Goal: Task Accomplishment & Management: Manage account settings

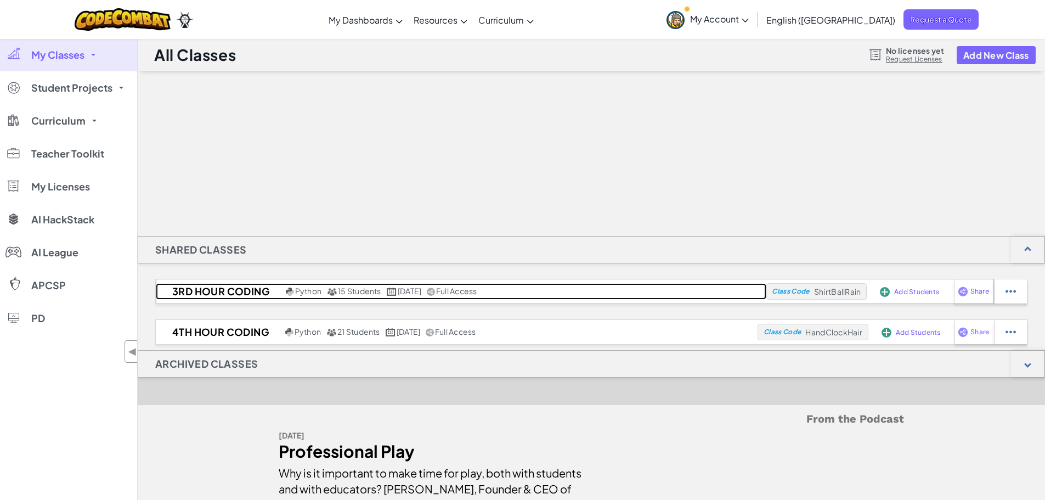
click at [276, 292] on h2 "3rd Hour Coding" at bounding box center [219, 291] width 127 height 16
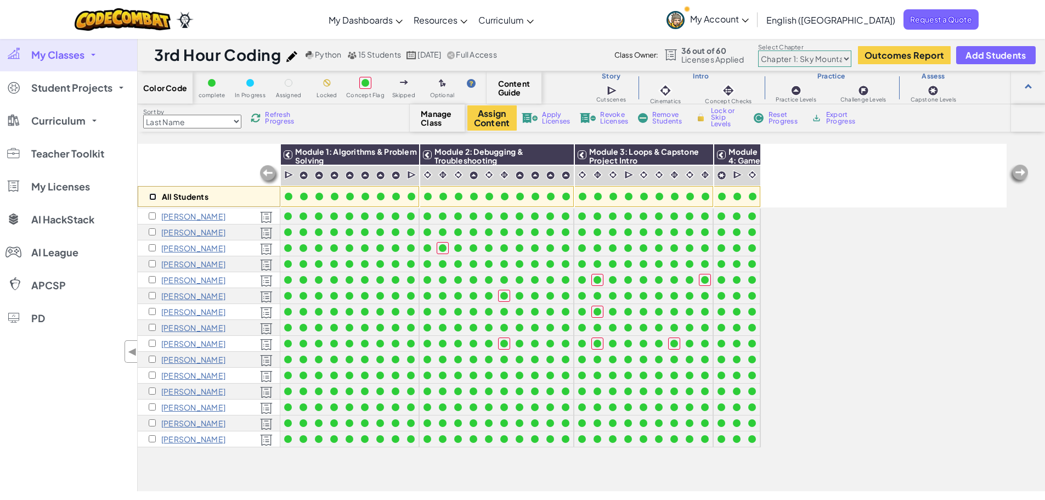
click at [152, 193] on input "checkbox" at bounding box center [152, 196] width 7 height 7
checkbox input "true"
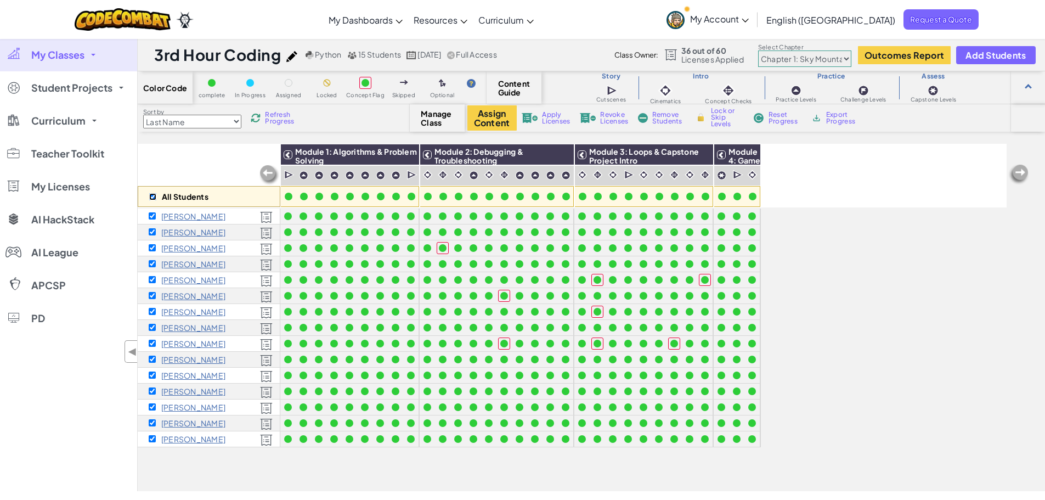
checkbox input "true"
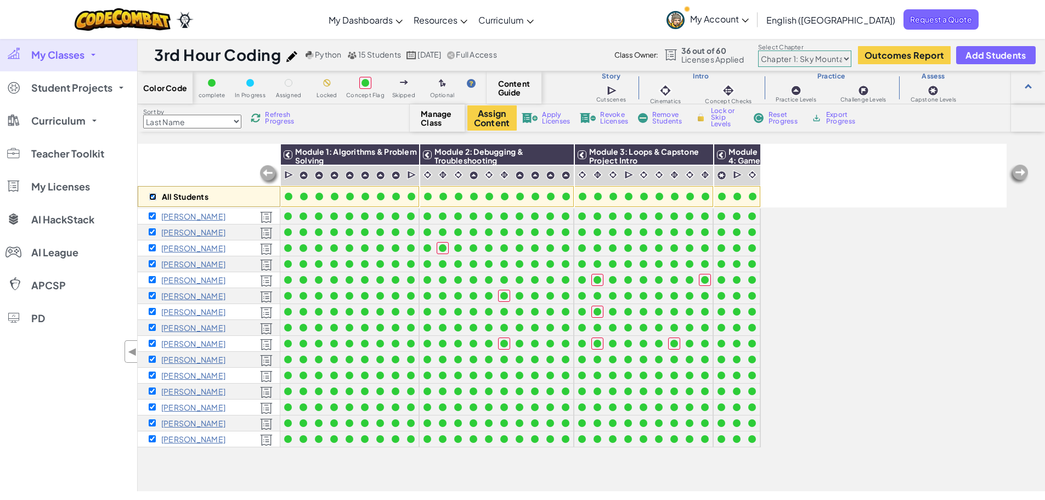
checkbox input "true"
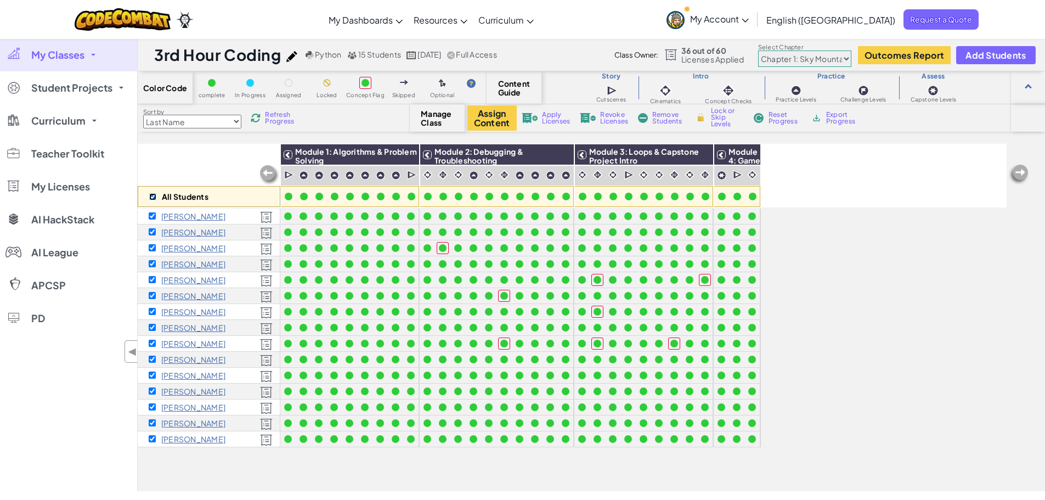
checkbox input "true"
click at [594, 118] on img at bounding box center [588, 118] width 16 height 10
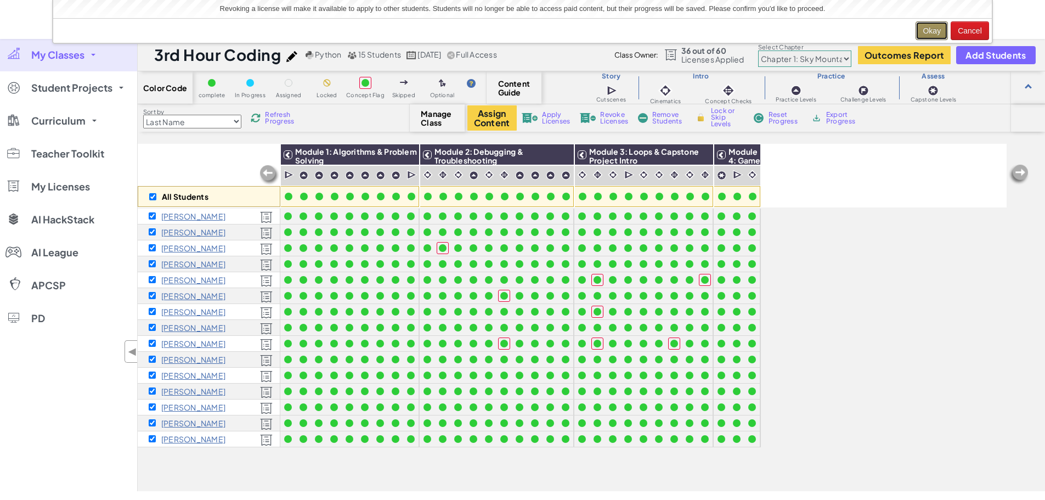
click at [932, 33] on button "Okay" at bounding box center [932, 30] width 32 height 19
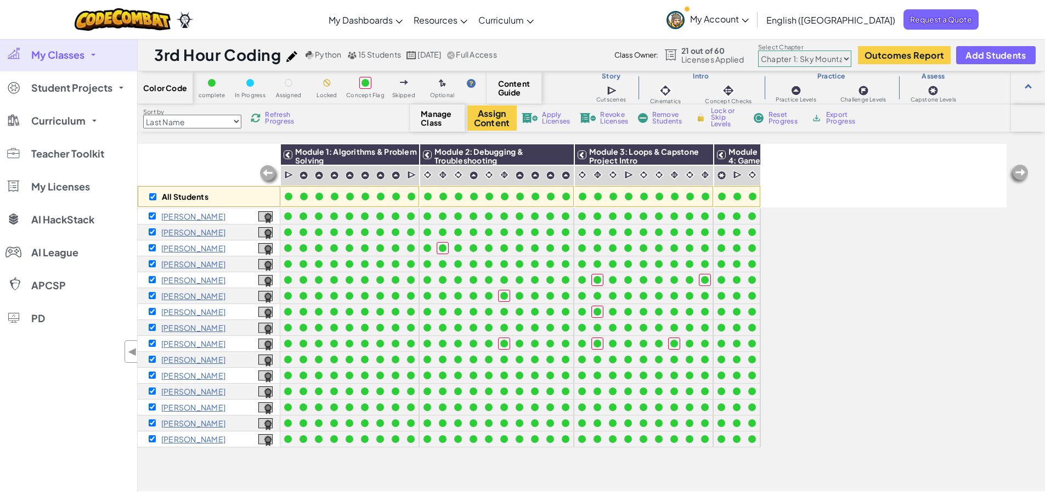
click at [77, 60] on span "My Classes" at bounding box center [57, 55] width 53 height 10
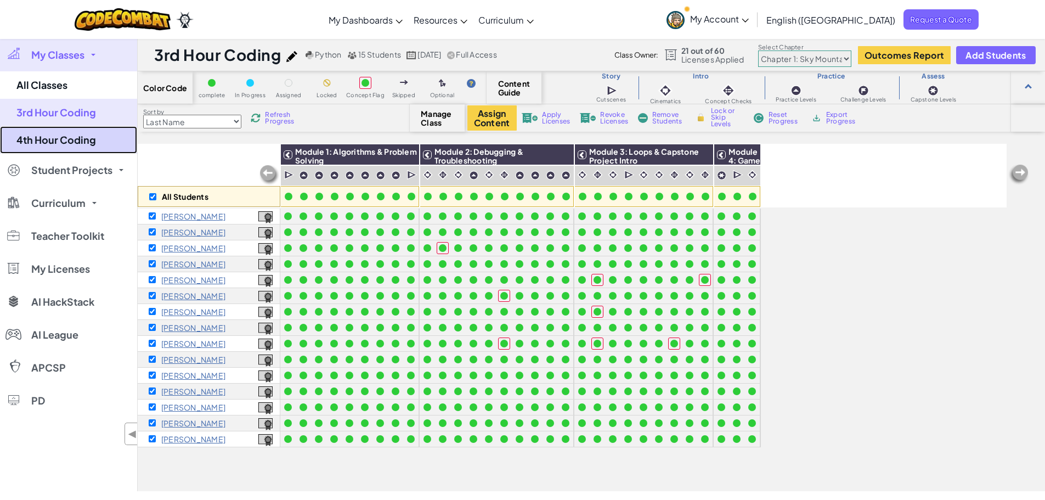
click at [84, 133] on link "4th Hour Coding" at bounding box center [68, 139] width 137 height 27
checkbox input "false"
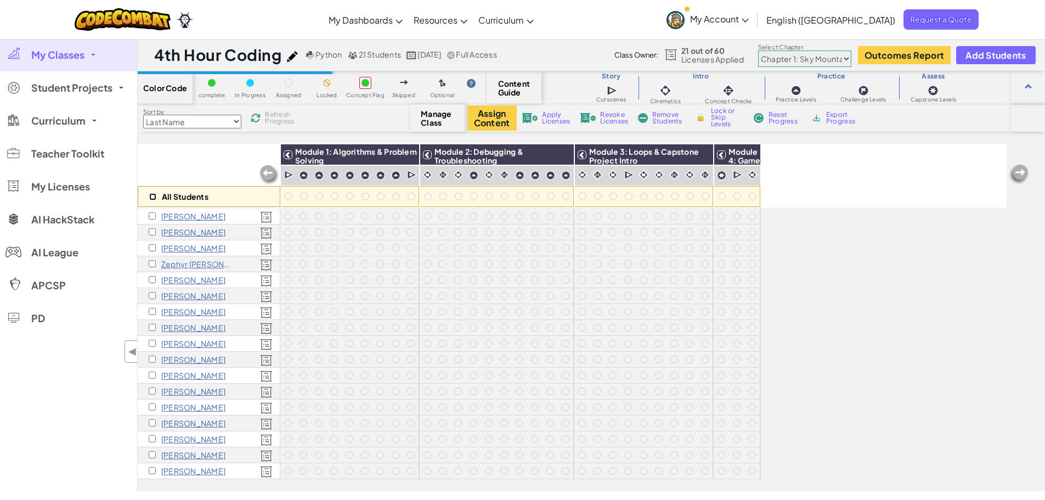
click at [151, 196] on input "checkbox" at bounding box center [152, 196] width 7 height 7
checkbox input "true"
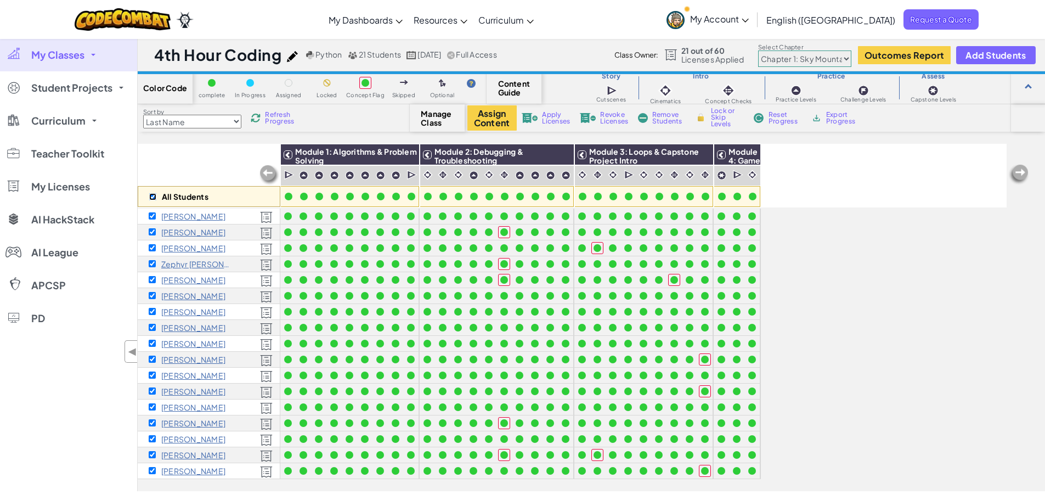
checkbox input "true"
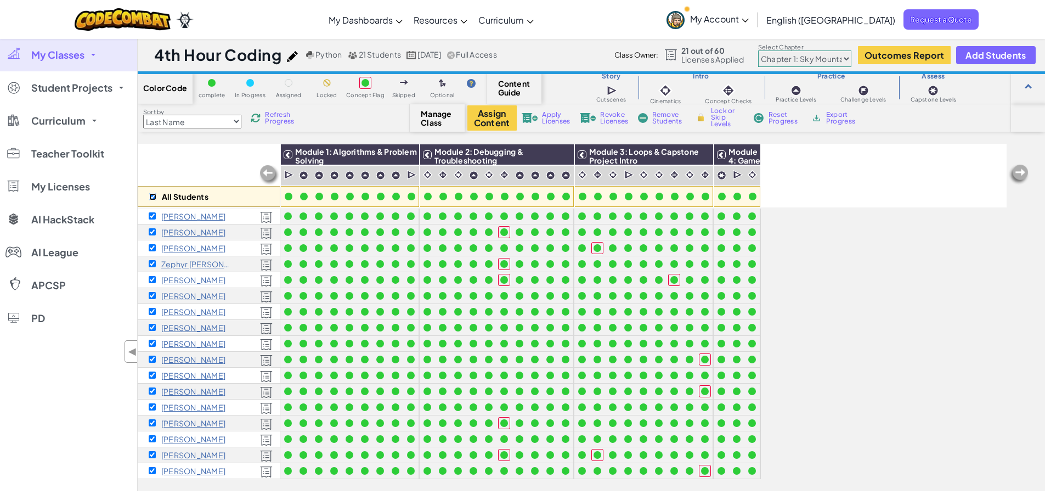
checkbox input "true"
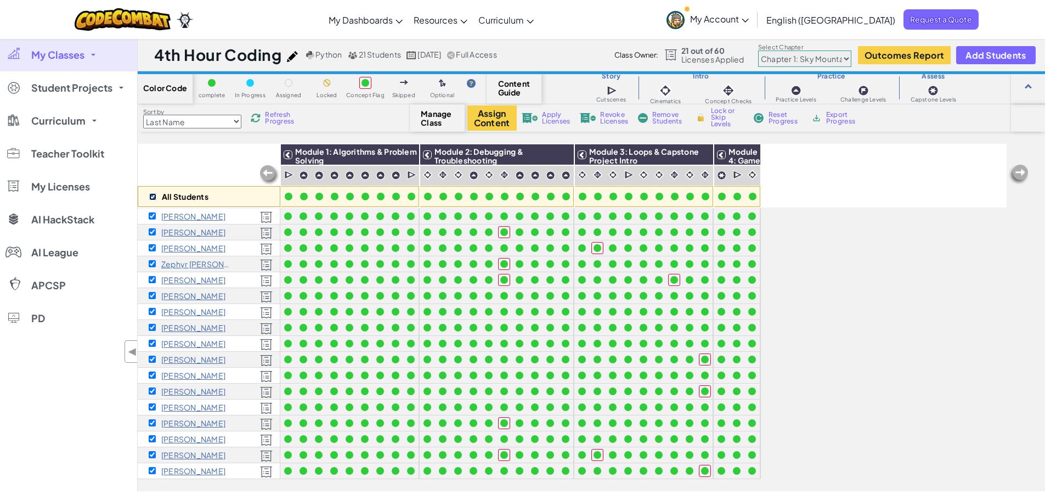
checkbox input "true"
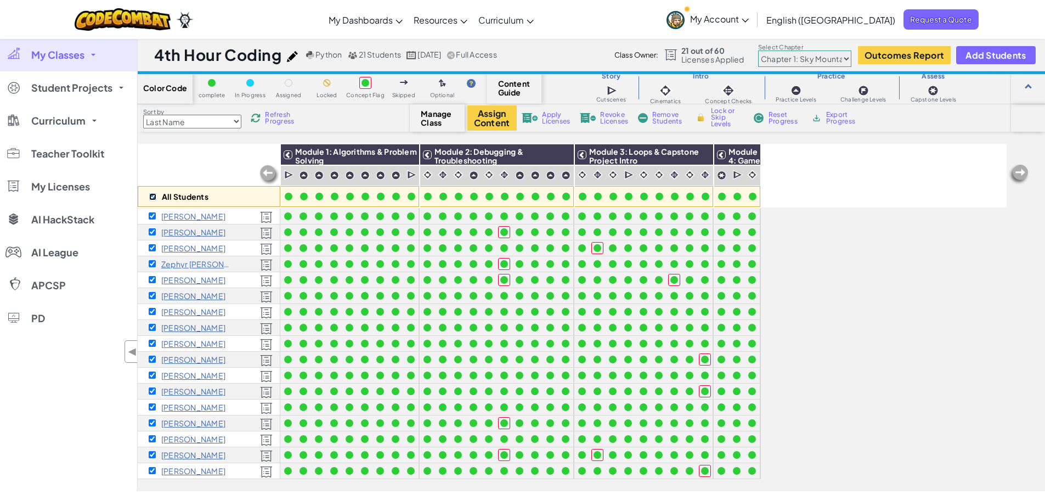
checkbox input "true"
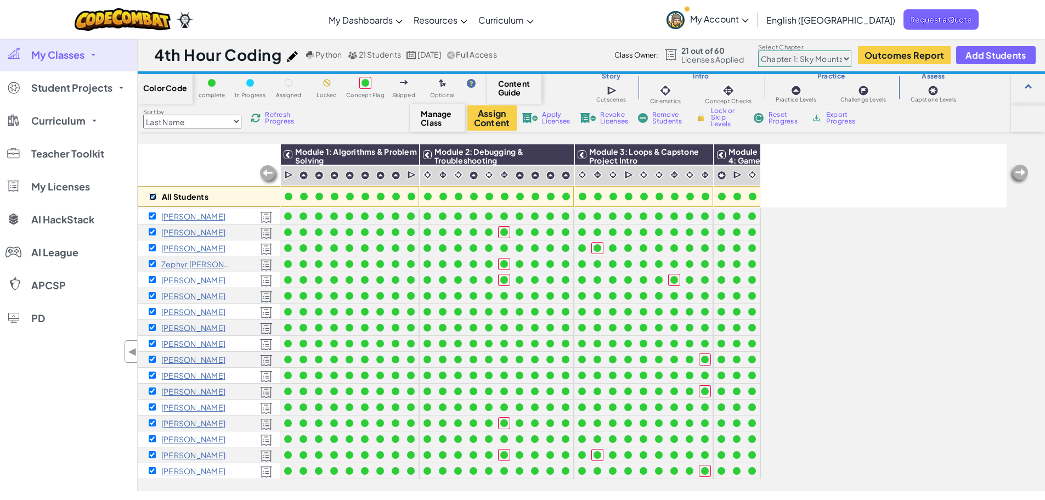
checkbox input "true"
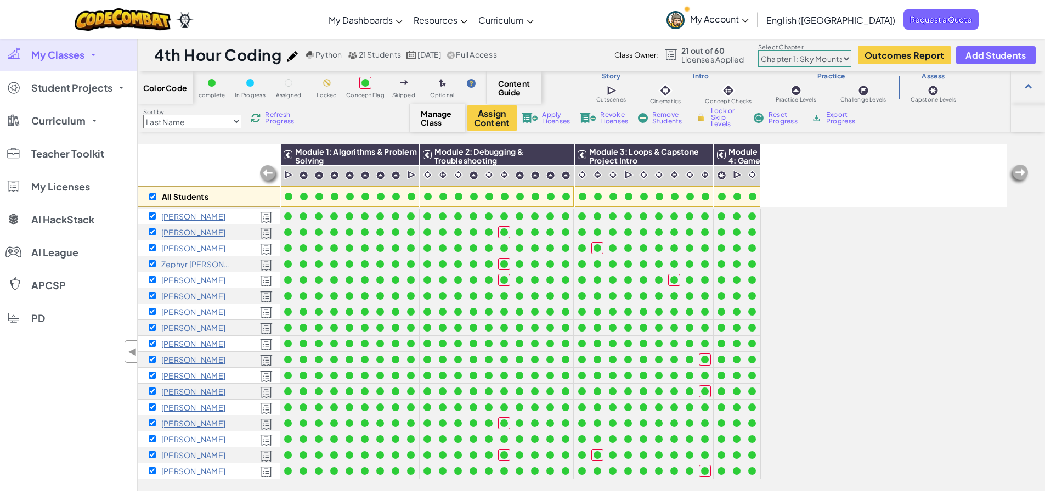
click at [613, 117] on span "Revoke Licenses" at bounding box center [614, 117] width 28 height 13
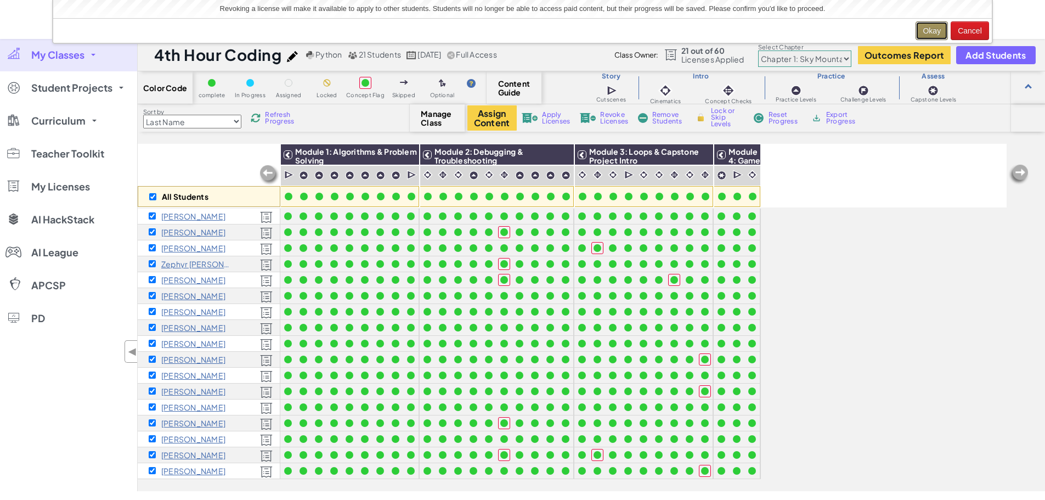
click at [933, 28] on button "Okay" at bounding box center [932, 30] width 32 height 19
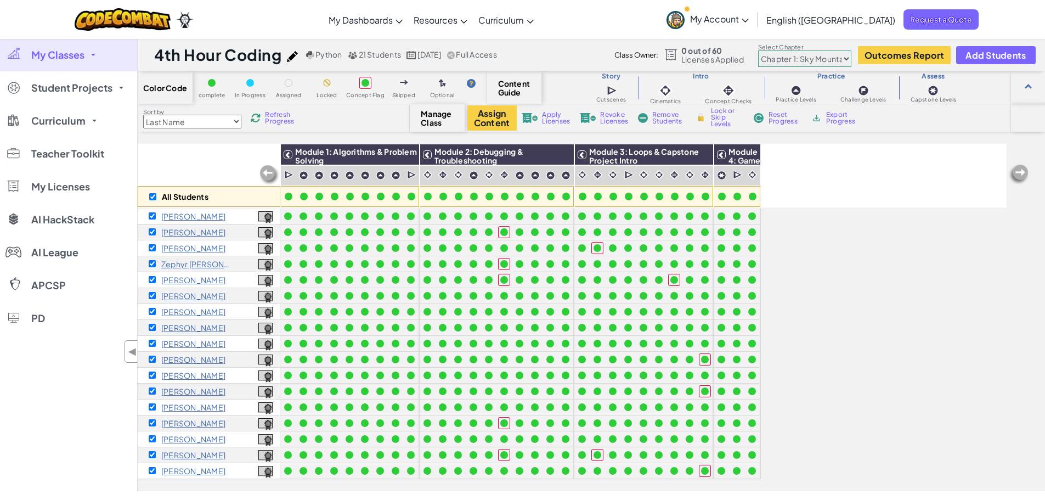
click at [70, 48] on link "My Classes" at bounding box center [68, 54] width 137 height 33
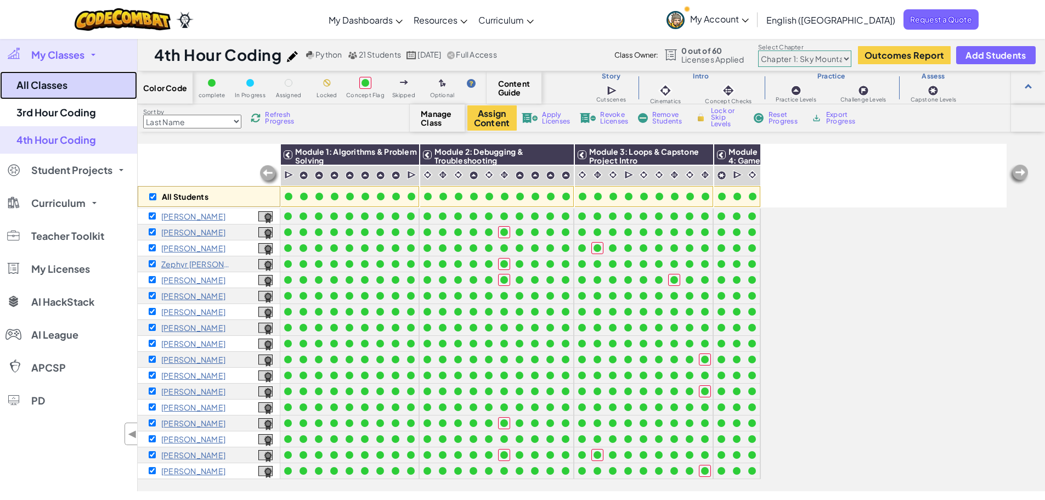
click at [71, 84] on link "All Classes" at bounding box center [68, 85] width 137 height 28
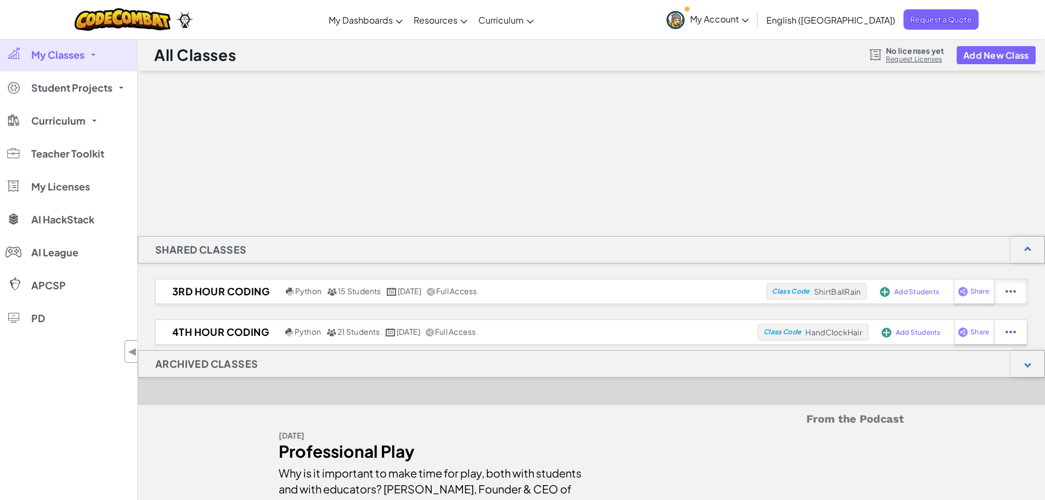
click at [1003, 290] on div at bounding box center [1010, 291] width 33 height 24
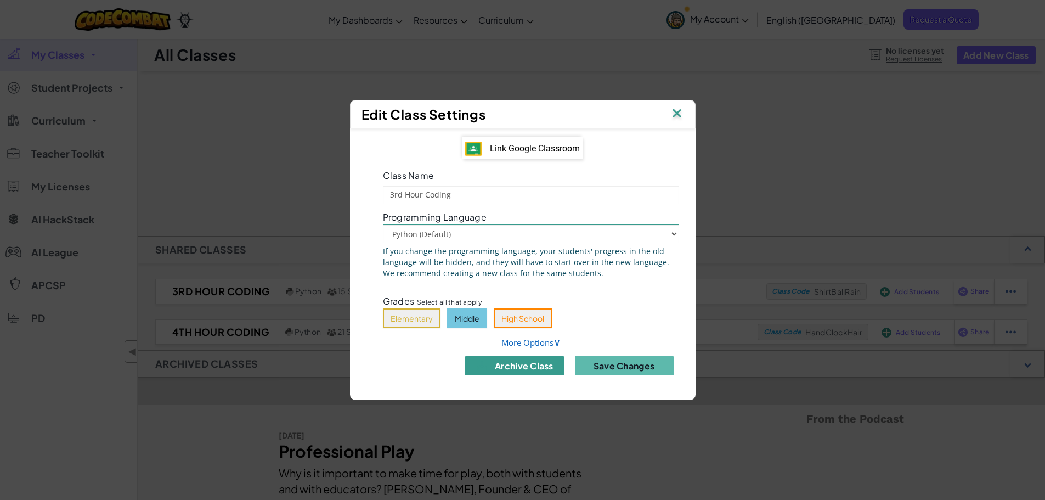
click at [553, 366] on button "archive class" at bounding box center [514, 365] width 99 height 19
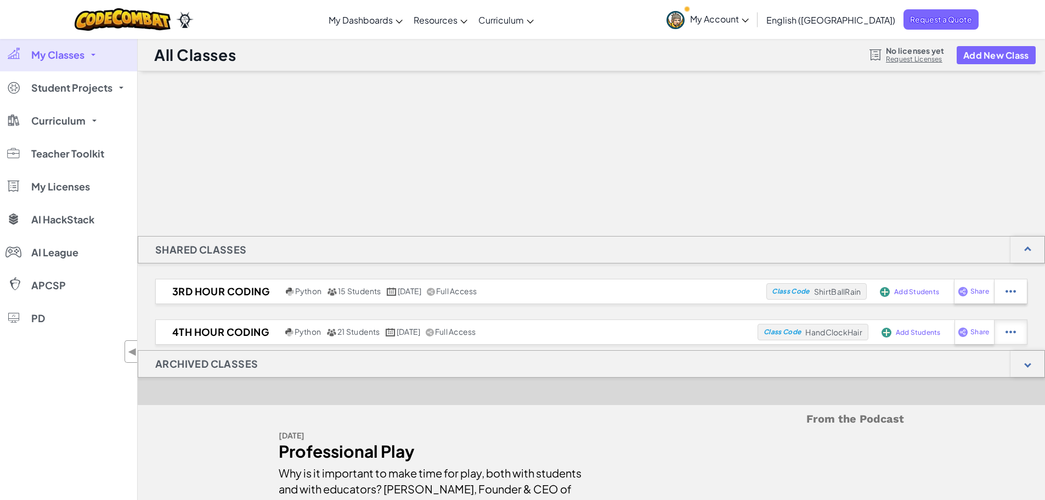
click at [1012, 303] on div at bounding box center [1010, 291] width 33 height 24
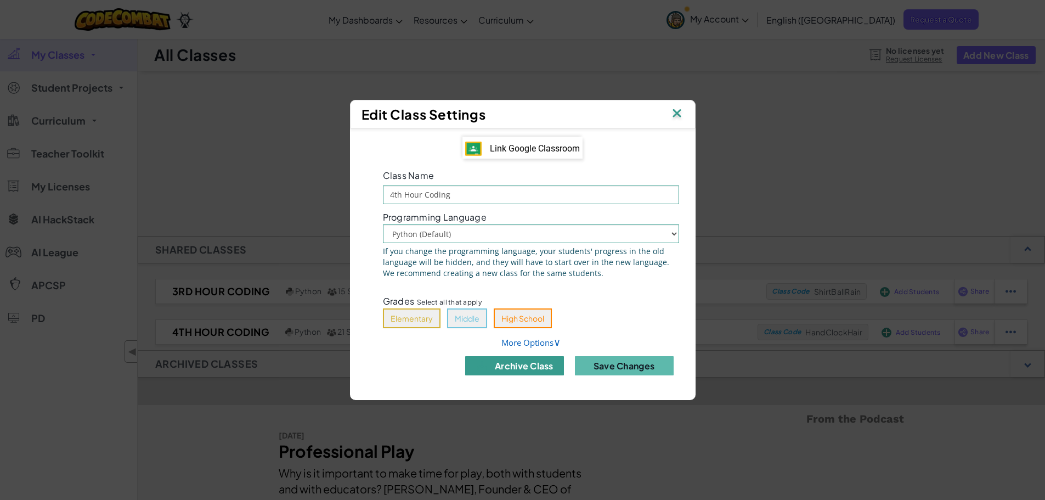
click at [553, 364] on button "archive class" at bounding box center [514, 365] width 99 height 19
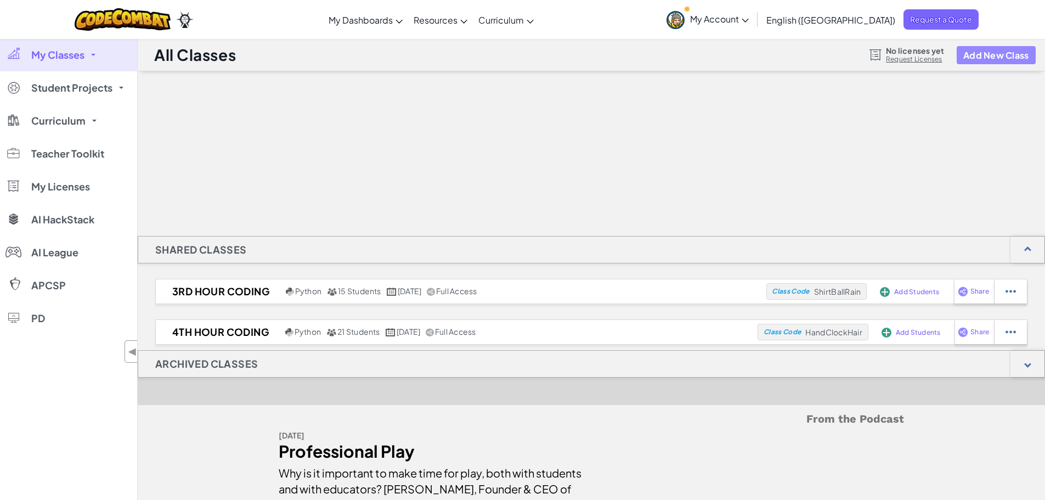
click at [975, 54] on button "Add New Class" at bounding box center [996, 55] width 79 height 18
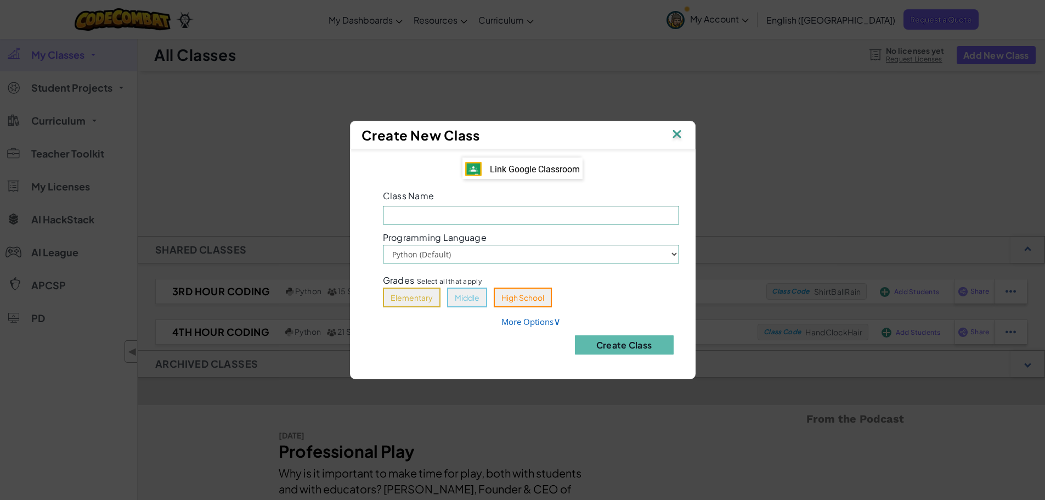
click at [676, 135] on img at bounding box center [677, 135] width 14 height 16
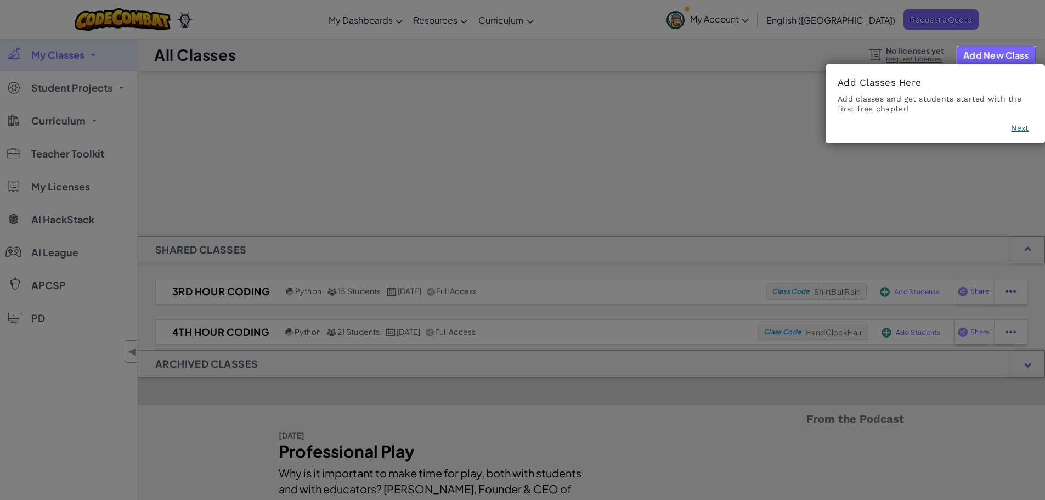
click at [1020, 132] on button "Next" at bounding box center [1020, 127] width 18 height 11
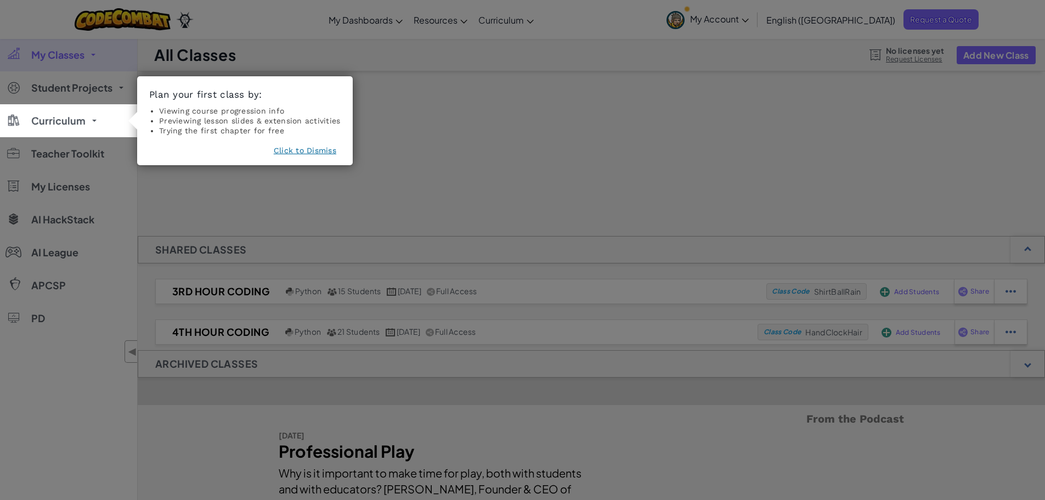
click at [311, 150] on button "Click to Dismiss" at bounding box center [305, 150] width 63 height 11
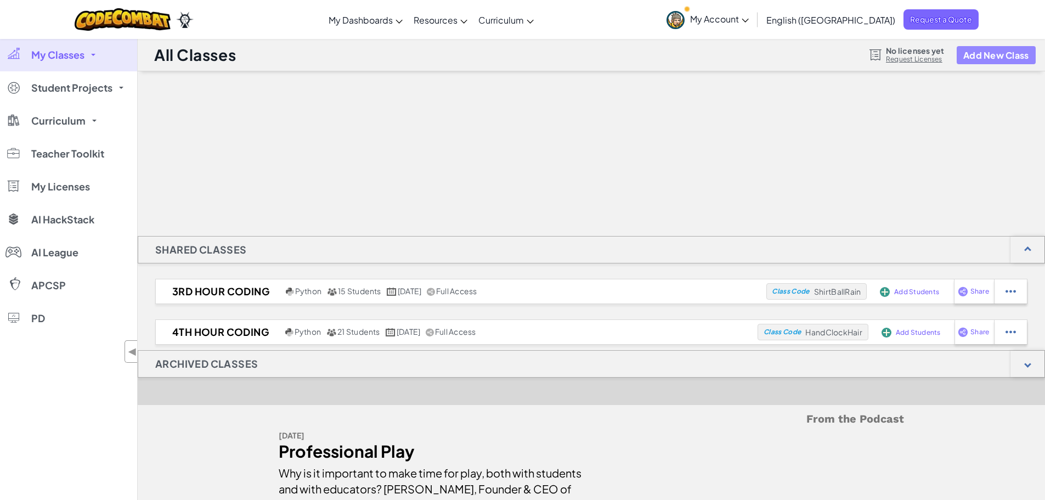
click at [983, 53] on button "Add New Class" at bounding box center [996, 55] width 79 height 18
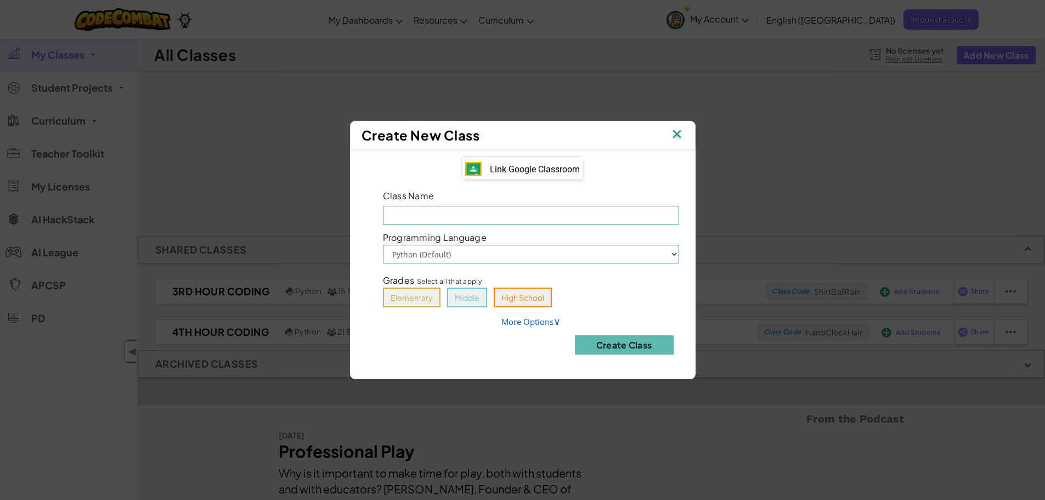
click at [538, 177] on div "Link Google Classroom" at bounding box center [522, 168] width 120 height 22
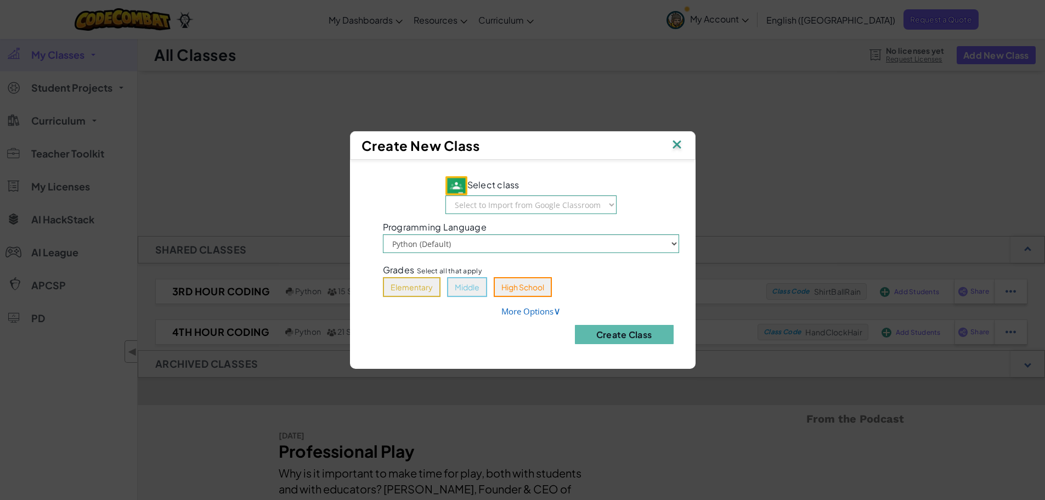
click at [515, 215] on div "Select class Select to Import from Google Classroom 7th Hour Engineering 6th Ho…" at bounding box center [530, 199] width 171 height 46
click at [479, 285] on button "Middle" at bounding box center [467, 287] width 40 height 20
click at [575, 202] on select "Select to Import from Google Classroom 7th Hour Engineering 6th Hour Engineerin…" at bounding box center [530, 204] width 171 height 19
select select "795454923663"
click at [446, 195] on select "Select to Import from Google Classroom 7th Hour Engineering 6th Hour Engineerin…" at bounding box center [530, 204] width 171 height 19
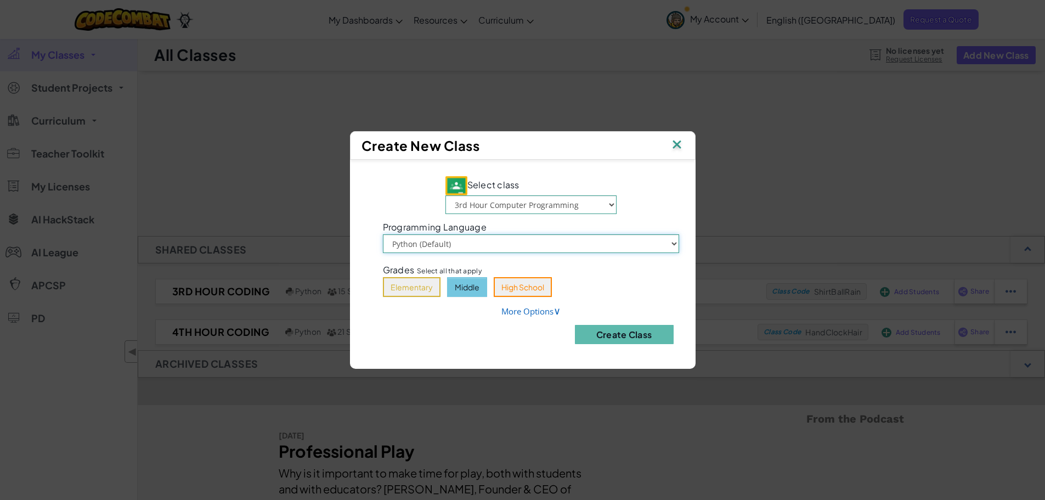
click at [608, 240] on select "Python (Default) JavaScript" at bounding box center [531, 243] width 296 height 19
drag, startPoint x: 630, startPoint y: 340, endPoint x: 636, endPoint y: 281, distance: 58.5
click at [636, 281] on div "Select class Select to Import from Google Classroom 7th Hour Engineering 6th Ho…" at bounding box center [530, 264] width 329 height 176
click at [561, 311] on span "∨" at bounding box center [557, 310] width 7 height 13
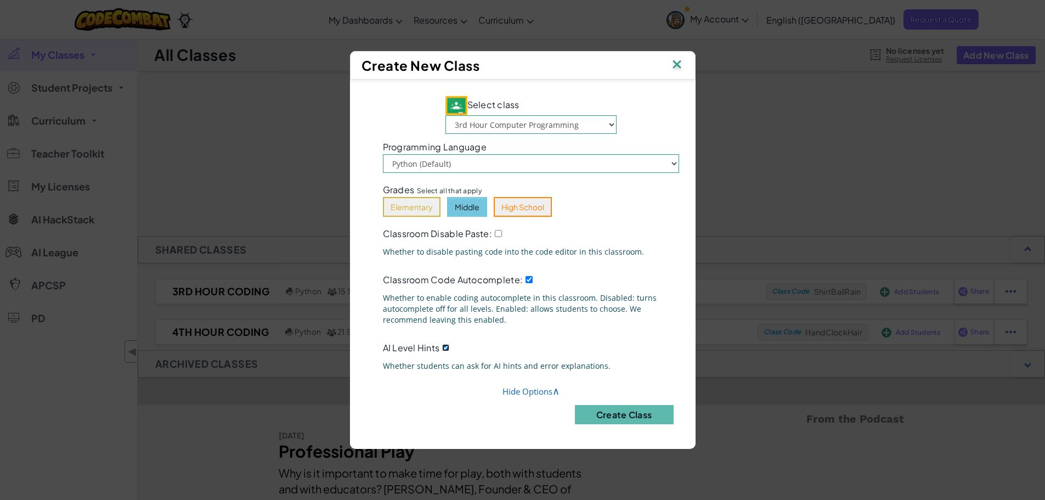
click at [444, 346] on input "AI Level Hints" at bounding box center [445, 347] width 7 height 7
checkbox input "false"
click at [496, 232] on input "Classroom Disable Paste:" at bounding box center [498, 233] width 7 height 7
checkbox input "true"
click at [630, 409] on button "Create Class" at bounding box center [624, 414] width 99 height 19
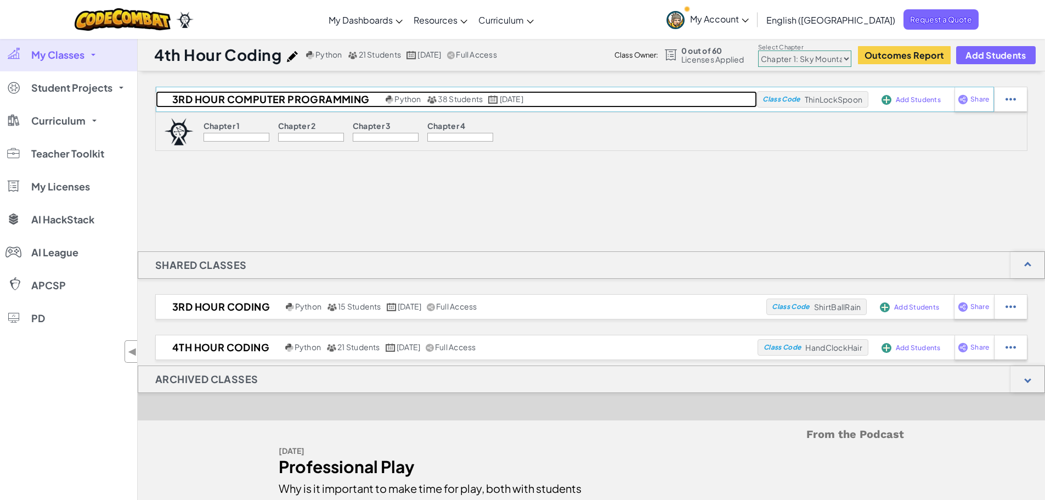
click at [331, 99] on h2 "3rd Hour Computer Programming" at bounding box center [269, 99] width 227 height 16
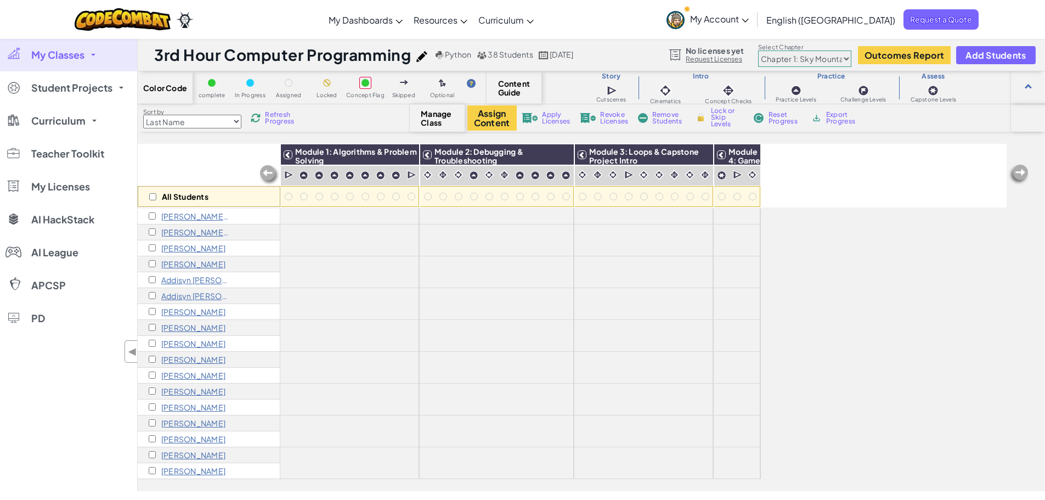
click at [281, 117] on span "Refresh Progress" at bounding box center [282, 117] width 34 height 13
click at [71, 54] on span "My Classes" at bounding box center [57, 55] width 53 height 10
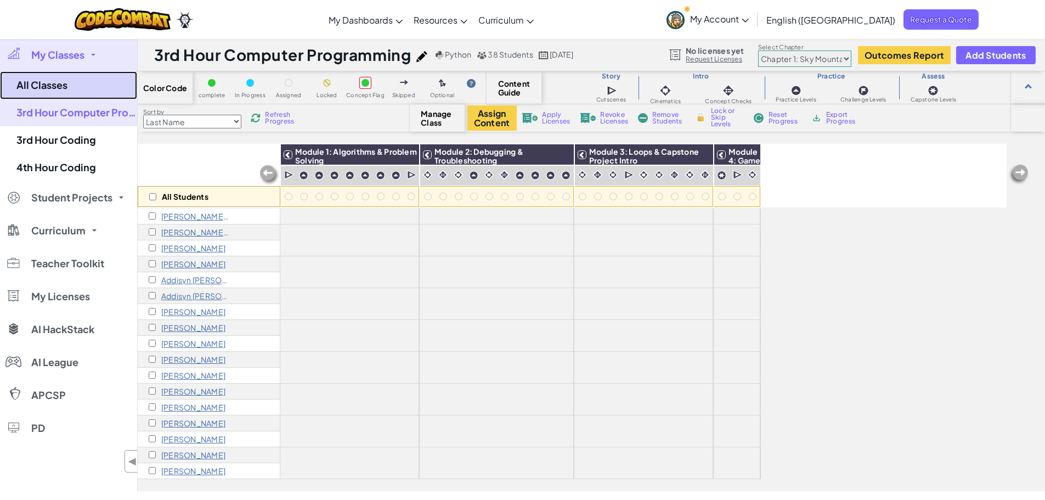
click at [74, 90] on link "All Classes" at bounding box center [68, 85] width 137 height 28
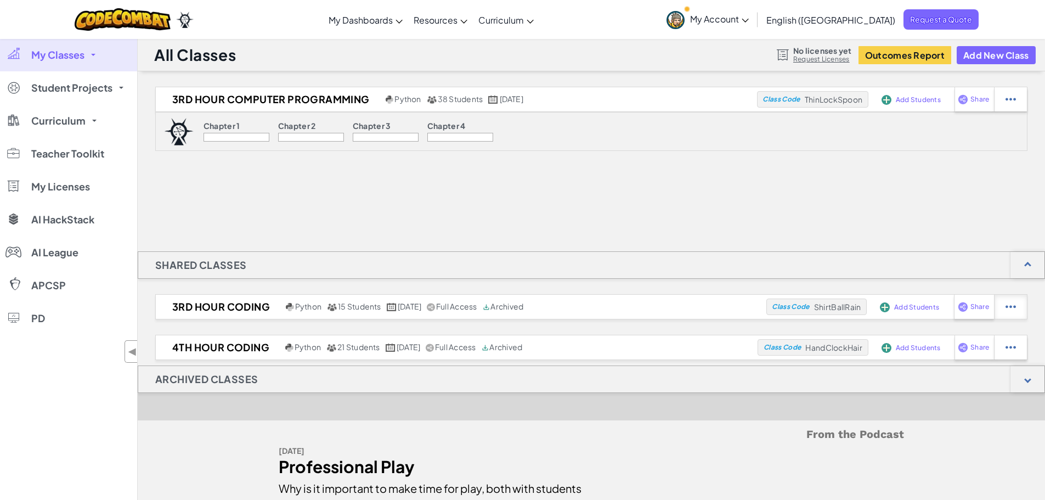
click at [1005, 308] on div at bounding box center [1010, 307] width 33 height 24
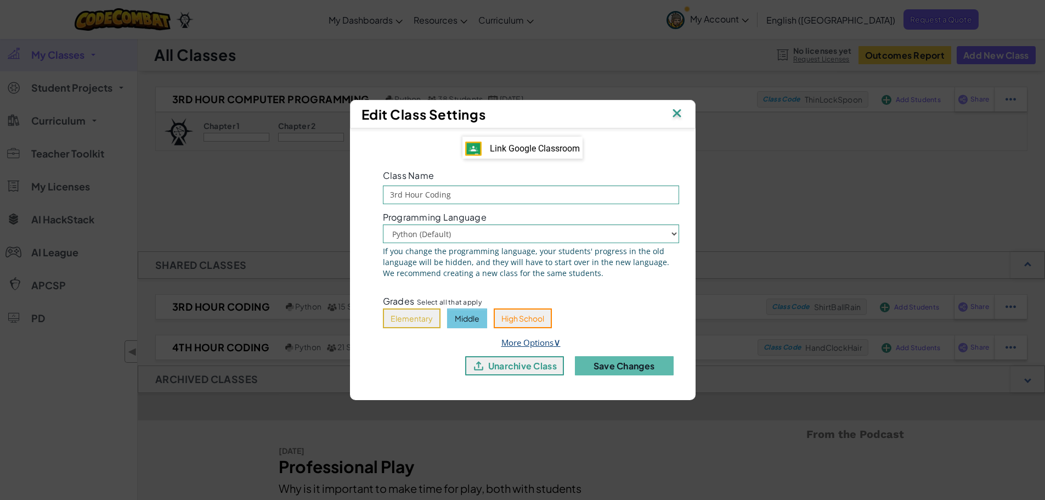
click at [556, 339] on span "∨" at bounding box center [557, 341] width 7 height 13
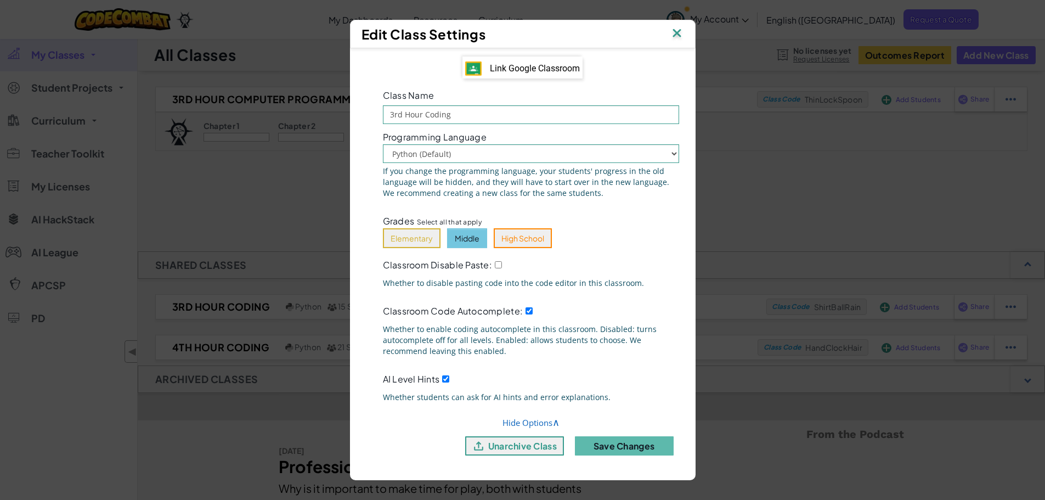
click at [677, 35] on img at bounding box center [677, 34] width 14 height 16
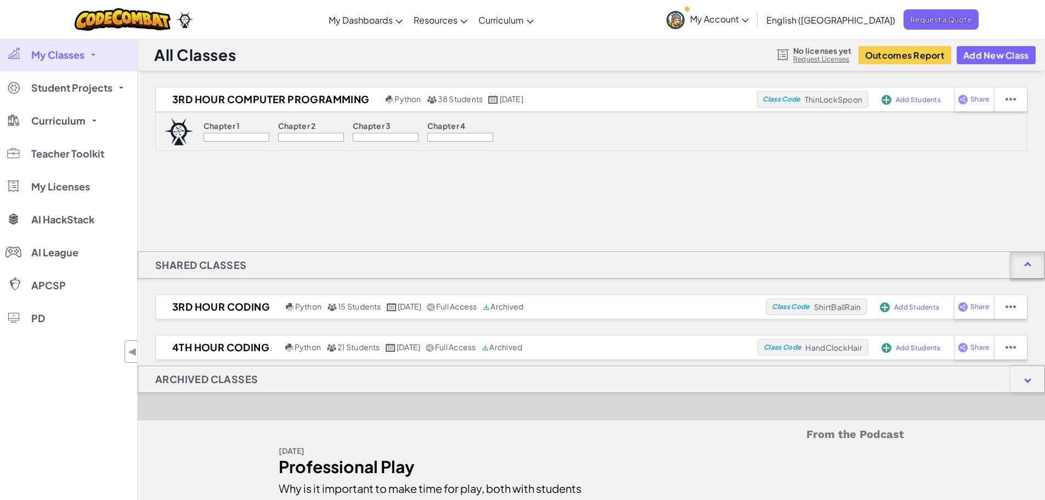
click at [1021, 269] on div at bounding box center [1028, 265] width 34 height 26
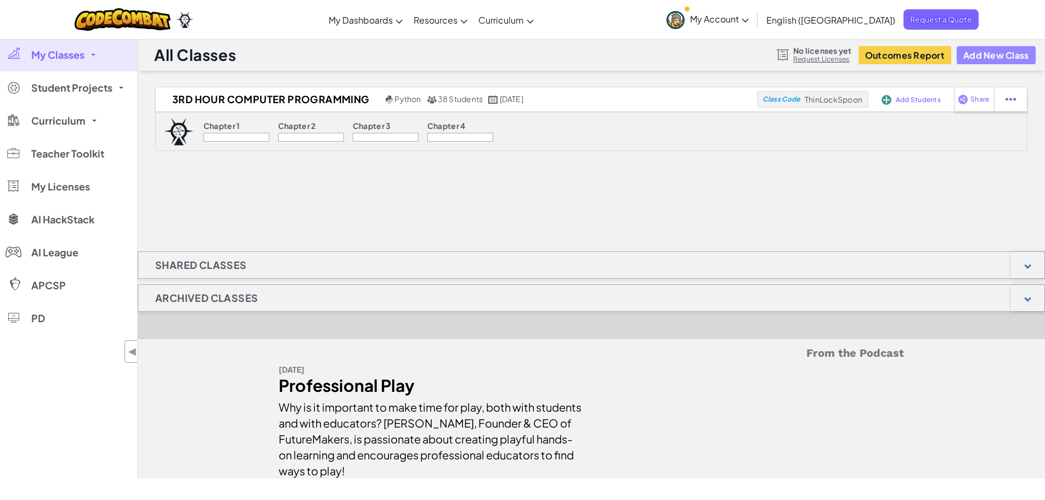
click at [997, 57] on button "Add New Class" at bounding box center [996, 55] width 79 height 18
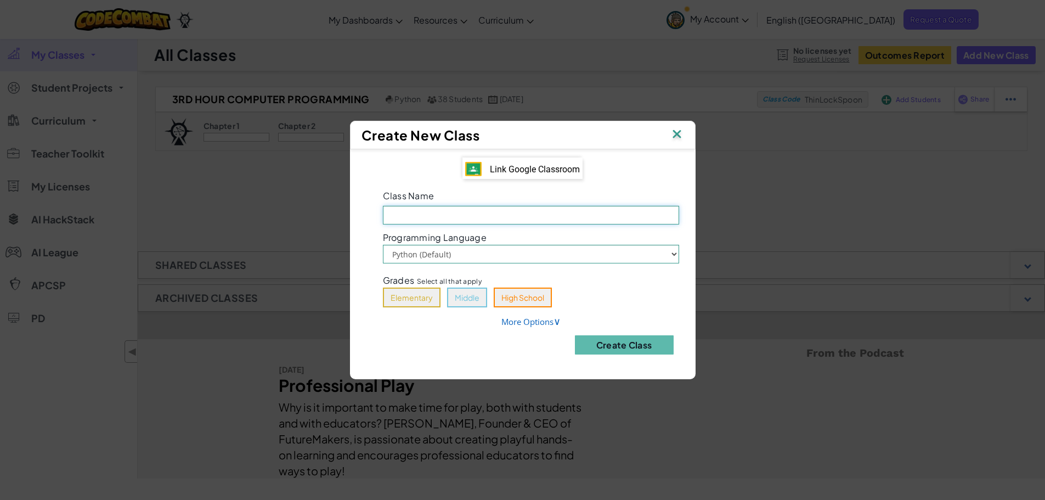
click at [495, 218] on input "Class Name Field is required" at bounding box center [531, 215] width 296 height 19
type input "4th Hour Coding"
click at [466, 298] on button "Middle" at bounding box center [467, 297] width 40 height 20
click at [514, 321] on link "More Options ∨" at bounding box center [530, 321] width 59 height 11
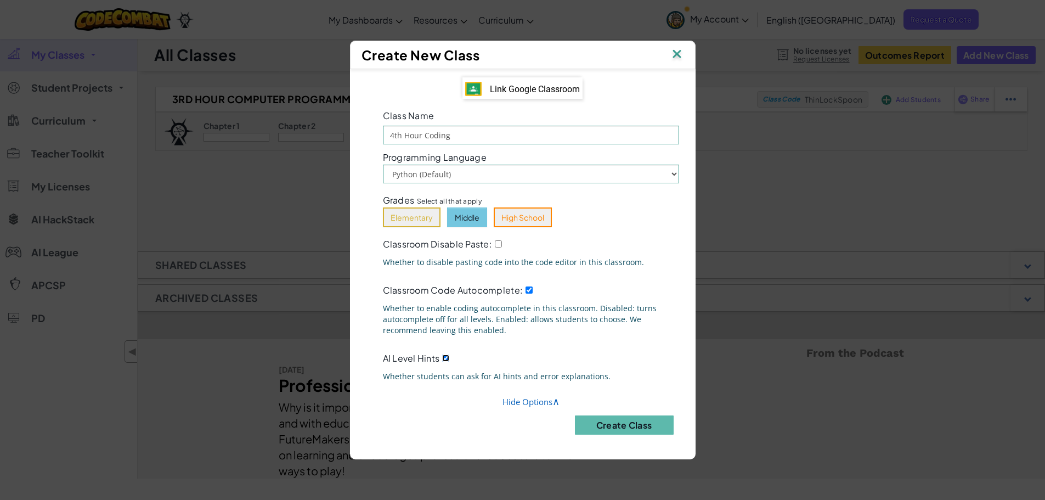
click at [443, 356] on input "AI Level Hints" at bounding box center [445, 357] width 7 height 7
checkbox input "false"
click at [499, 247] on input "Classroom Disable Paste:" at bounding box center [498, 243] width 7 height 7
checkbox input "true"
click at [549, 110] on div "Class Name 4th Hour Coding" at bounding box center [531, 125] width 313 height 37
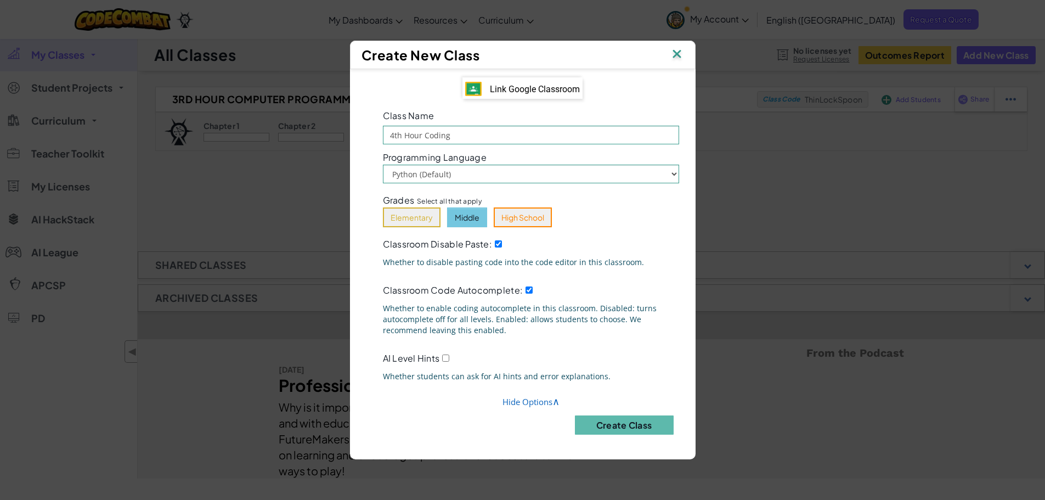
click at [551, 79] on div "Link Google Classroom" at bounding box center [522, 88] width 120 height 22
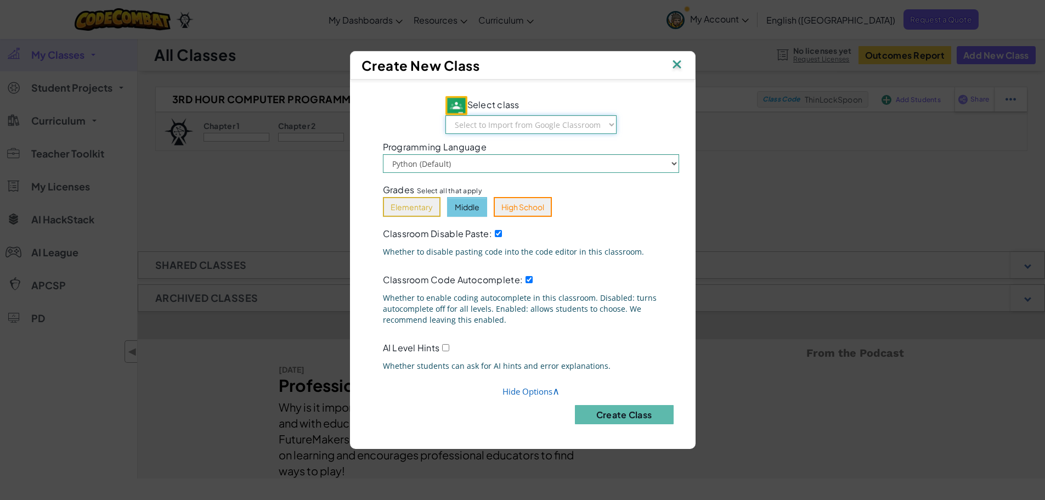
click at [550, 125] on select "Select to Import from Google Classroom 7th Hour Engineering 6th Hour Engineerin…" at bounding box center [530, 124] width 171 height 19
select select "795455070692"
click at [446, 115] on select "Select to Import from Google Classroom 7th Hour Engineering 6th Hour Engineerin…" at bounding box center [530, 124] width 171 height 19
click at [622, 418] on button "Create Class" at bounding box center [624, 414] width 99 height 19
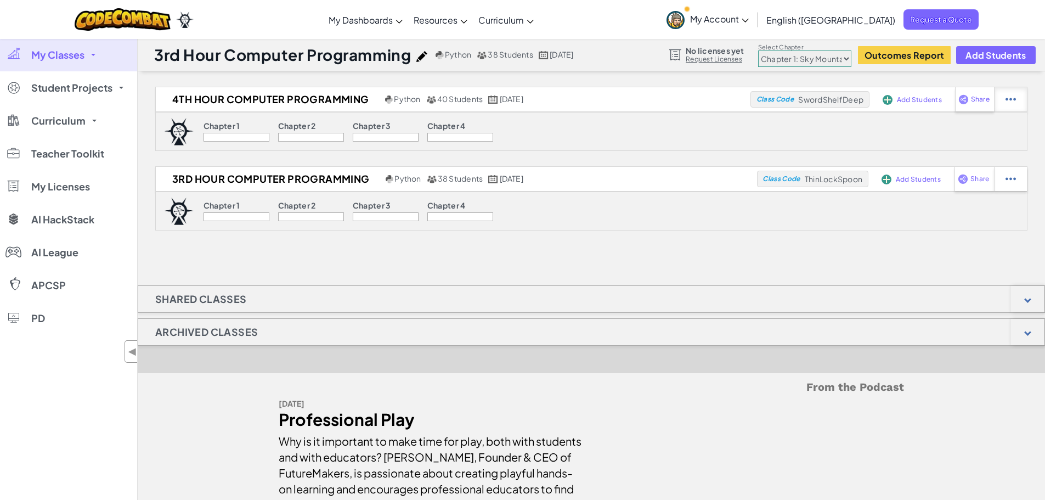
click at [999, 99] on div at bounding box center [1010, 99] width 33 height 24
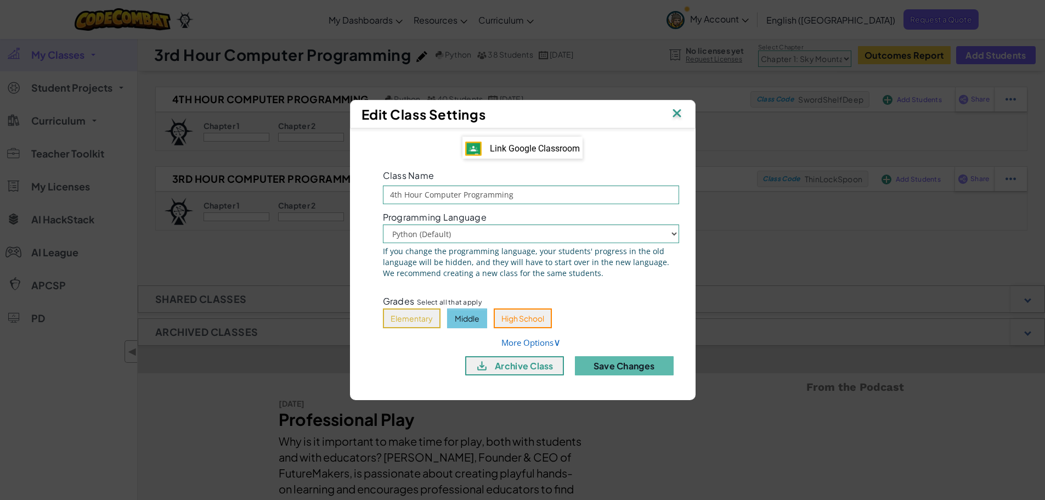
click at [578, 145] on span "Link Google Classroom" at bounding box center [535, 148] width 90 height 10
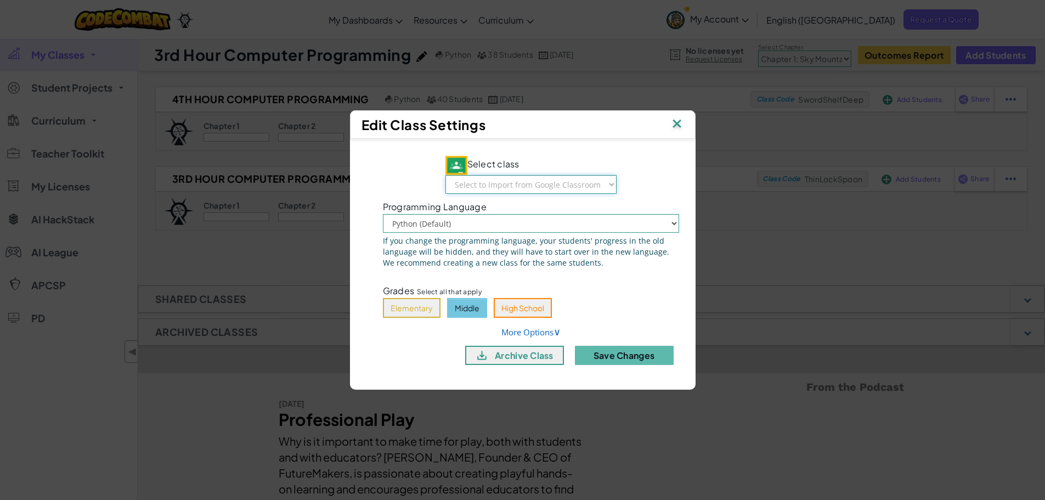
click at [560, 185] on select "Select to Import from Google Classroom 7th Hour Engineering 6th Hour Engineerin…" at bounding box center [530, 184] width 171 height 19
drag, startPoint x: 586, startPoint y: 294, endPoint x: 586, endPoint y: 305, distance: 11.0
click at [586, 294] on div "Grades Select all that apply Elementary Middle High School" at bounding box center [531, 300] width 313 height 36
click at [555, 331] on span "∨" at bounding box center [557, 331] width 7 height 13
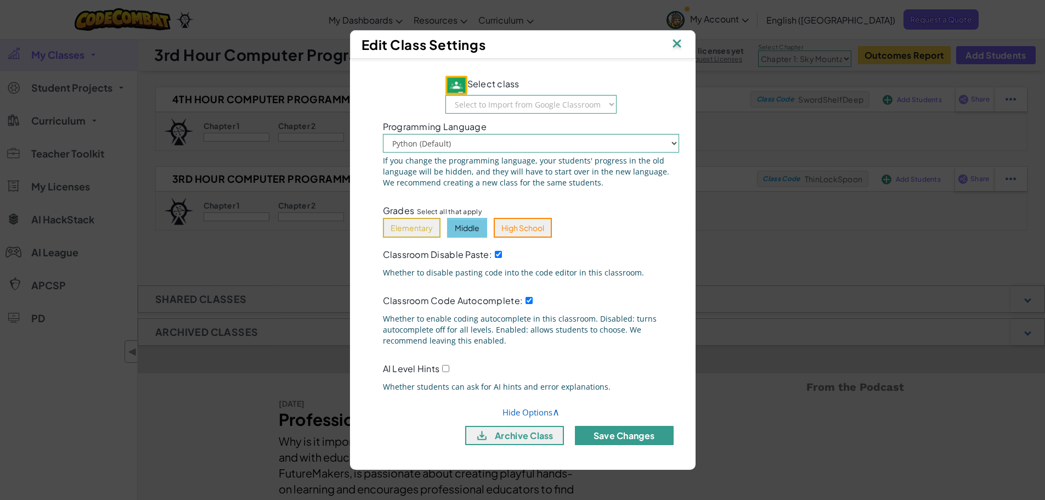
click at [625, 438] on button "Save Changes" at bounding box center [624, 435] width 99 height 19
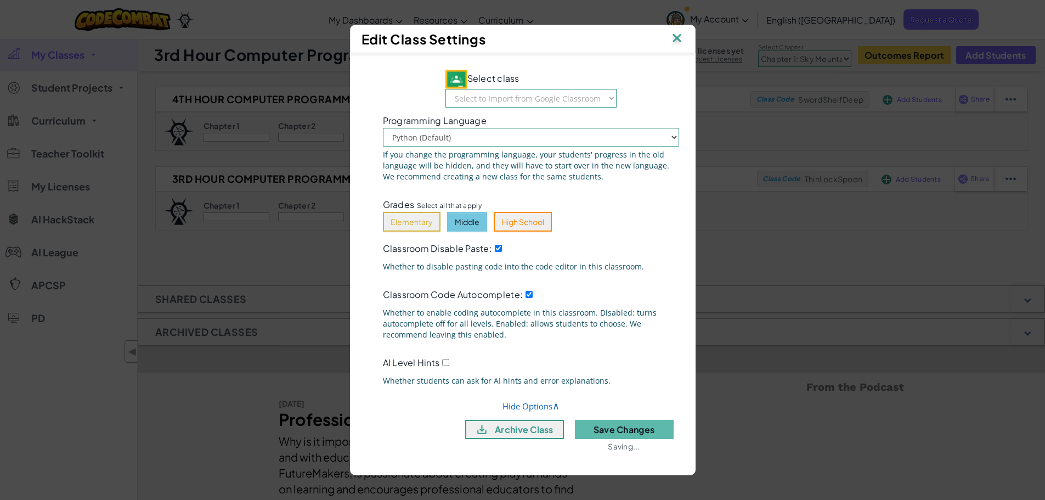
click at [673, 35] on img at bounding box center [677, 39] width 14 height 16
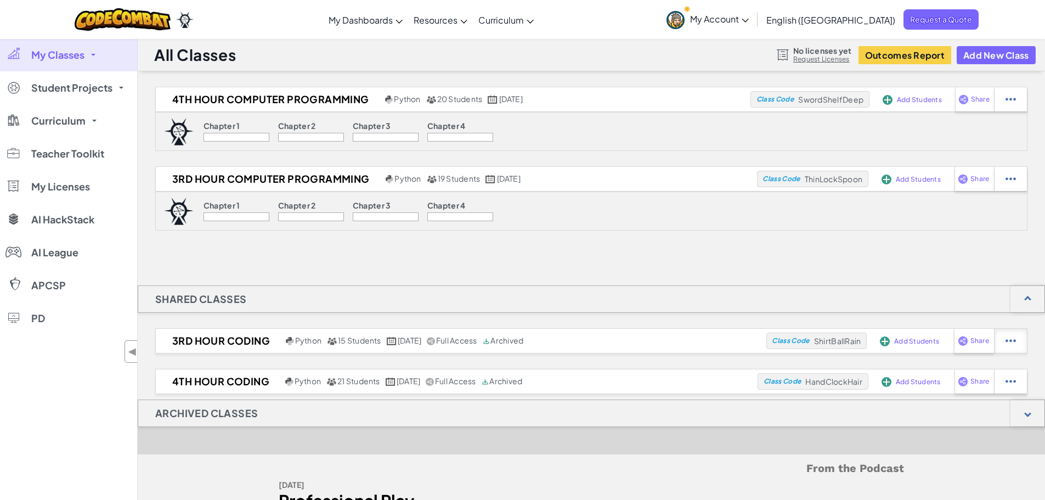
click at [1008, 342] on img at bounding box center [1011, 341] width 10 height 10
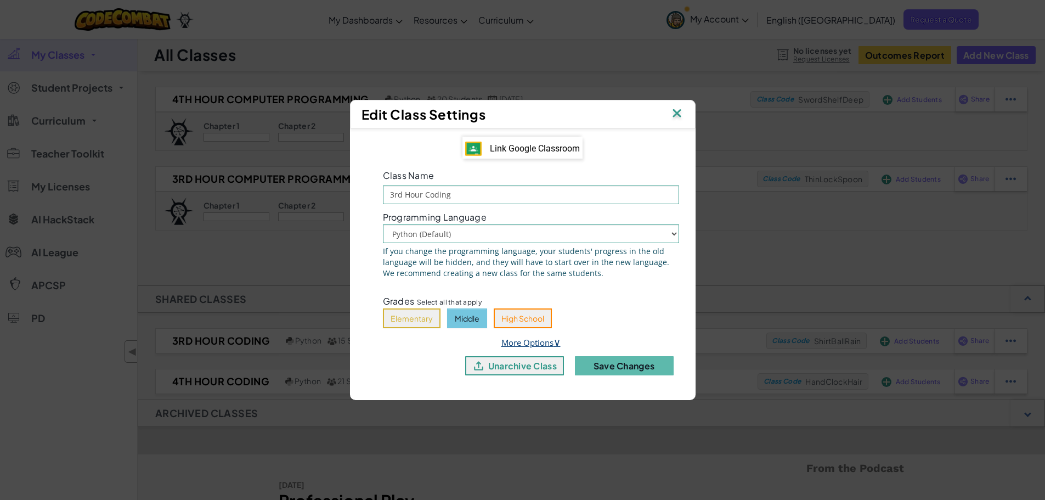
click at [548, 347] on link "More Options ∨" at bounding box center [530, 342] width 59 height 11
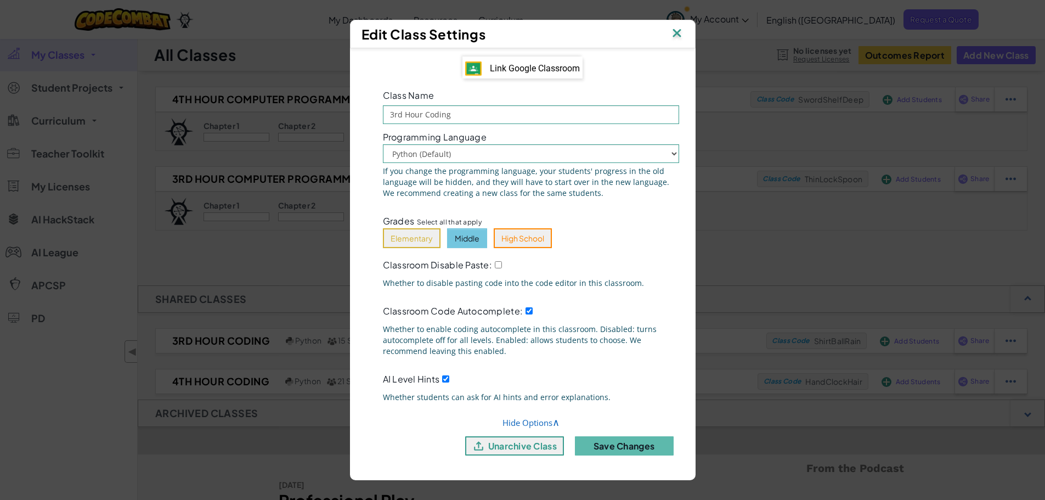
click at [675, 33] on img at bounding box center [677, 34] width 14 height 16
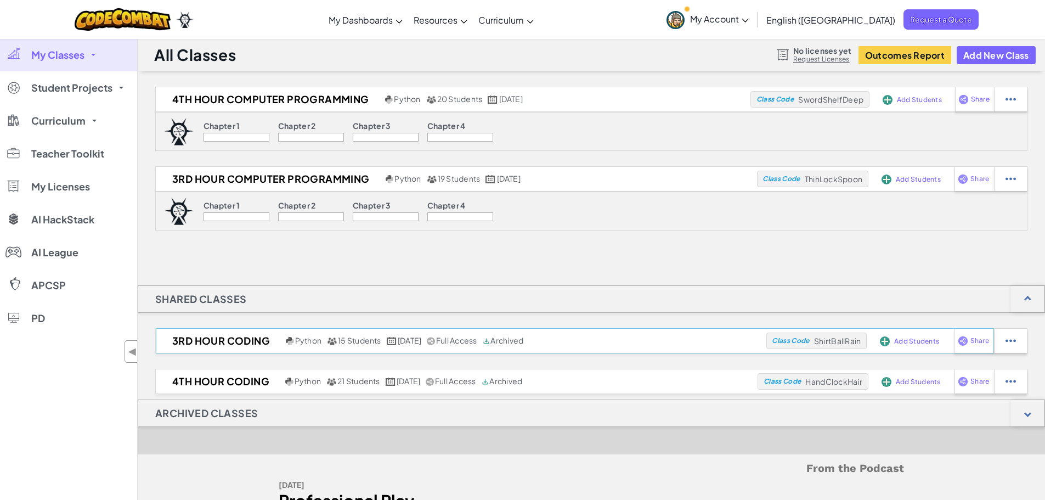
drag, startPoint x: 284, startPoint y: 334, endPoint x: 283, endPoint y: 343, distance: 9.4
click at [283, 343] on div "Python 15 Students January 24th, 2025 Full Access Archived" at bounding box center [404, 341] width 243 height 10
click at [300, 341] on span "Python" at bounding box center [308, 340] width 26 height 10
click at [1033, 413] on div at bounding box center [1028, 413] width 34 height 26
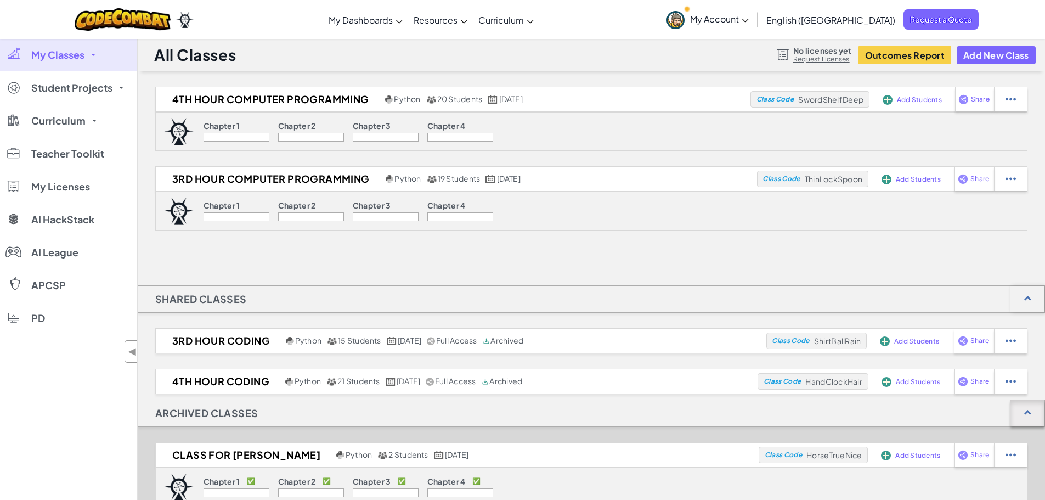
click at [1032, 416] on div at bounding box center [1028, 413] width 34 height 26
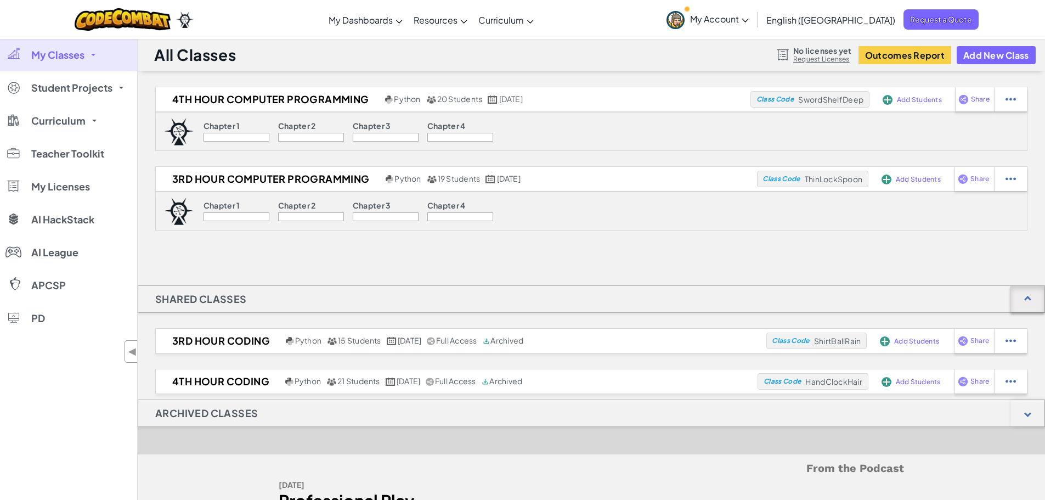
click at [1023, 309] on div at bounding box center [1028, 299] width 34 height 26
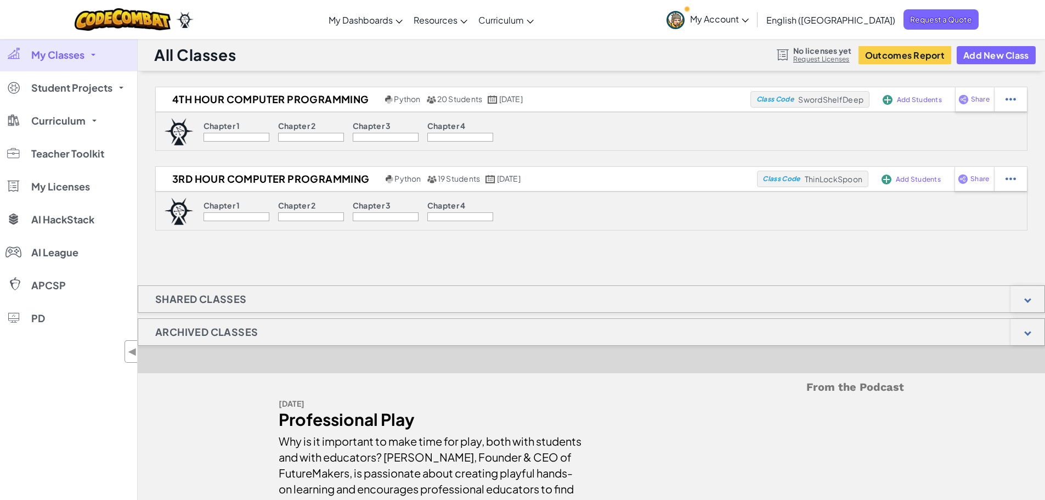
click at [813, 59] on link "Request Licenses" at bounding box center [822, 59] width 58 height 9
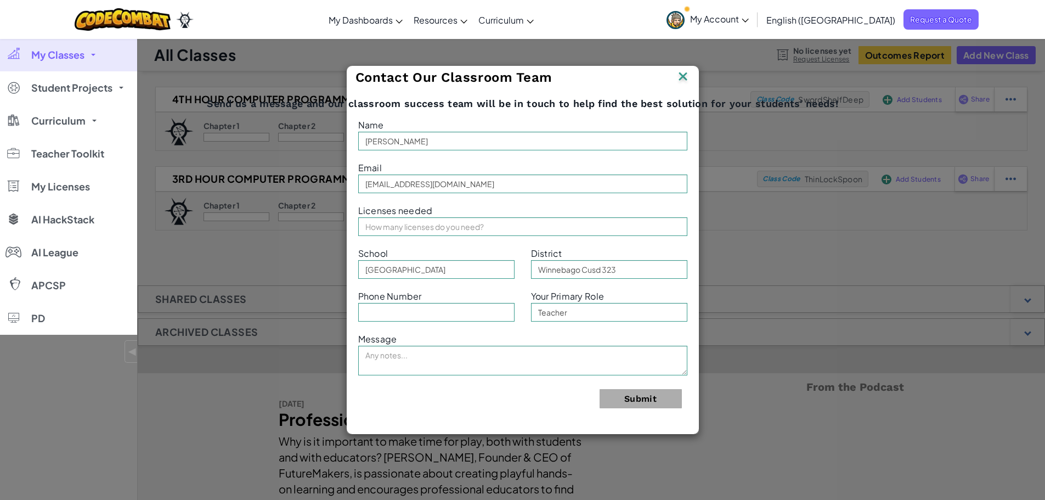
click at [682, 73] on img at bounding box center [683, 77] width 14 height 16
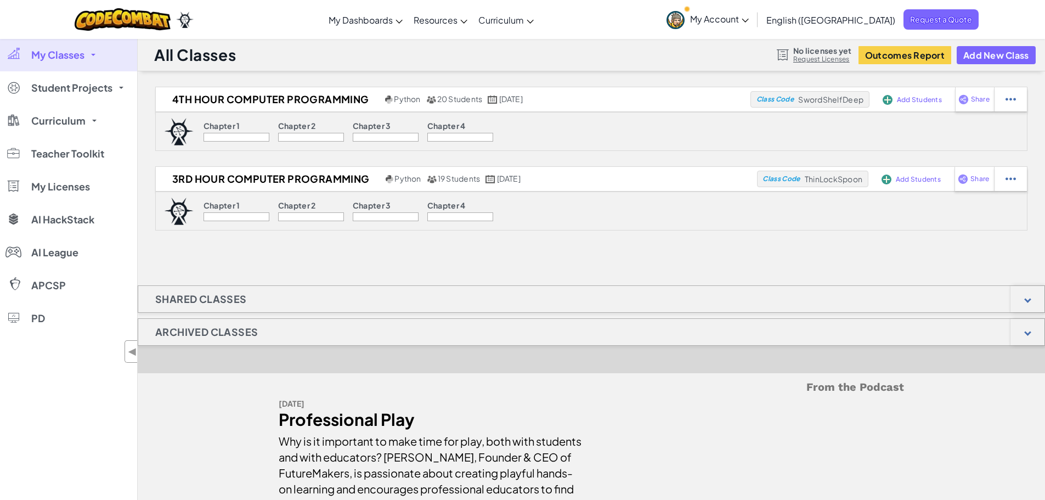
click at [749, 15] on span "My Account" at bounding box center [719, 19] width 59 height 12
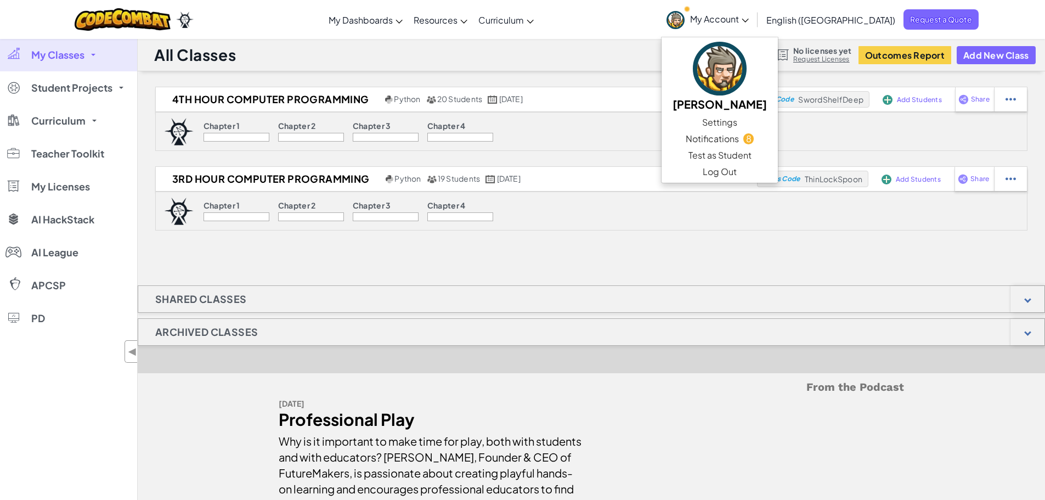
click at [749, 15] on span "My Account" at bounding box center [719, 19] width 59 height 12
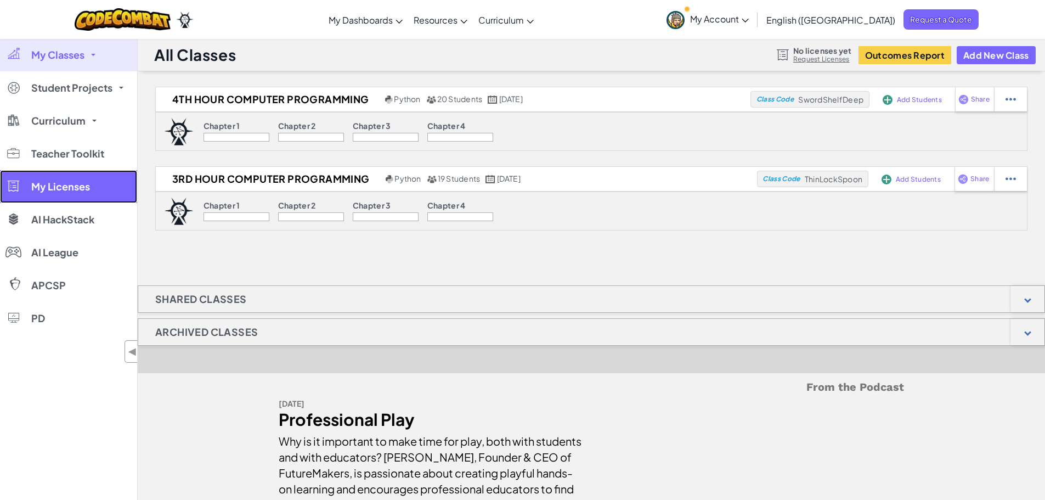
click at [101, 191] on link "My Licenses" at bounding box center [68, 186] width 137 height 33
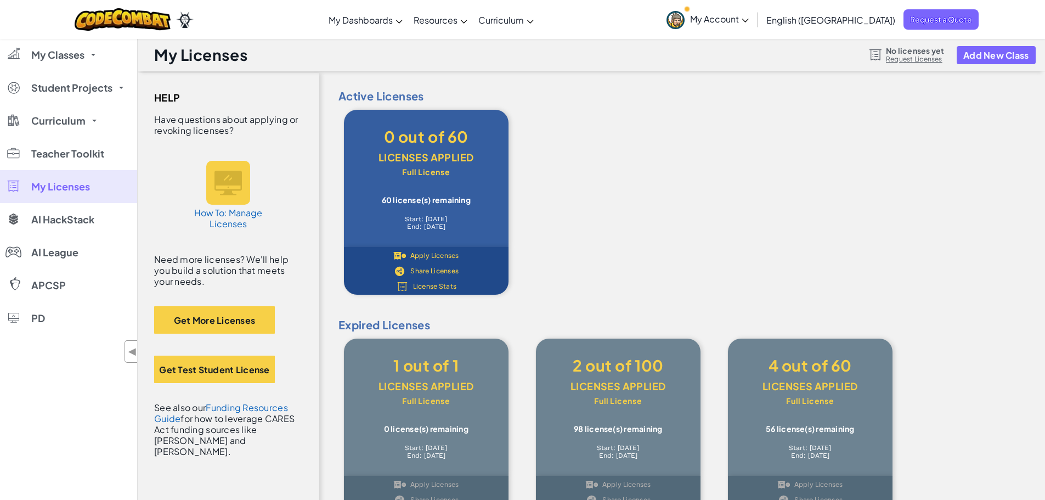
click at [435, 251] on div "Apply Licenses" at bounding box center [426, 256] width 70 height 10
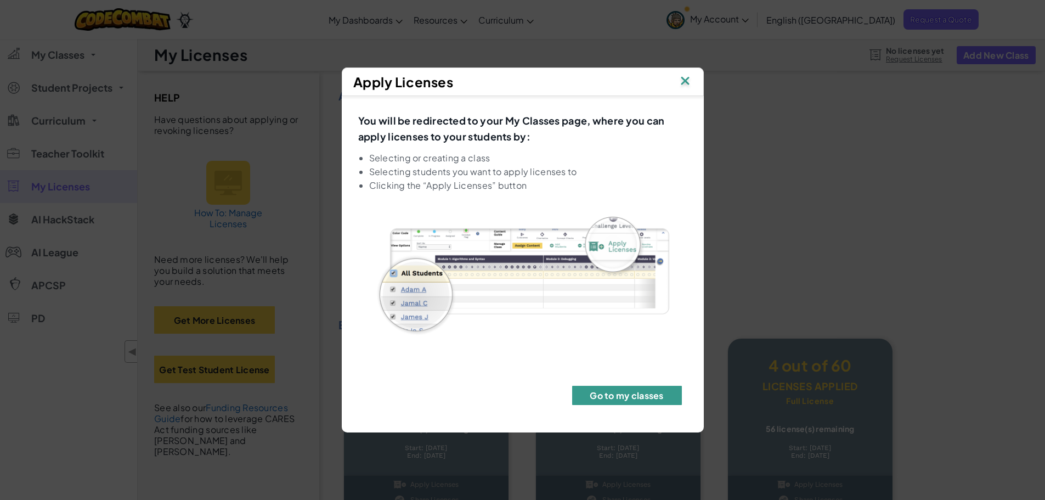
click at [650, 398] on button "Go to my classes" at bounding box center [627, 395] width 110 height 19
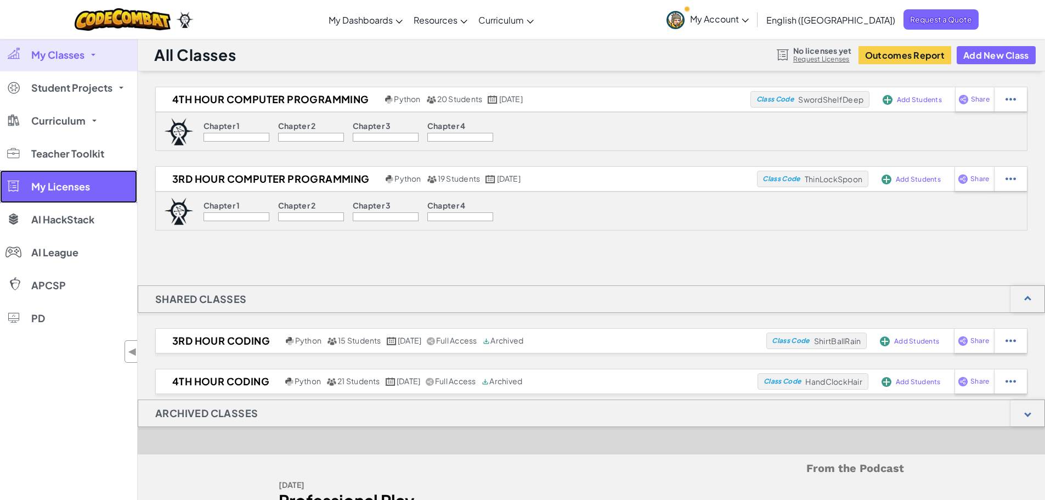
click at [85, 187] on span "My Licenses" at bounding box center [60, 187] width 59 height 10
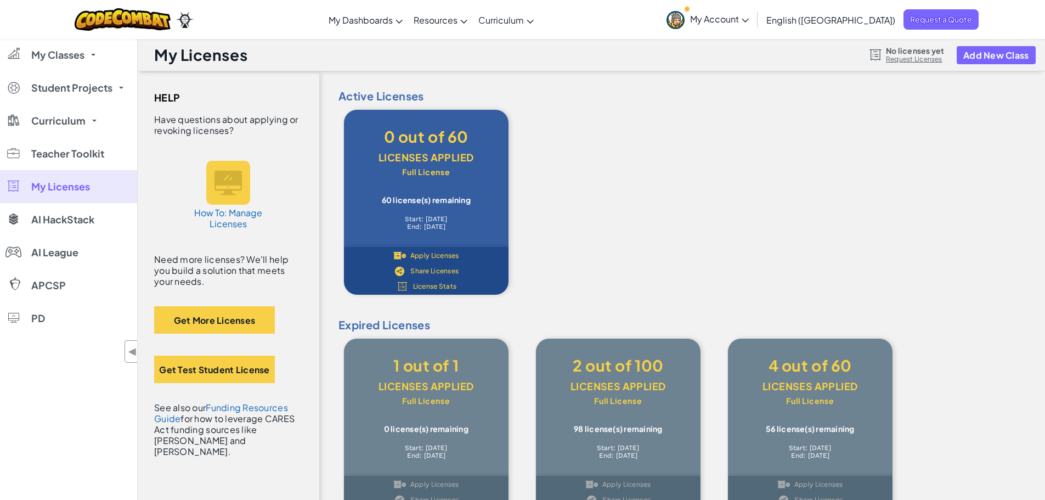
click at [441, 255] on span "Apply Licenses" at bounding box center [434, 255] width 49 height 7
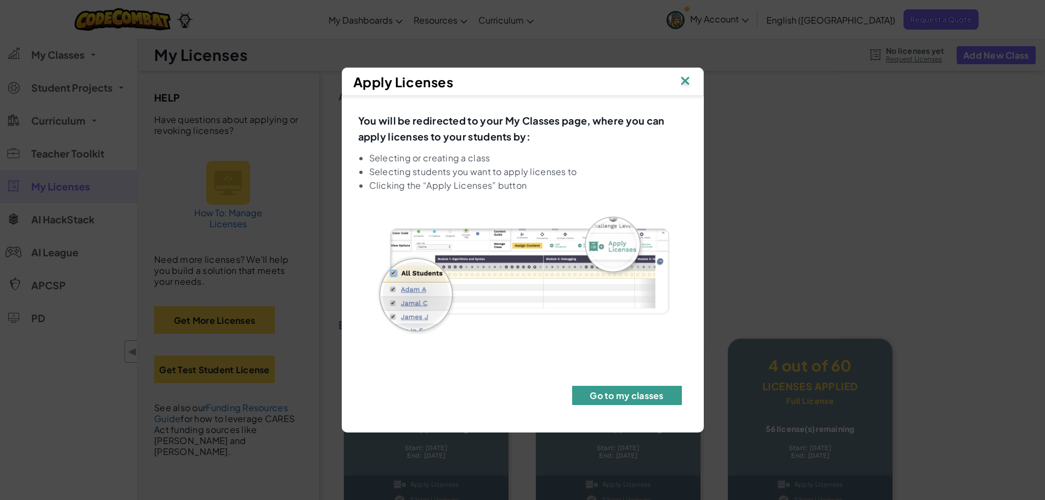
click at [607, 397] on button "Go to my classes" at bounding box center [627, 395] width 110 height 19
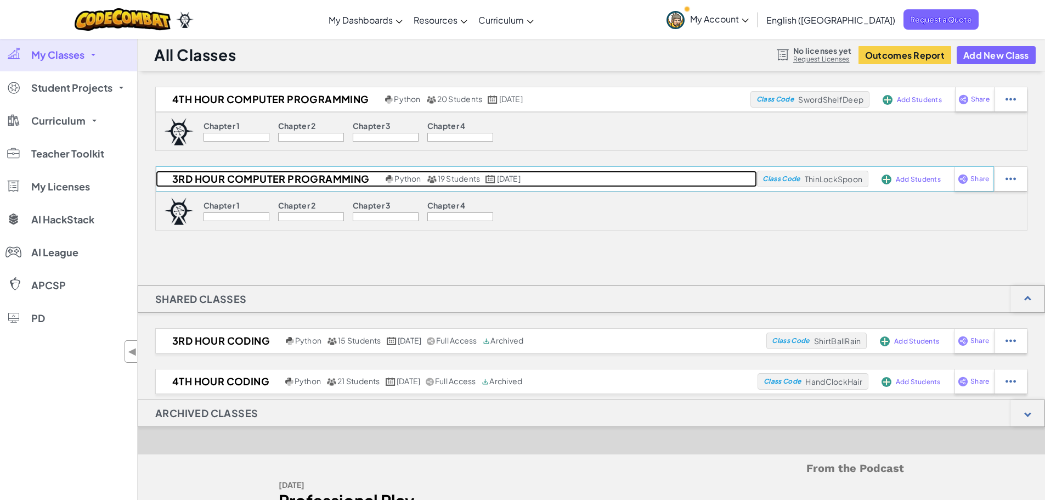
click at [298, 184] on h2 "3rd Hour Computer Programming" at bounding box center [269, 179] width 227 height 16
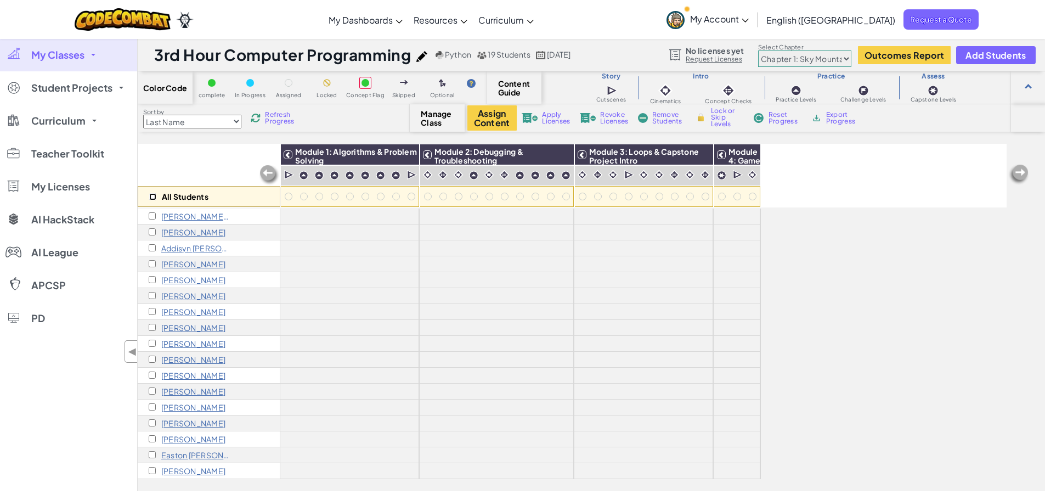
click at [151, 194] on input "checkbox" at bounding box center [152, 196] width 7 height 7
checkbox input "true"
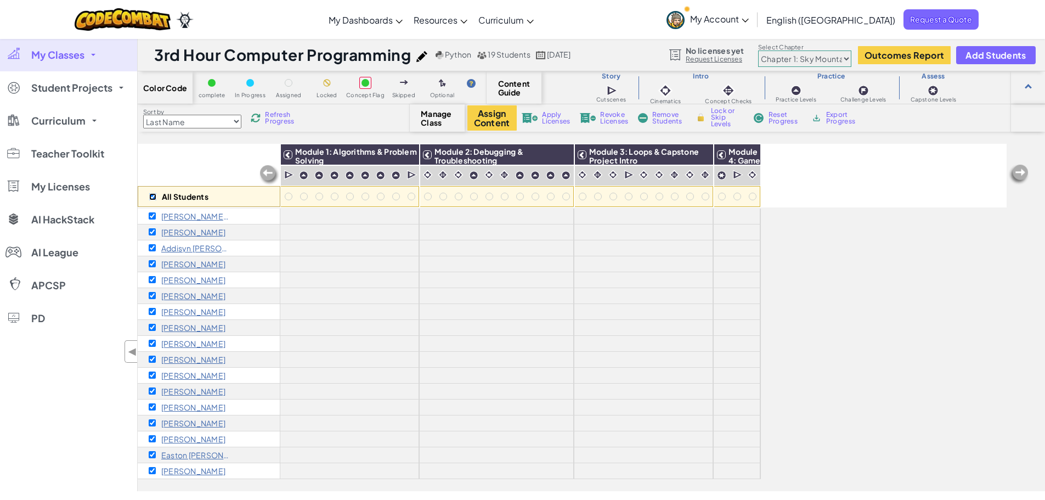
checkbox input "true"
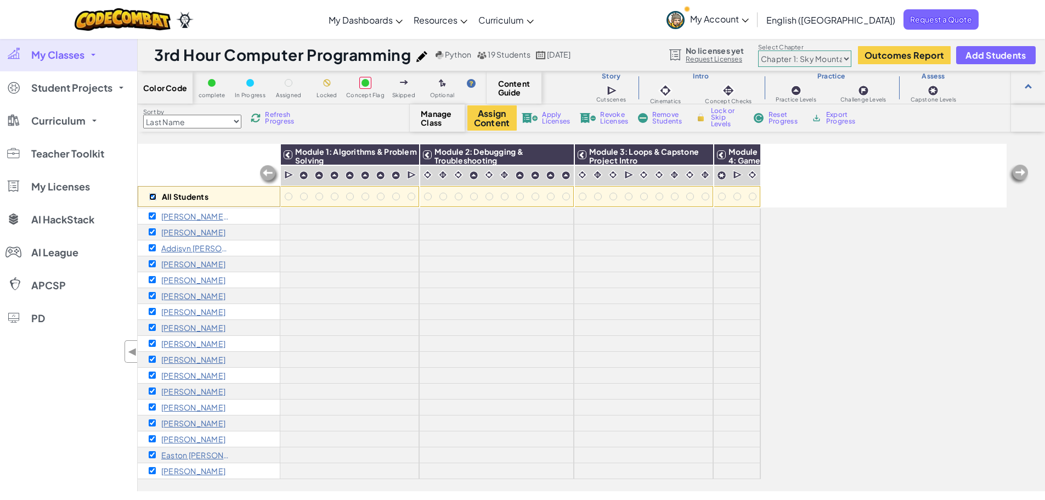
checkbox input "true"
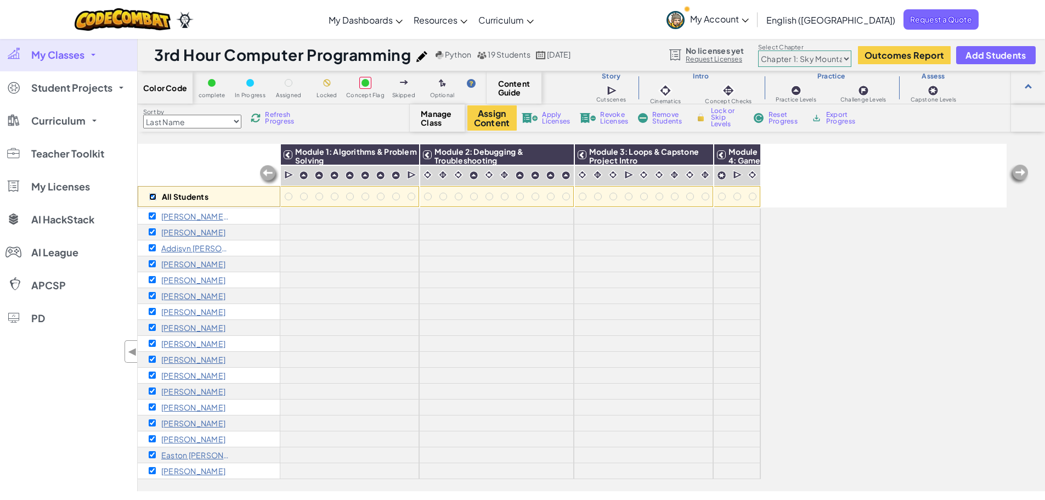
checkbox input "true"
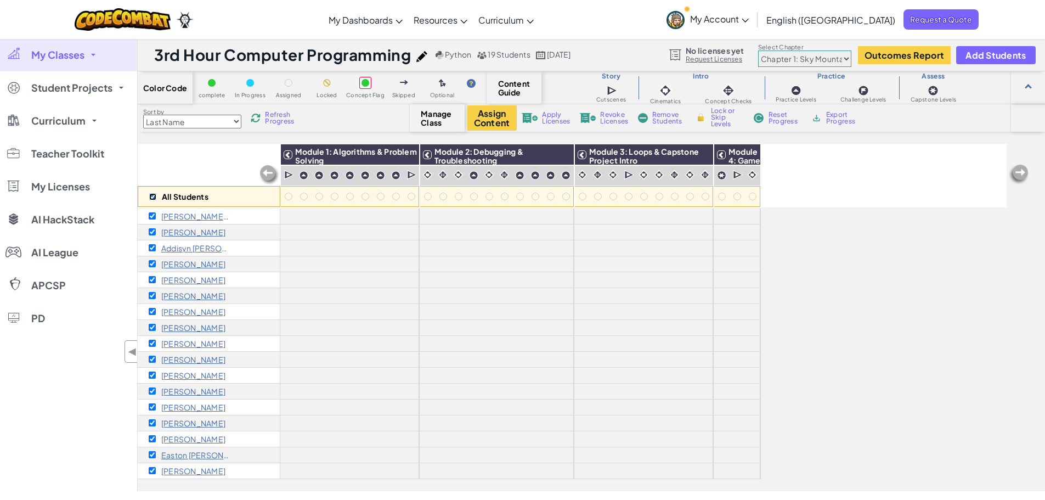
checkbox input "true"
click at [568, 115] on span "Apply Licenses" at bounding box center [556, 117] width 28 height 13
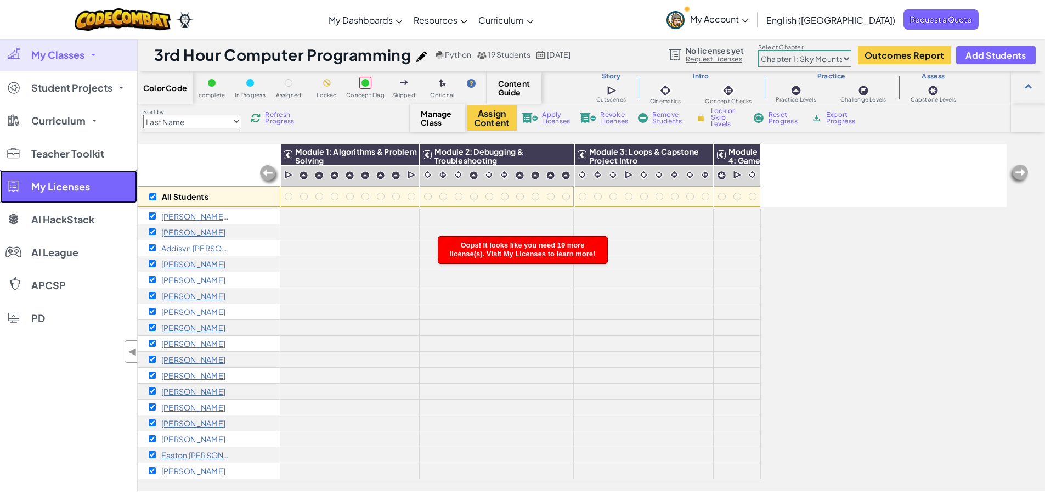
click at [71, 182] on span "My Licenses" at bounding box center [60, 187] width 59 height 10
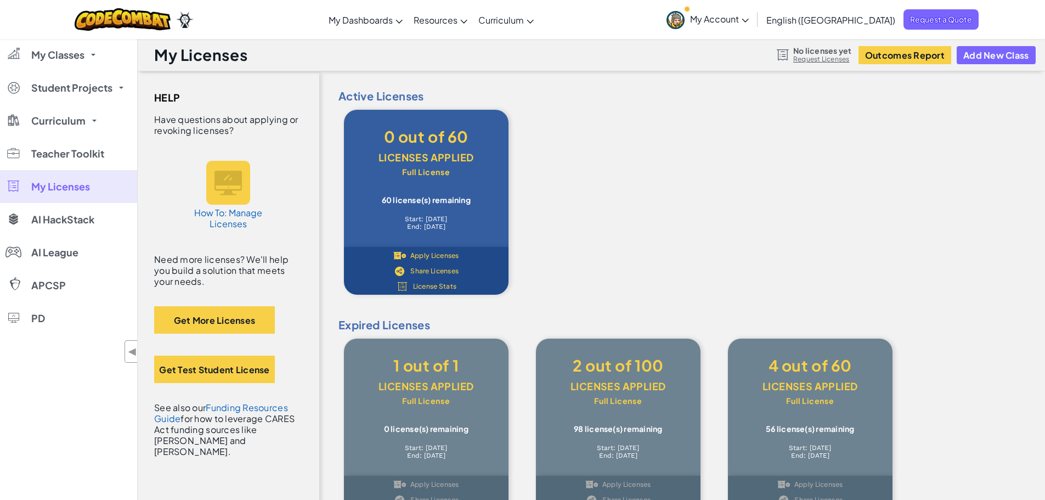
drag, startPoint x: 416, startPoint y: 170, endPoint x: 468, endPoint y: 176, distance: 51.9
click at [430, 171] on div "Full License" at bounding box center [426, 172] width 132 height 8
click at [541, 180] on div "Active Licenses 0 out of 60 Licenses Applied Full License 60 license(s) remaini…" at bounding box center [682, 194] width 704 height 212
click at [449, 285] on span "License Stats" at bounding box center [435, 286] width 44 height 7
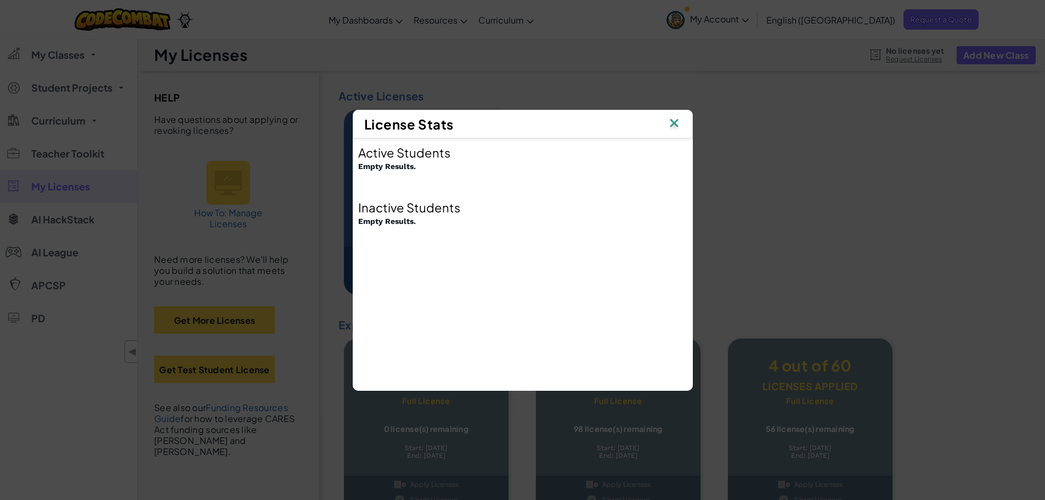
click at [676, 119] on img at bounding box center [674, 124] width 14 height 16
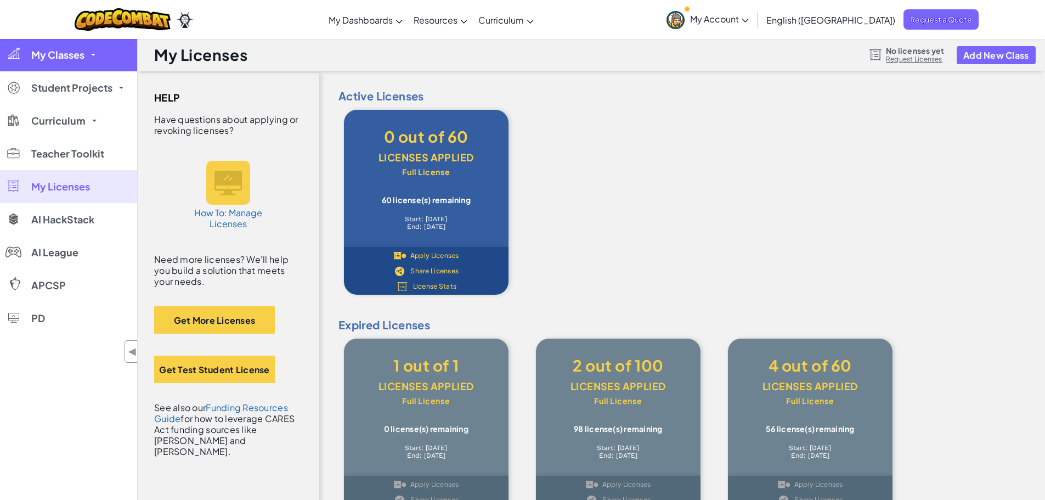
click at [87, 60] on link "My Classes" at bounding box center [68, 54] width 137 height 33
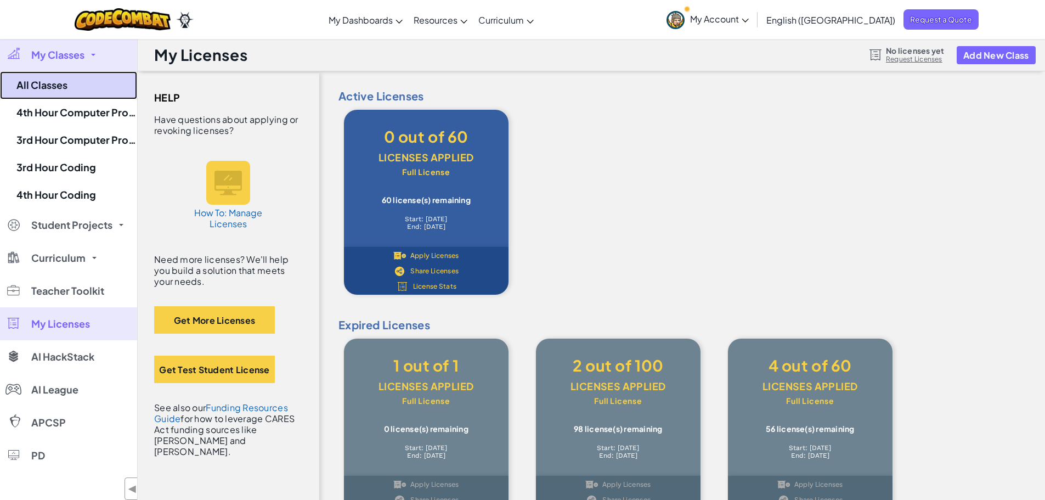
click at [86, 88] on link "All Classes" at bounding box center [68, 85] width 137 height 28
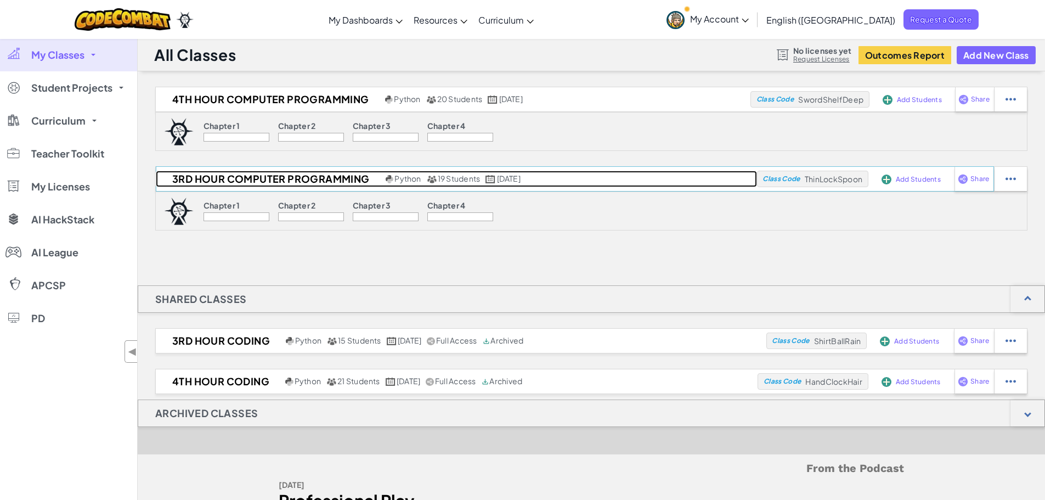
click at [247, 184] on h2 "3rd Hour Computer Programming" at bounding box center [269, 179] width 227 height 16
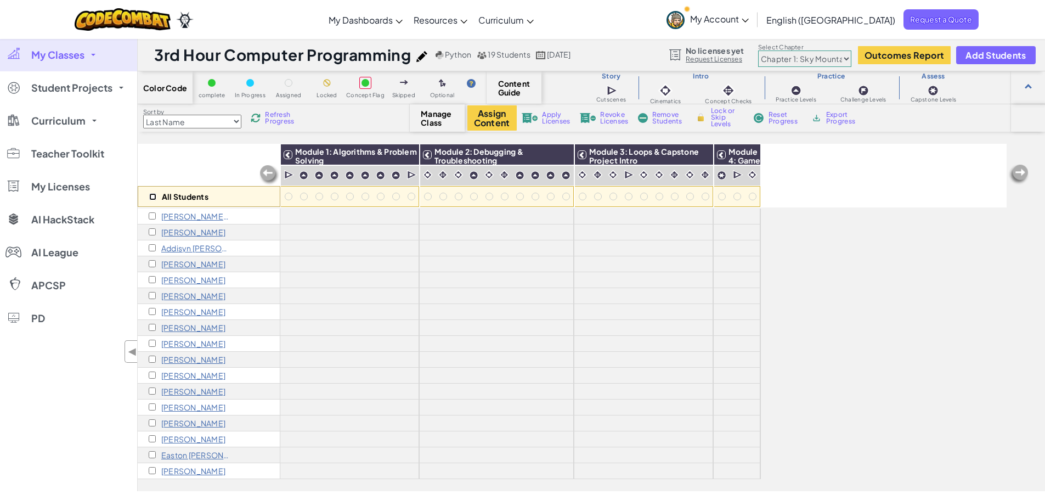
click at [153, 194] on input "checkbox" at bounding box center [152, 196] width 7 height 7
checkbox input "true"
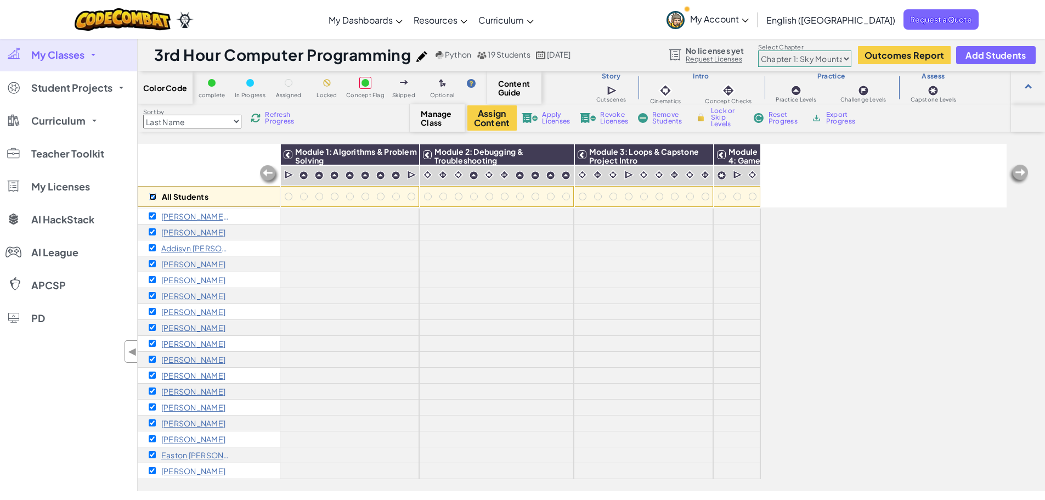
checkbox input "true"
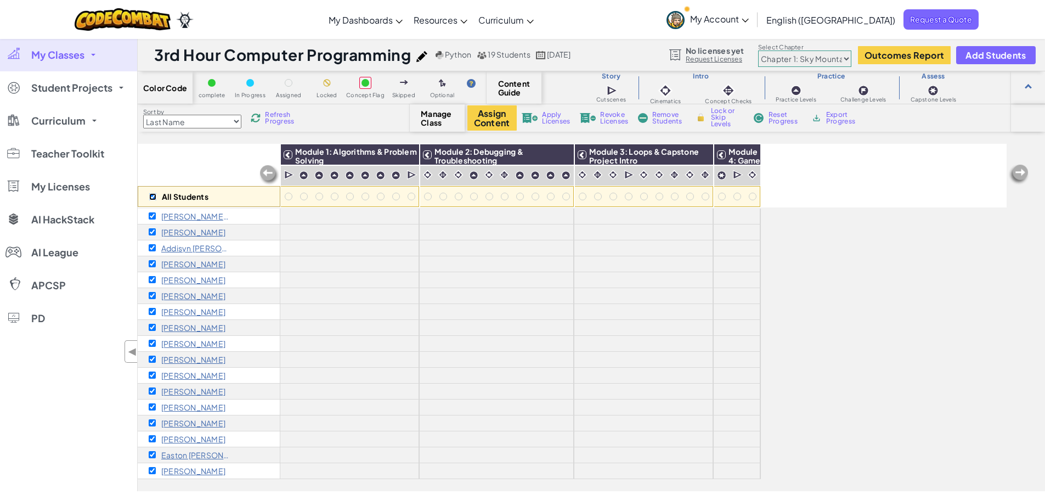
checkbox input "true"
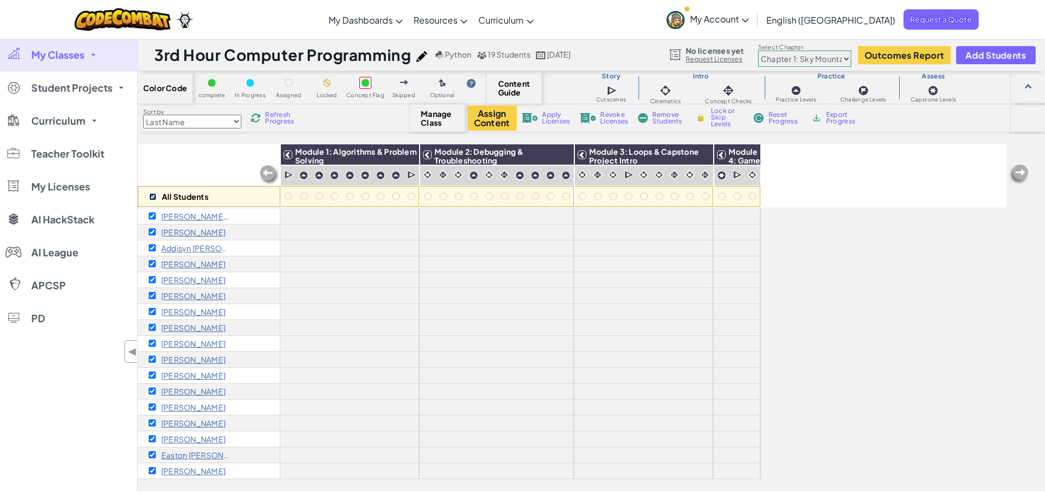
checkbox input "true"
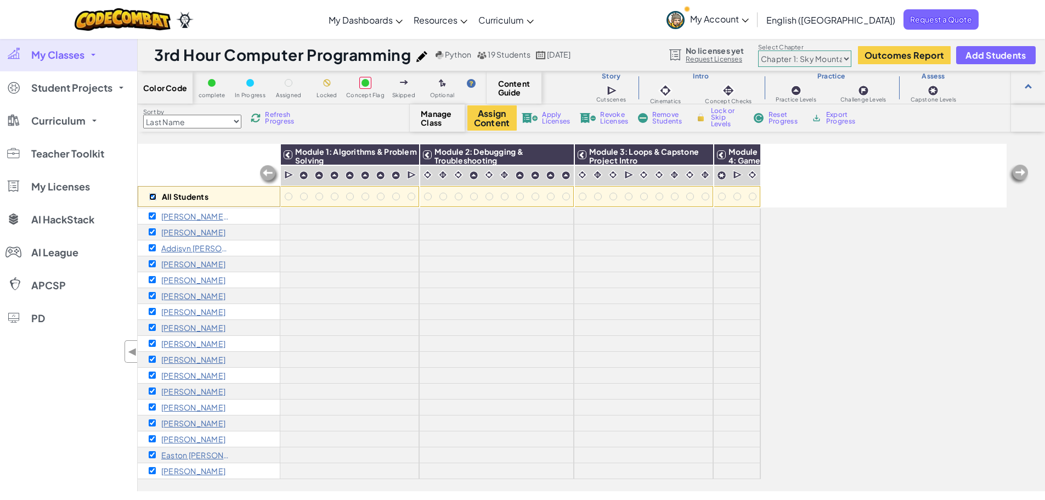
checkbox input "true"
click at [478, 120] on button "Assign Content" at bounding box center [491, 117] width 49 height 25
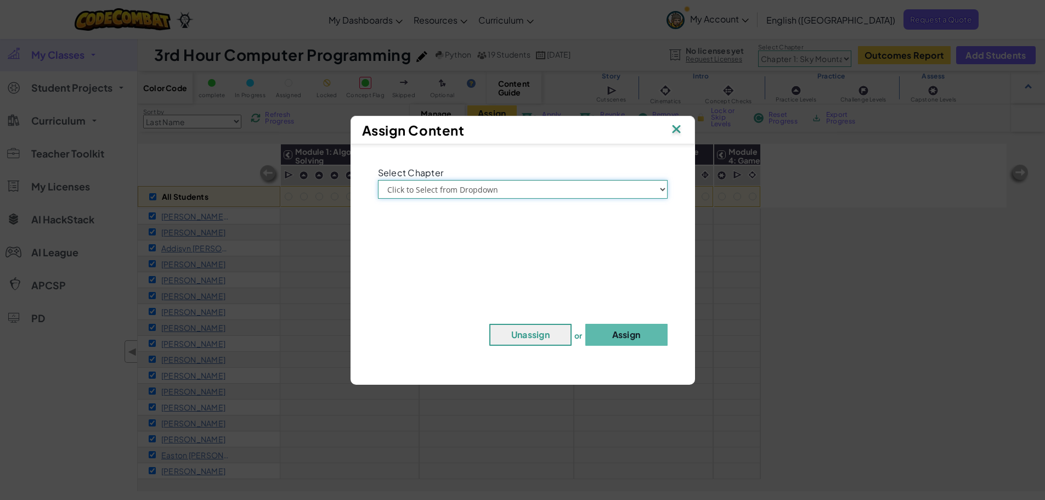
click at [483, 183] on select "Click to Select from Dropdown Chapter 1: Sky Mountain Chapter 2: The Moon Dance…" at bounding box center [523, 189] width 290 height 19
select select "Chapter 1: Sky Mountain"
click at [378, 180] on select "Click to Select from Dropdown Chapter 1: Sky Mountain Chapter 2: The Moon Dance…" at bounding box center [523, 189] width 290 height 19
click at [630, 341] on button "Assign" at bounding box center [626, 335] width 82 height 22
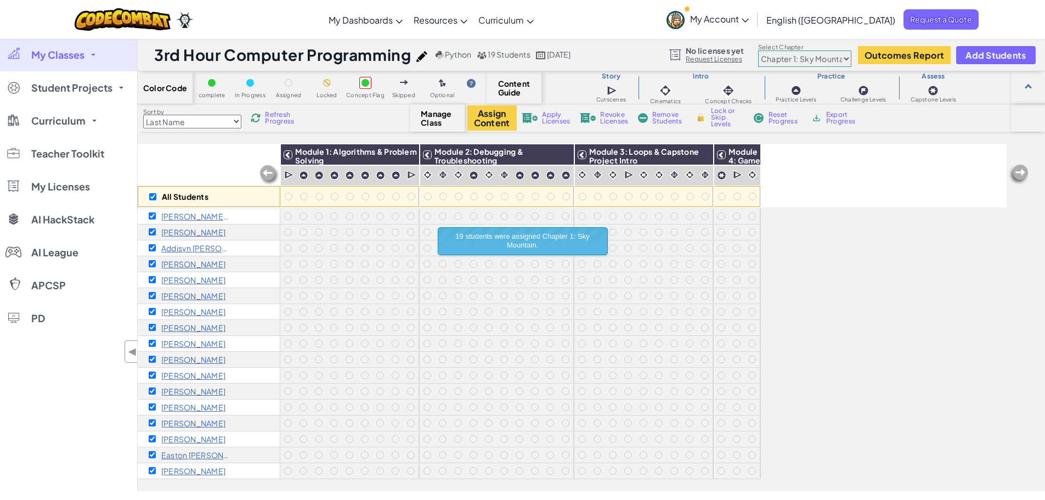
click at [539, 121] on div "Apply Licenses" at bounding box center [546, 118] width 53 height 8
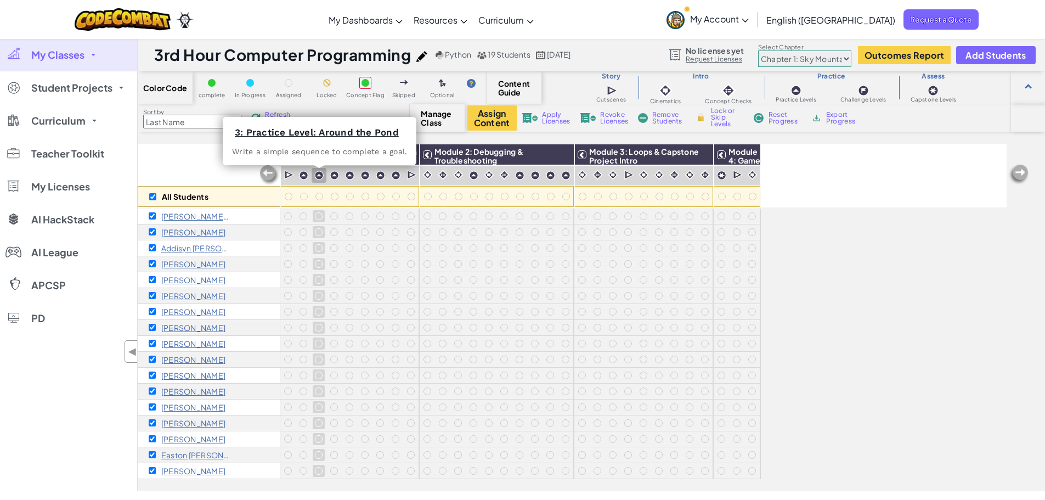
click at [318, 174] on img at bounding box center [318, 175] width 9 height 9
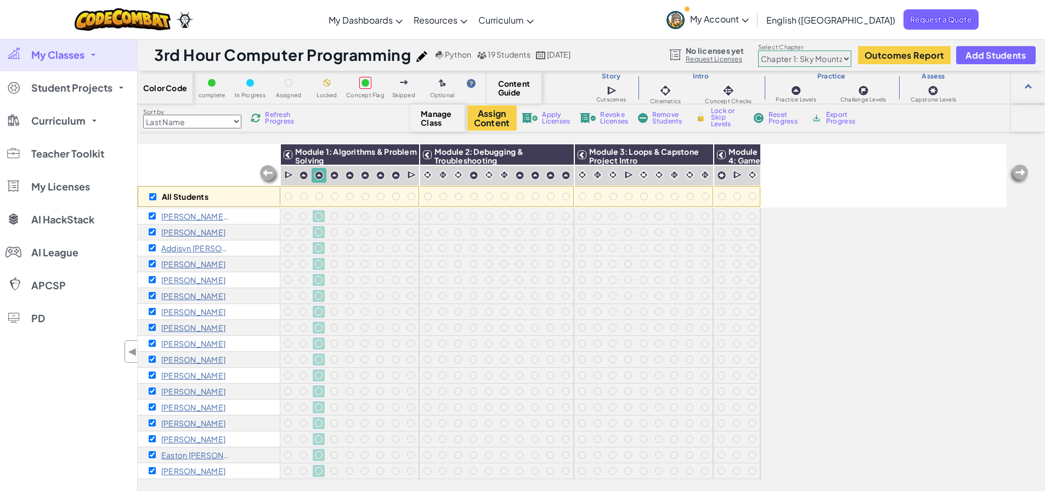
click at [318, 174] on img at bounding box center [318, 175] width 9 height 9
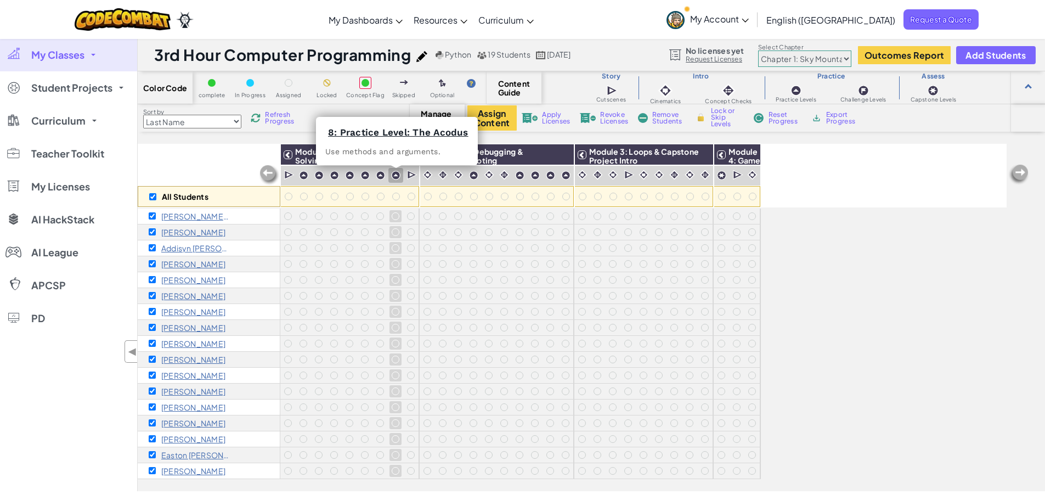
click at [397, 177] on img at bounding box center [395, 175] width 9 height 9
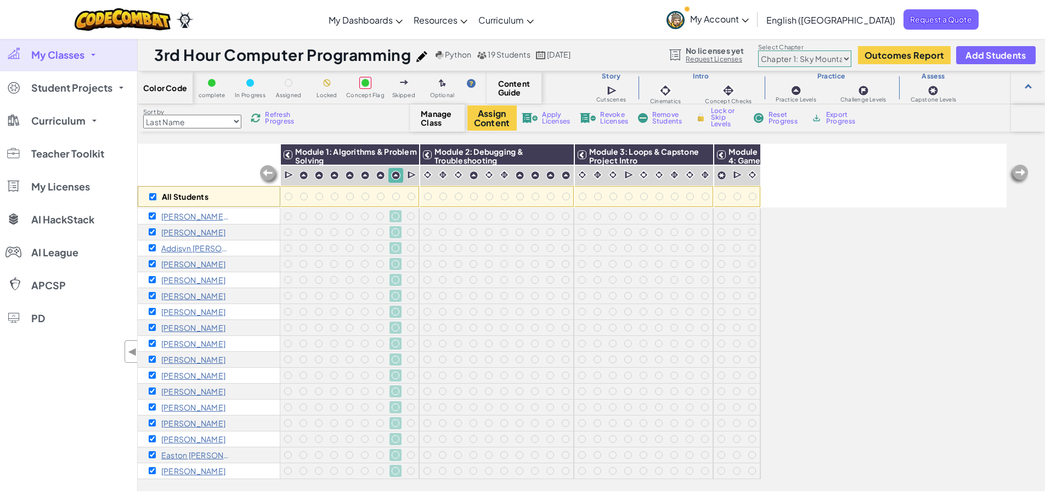
click at [715, 118] on span "Lock or Skip Levels" at bounding box center [727, 118] width 32 height 20
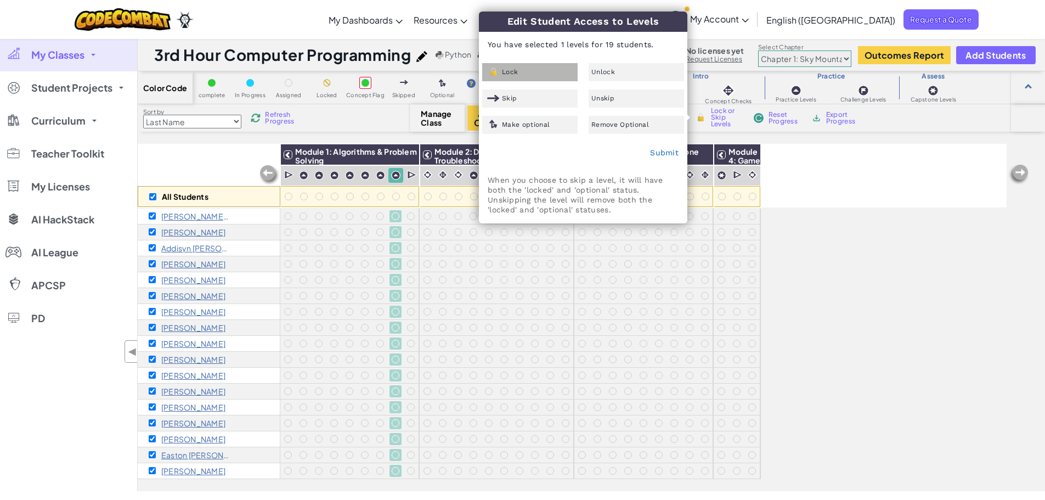
click at [548, 77] on div "Lock" at bounding box center [529, 72] width 95 height 18
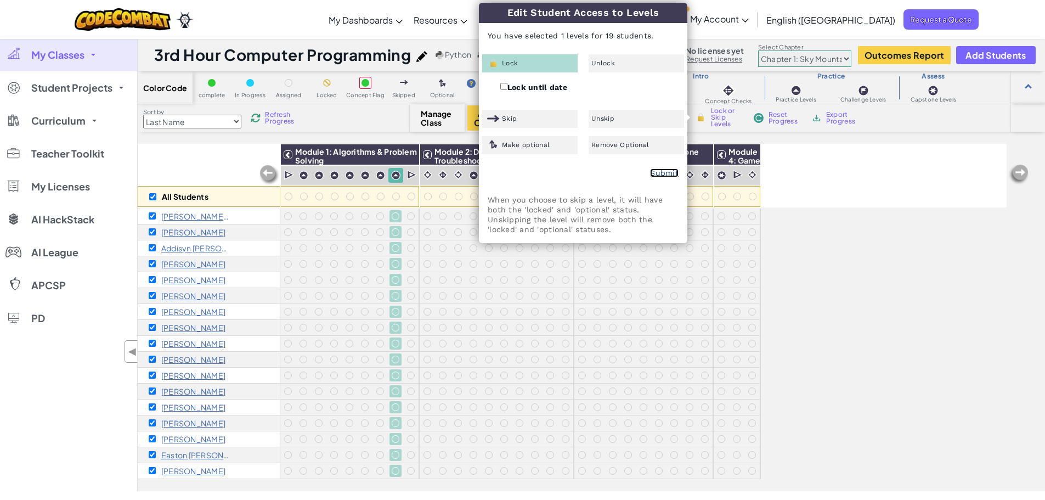
click at [665, 175] on link "Submit" at bounding box center [664, 172] width 29 height 9
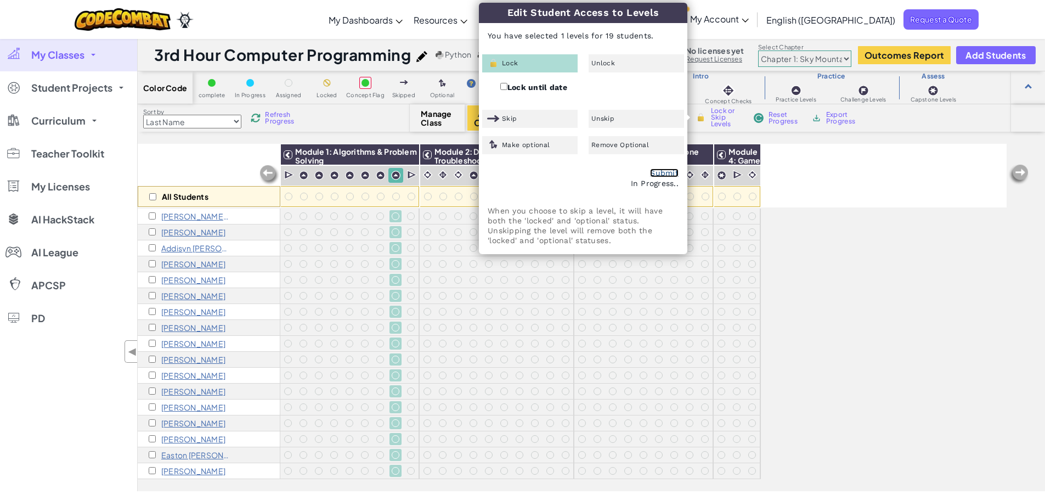
checkbox input "false"
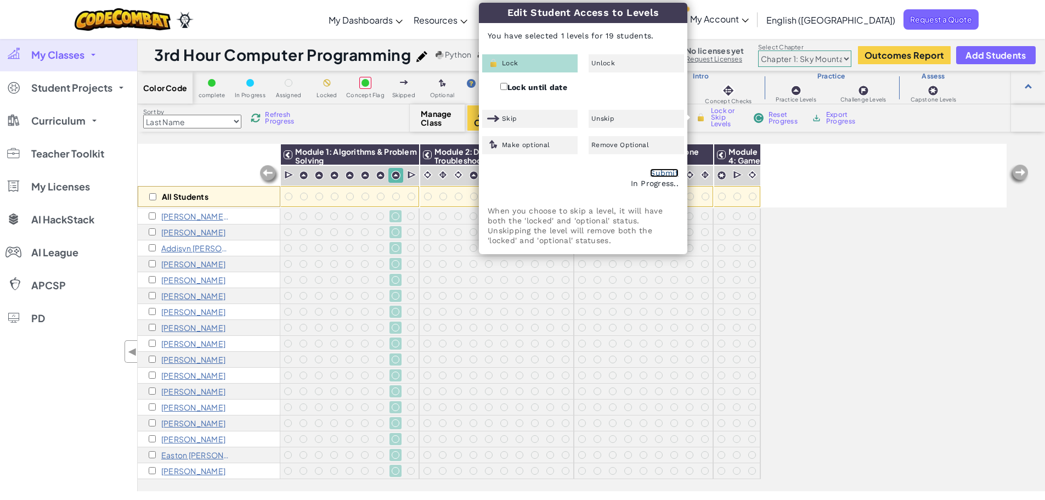
checkbox input "false"
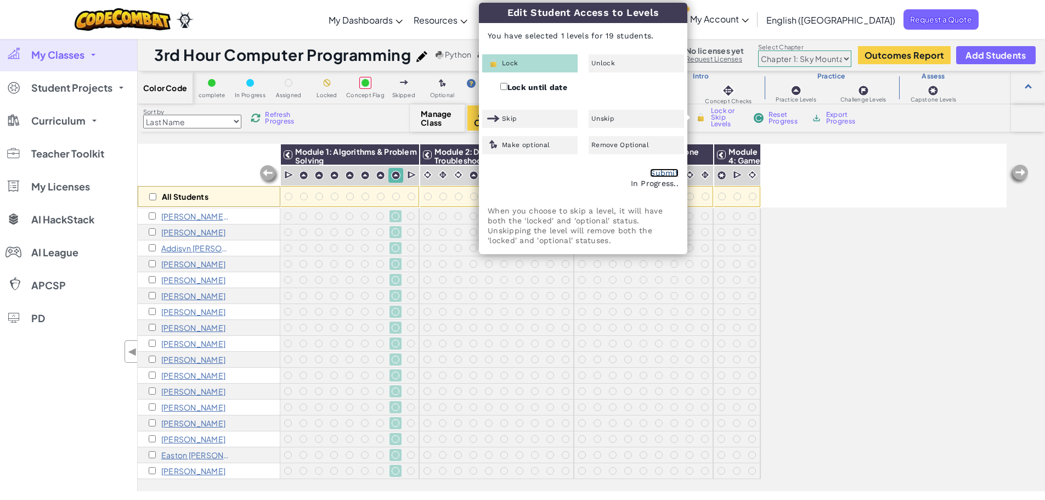
checkbox input "false"
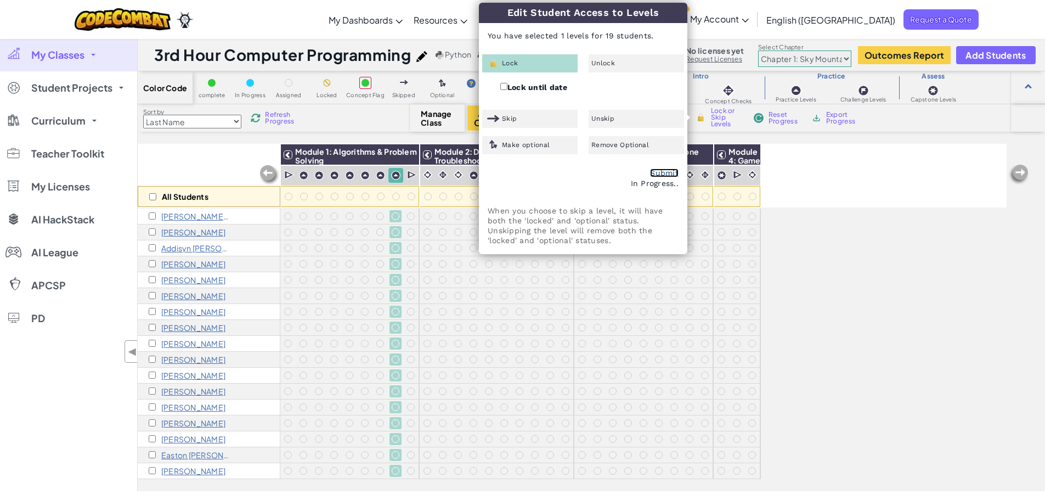
checkbox input "false"
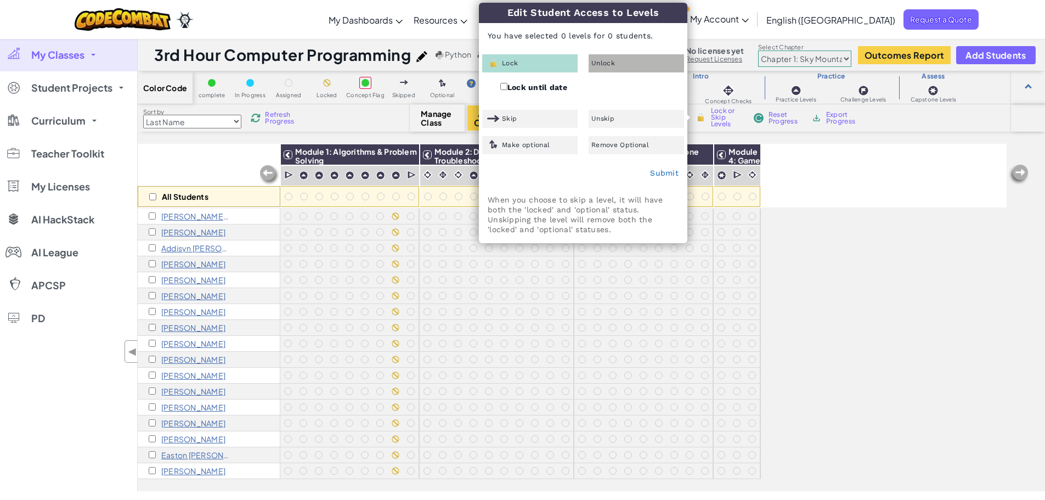
click at [601, 69] on div "Unlock" at bounding box center [636, 63] width 95 height 18
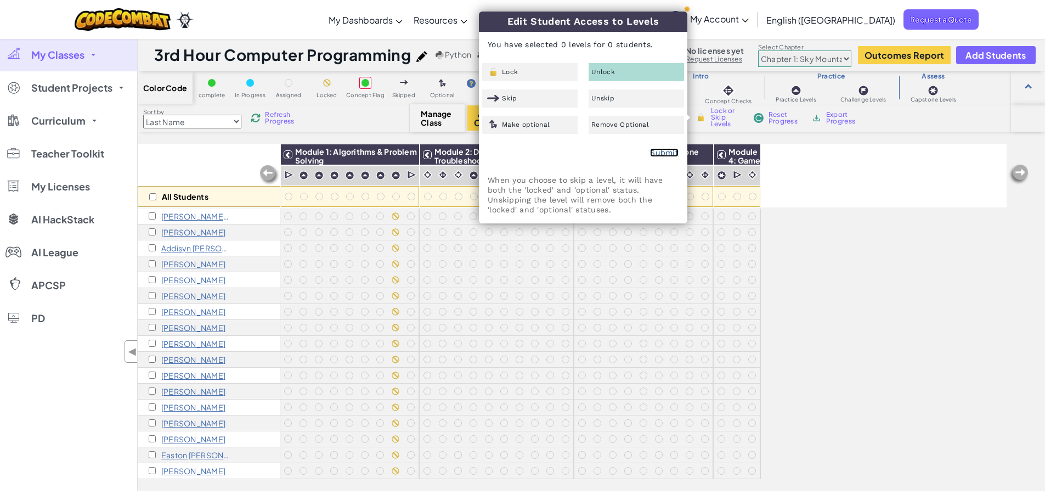
click at [672, 155] on link "Submit" at bounding box center [664, 152] width 29 height 9
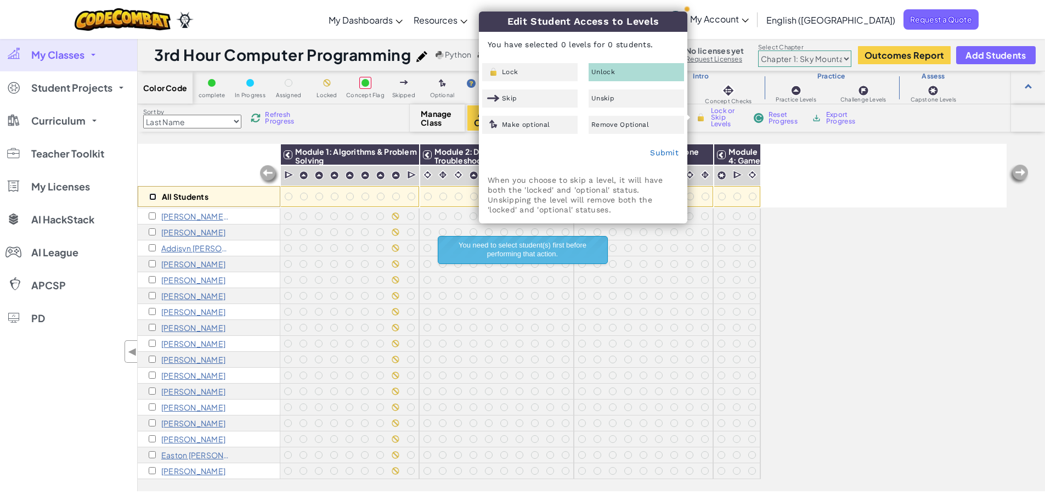
click at [152, 199] on input "checkbox" at bounding box center [152, 196] width 7 height 7
checkbox input "true"
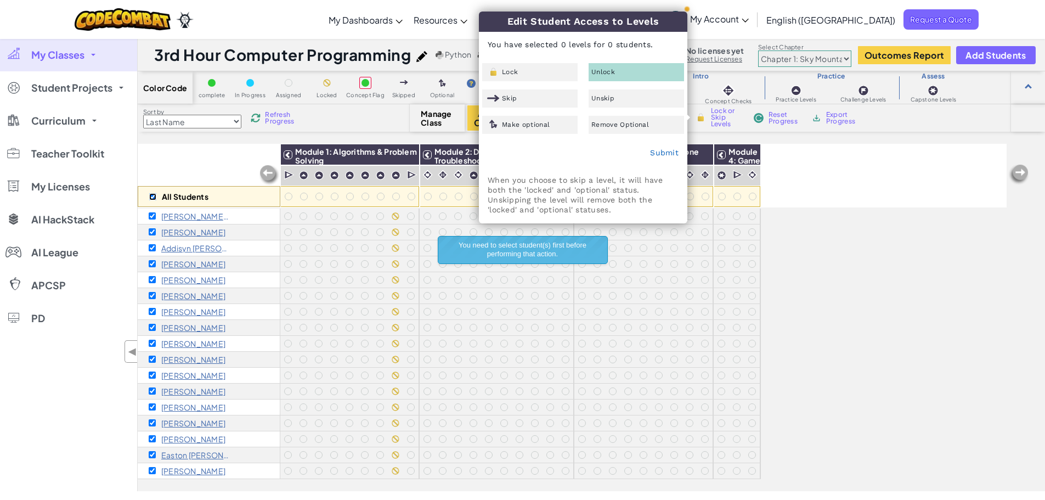
checkbox input "true"
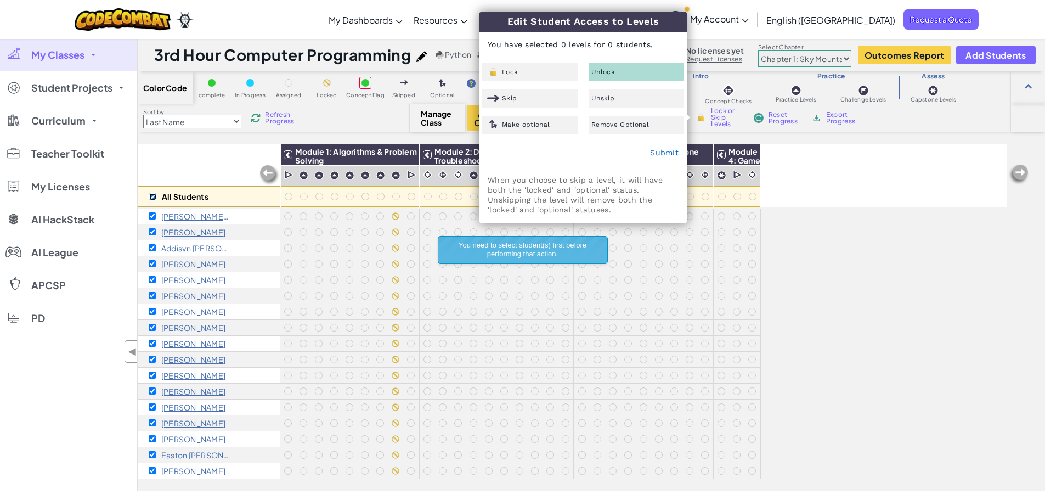
checkbox input "true"
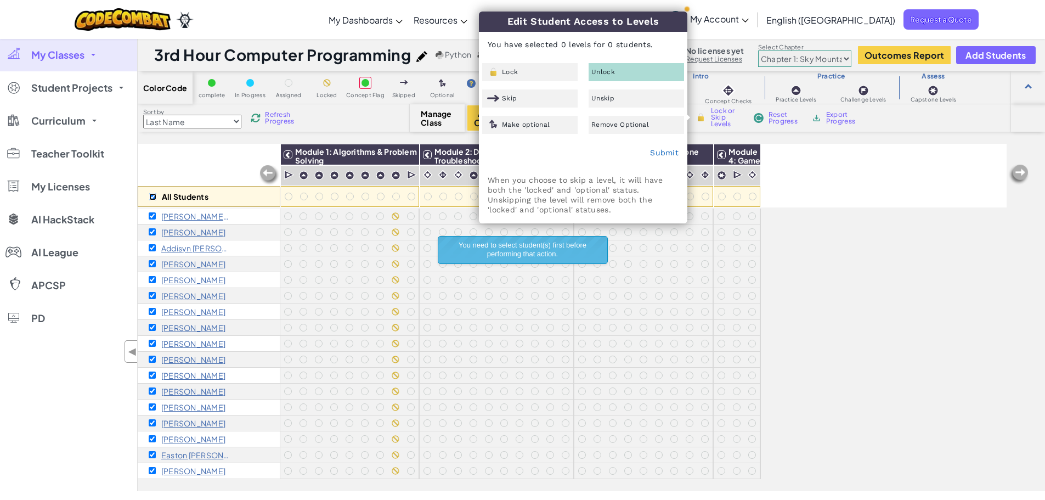
checkbox input "true"
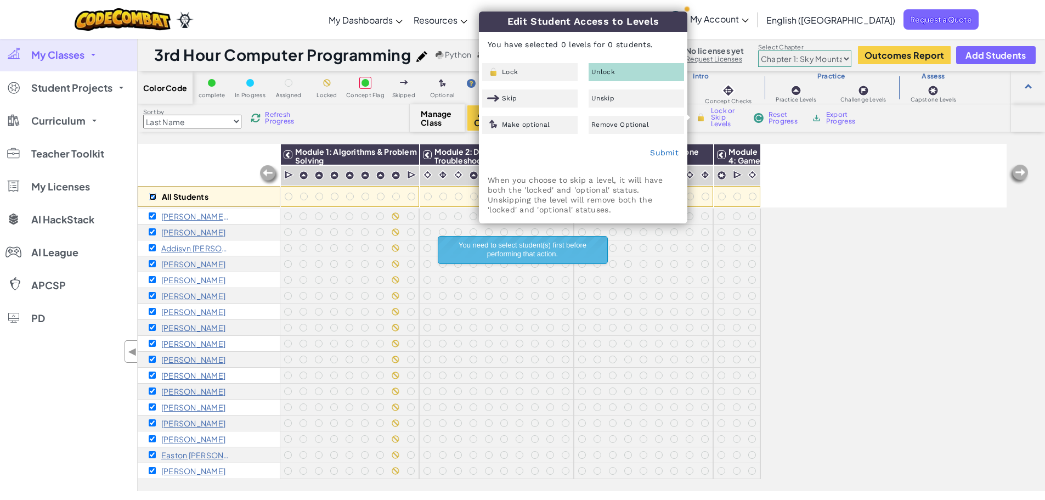
checkbox input "true"
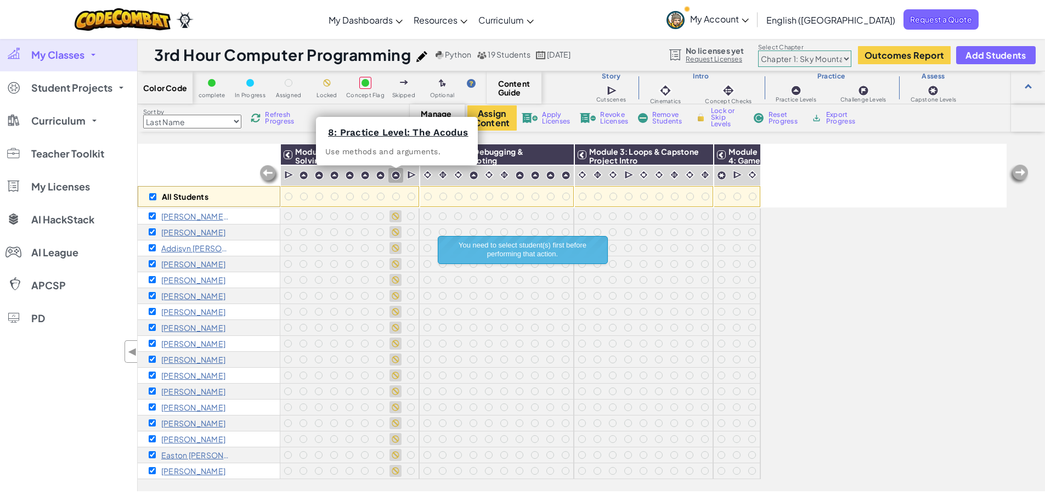
click at [393, 175] on img at bounding box center [395, 175] width 9 height 9
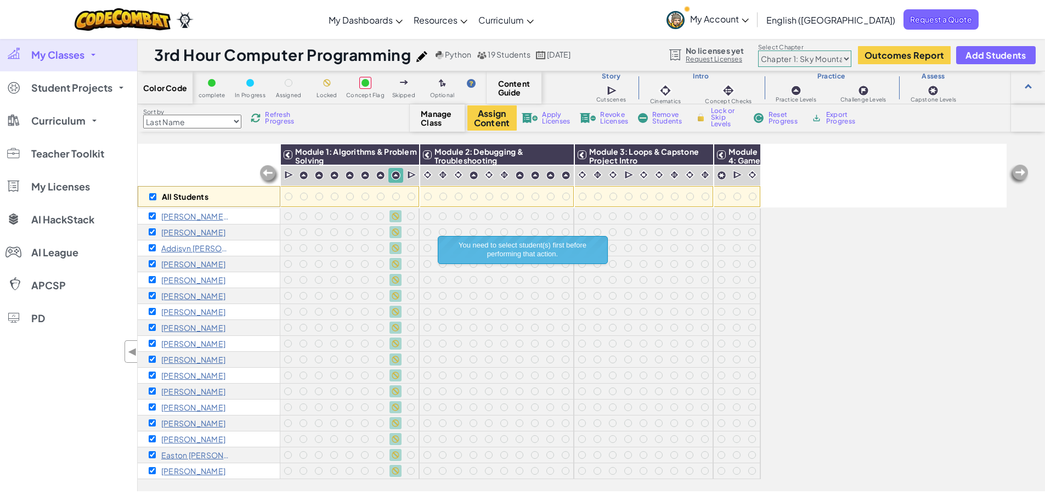
click at [719, 113] on span "Lock or Skip Levels" at bounding box center [727, 118] width 32 height 20
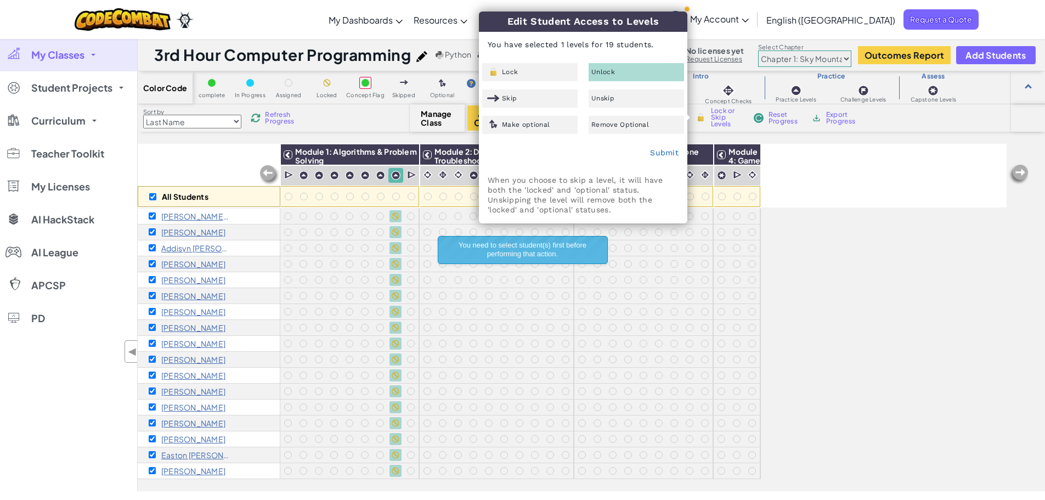
click at [658, 72] on div "Unlock" at bounding box center [636, 72] width 95 height 18
click at [665, 150] on link "Submit" at bounding box center [664, 152] width 29 height 9
checkbox input "false"
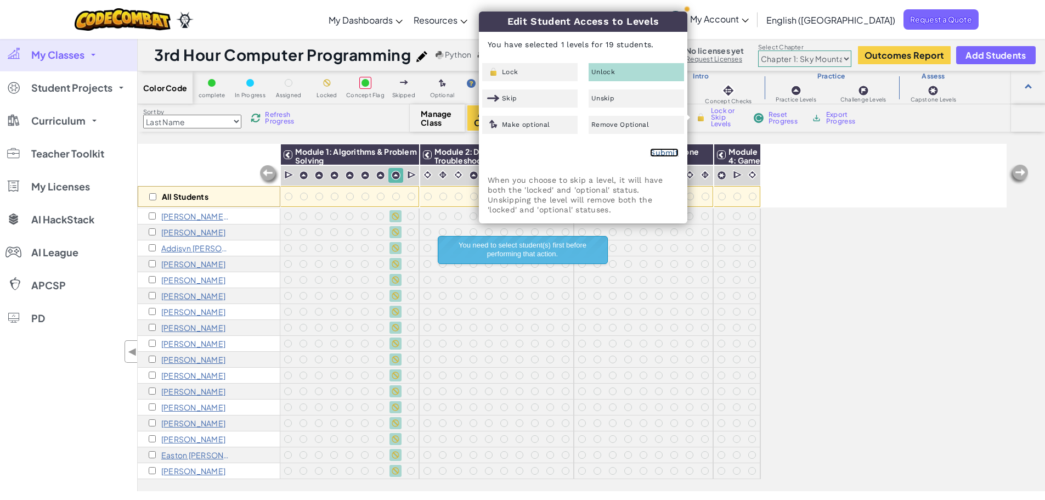
checkbox input "false"
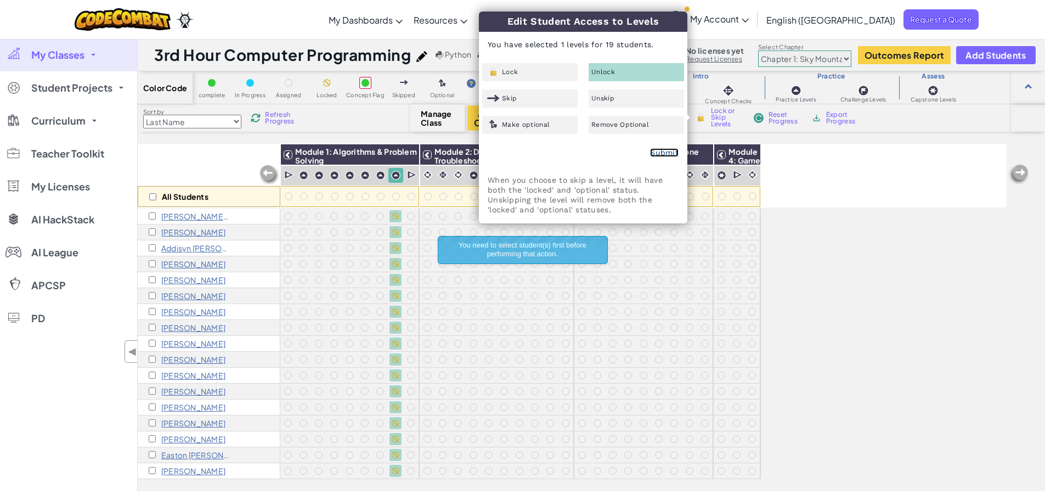
checkbox input "false"
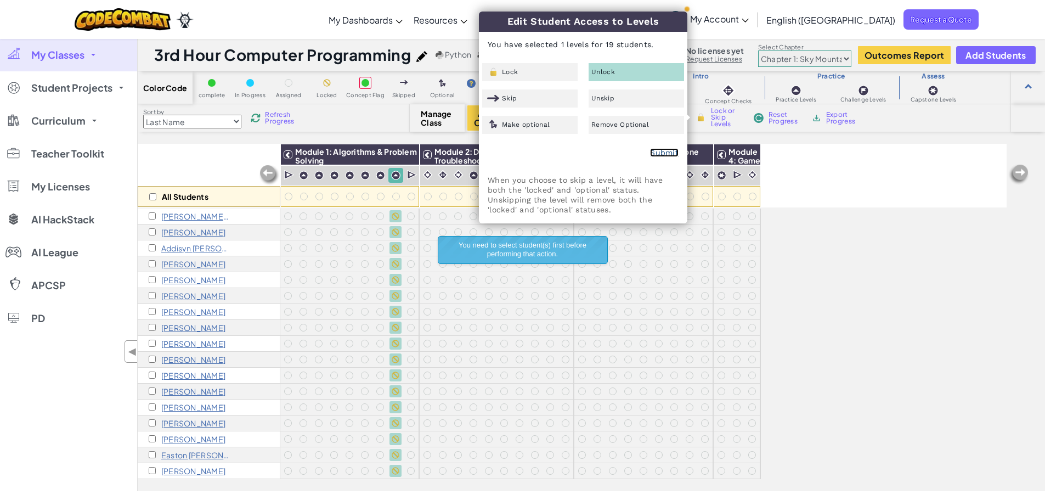
checkbox input "false"
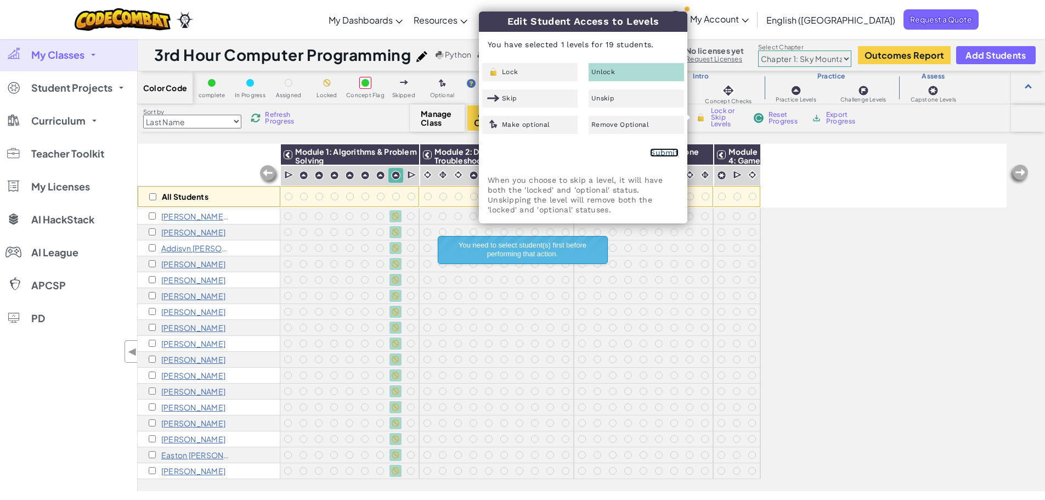
checkbox input "false"
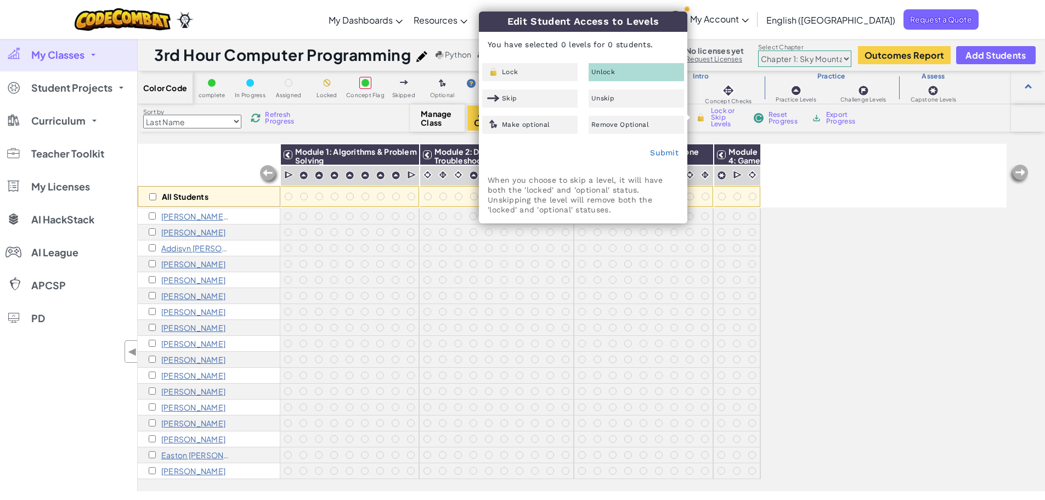
click at [431, 137] on div "Color Code complete In Progress Assigned Locked Concept Flag Skipped Optional C…" at bounding box center [591, 281] width 907 height 420
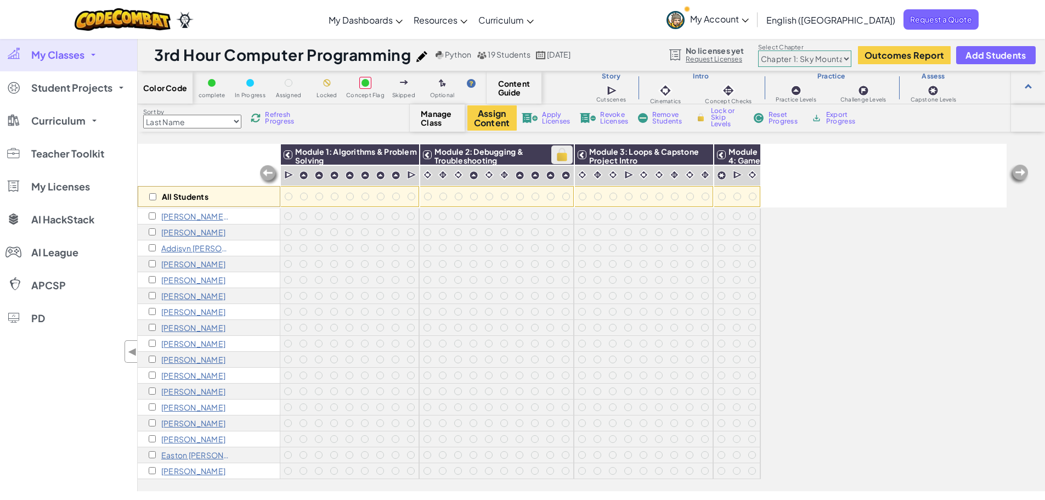
click at [562, 156] on img at bounding box center [561, 154] width 19 height 16
checkbox input "true"
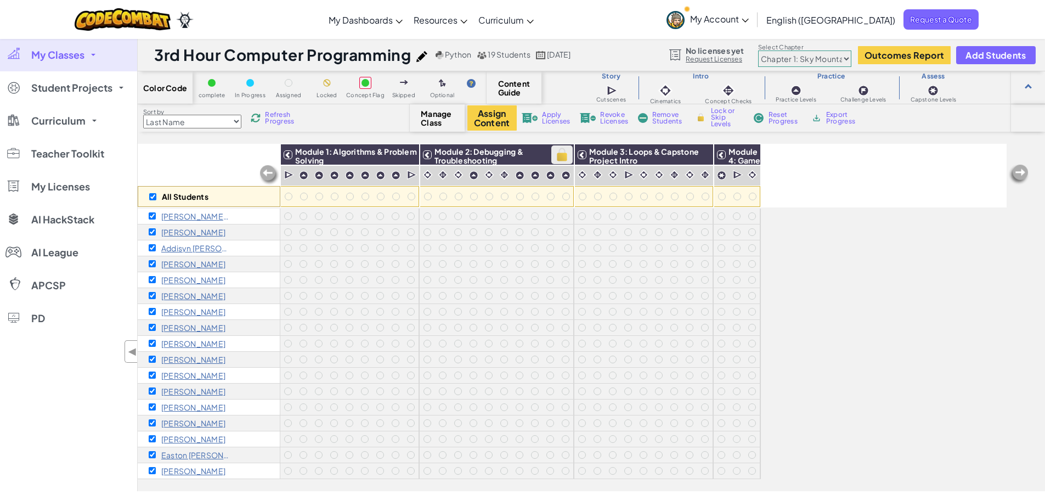
checkbox input "true"
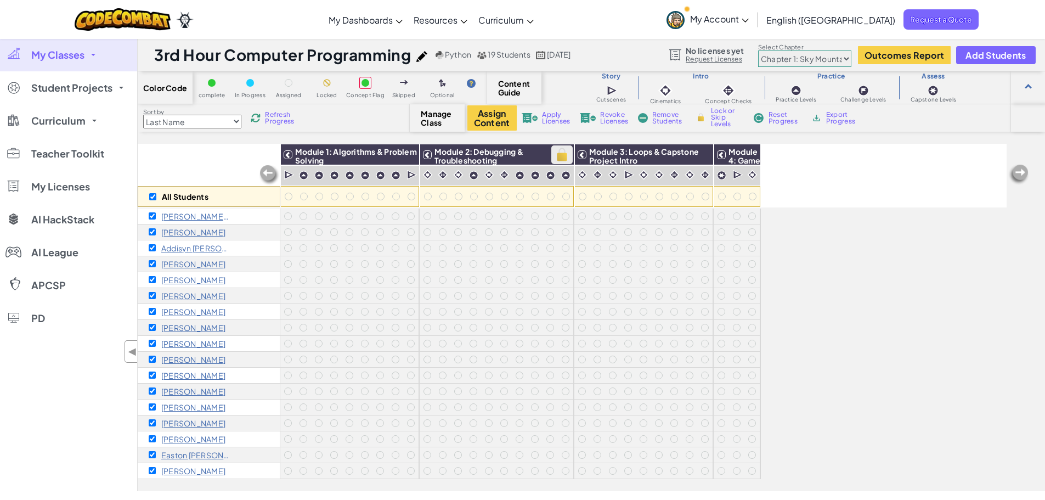
checkbox input "true"
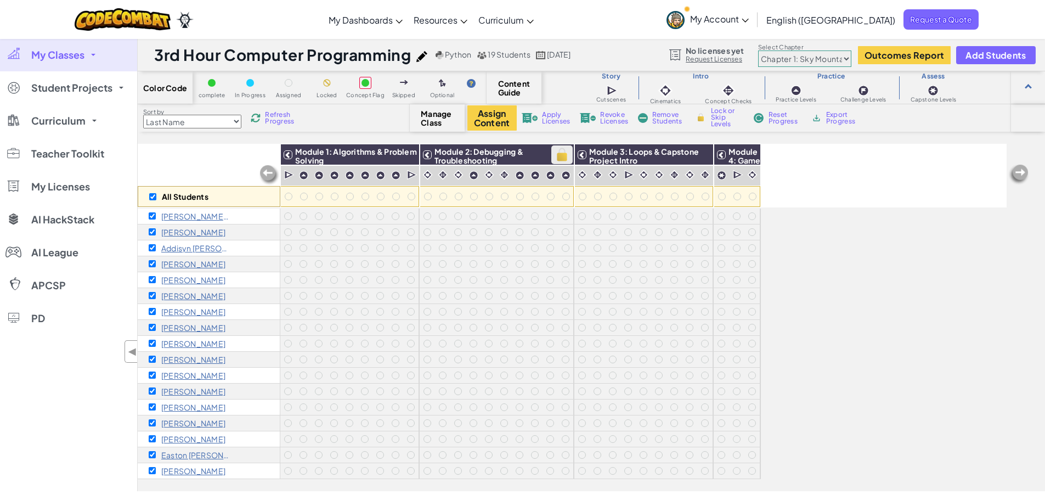
checkbox input "true"
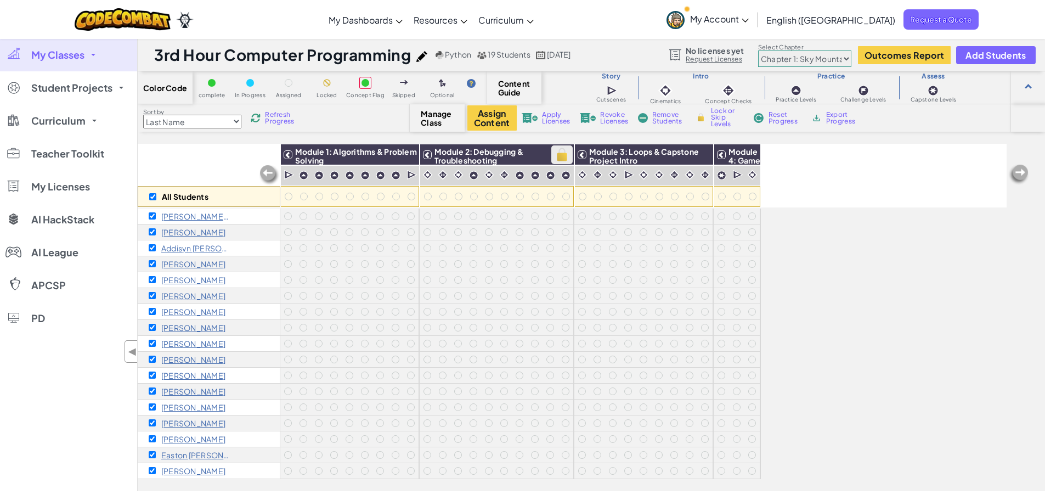
checkbox input "true"
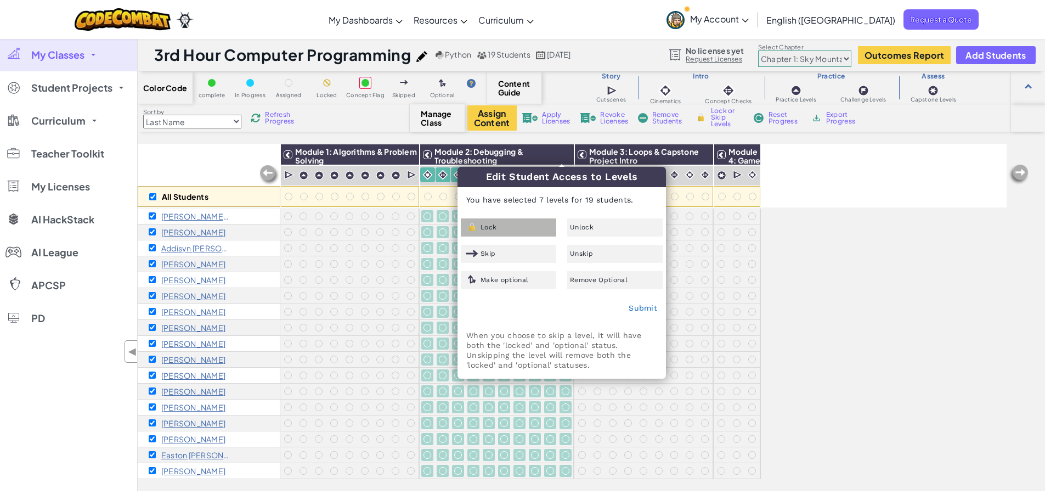
click at [539, 230] on div "Lock" at bounding box center [508, 227] width 95 height 18
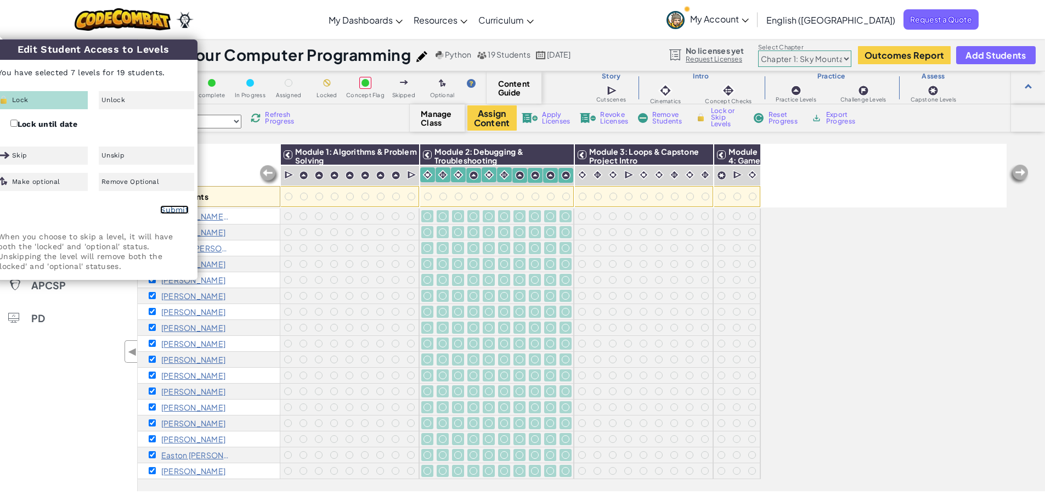
click at [182, 208] on link "Submit" at bounding box center [174, 209] width 29 height 9
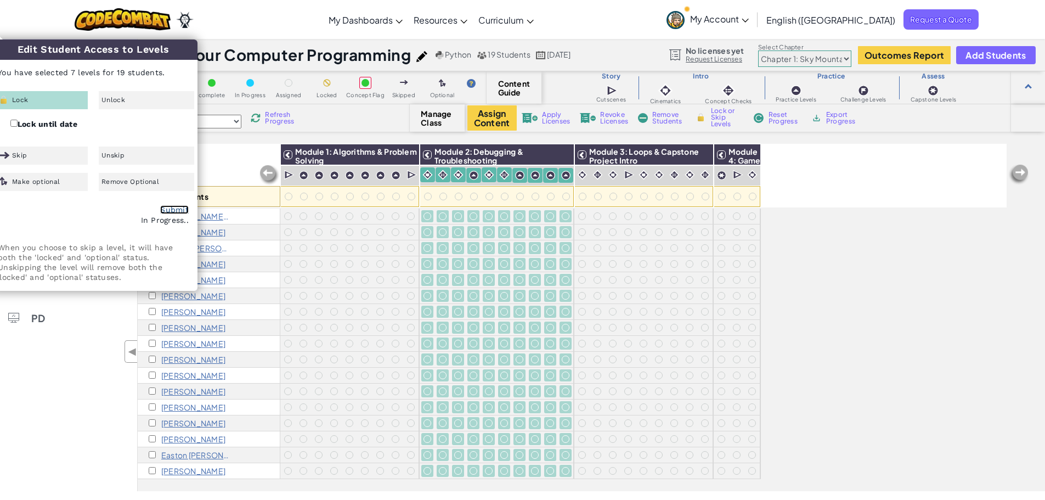
checkbox input "false"
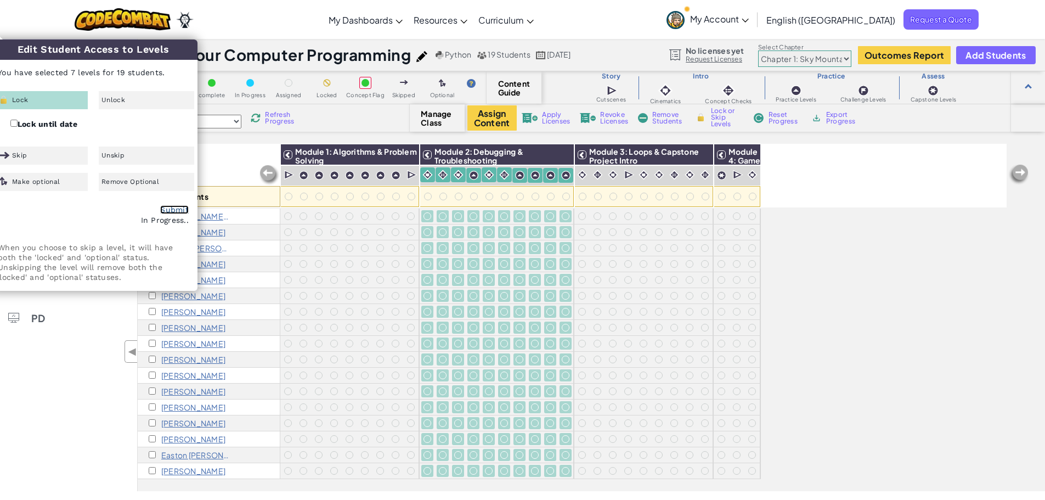
checkbox input "false"
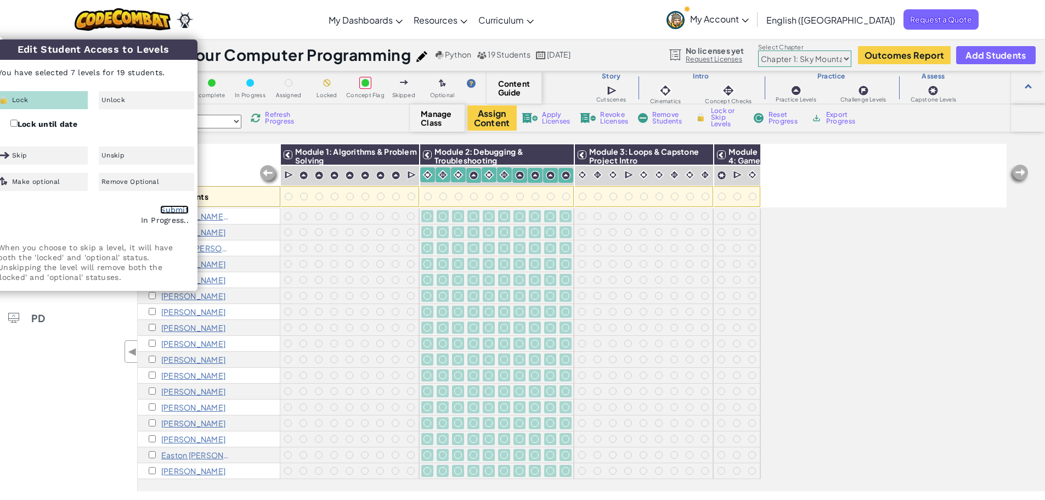
checkbox input "false"
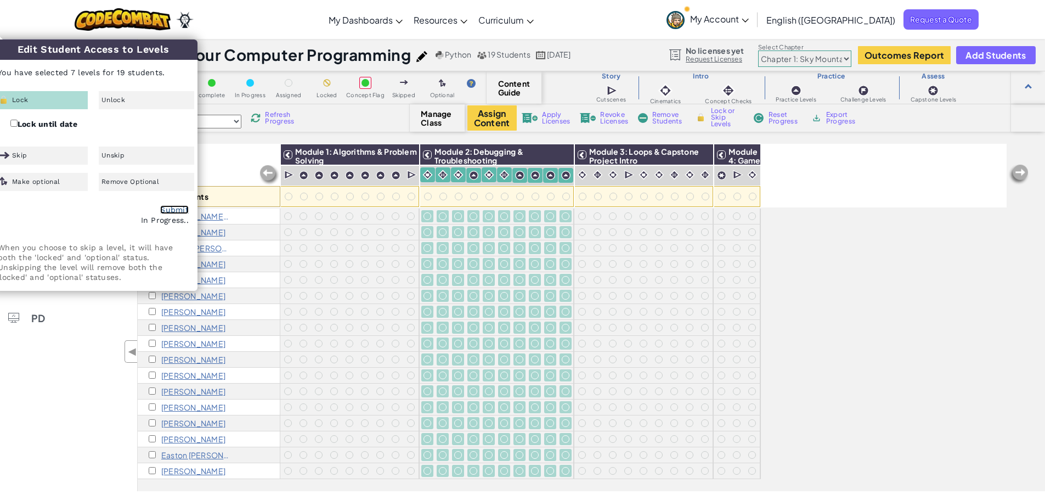
checkbox input "false"
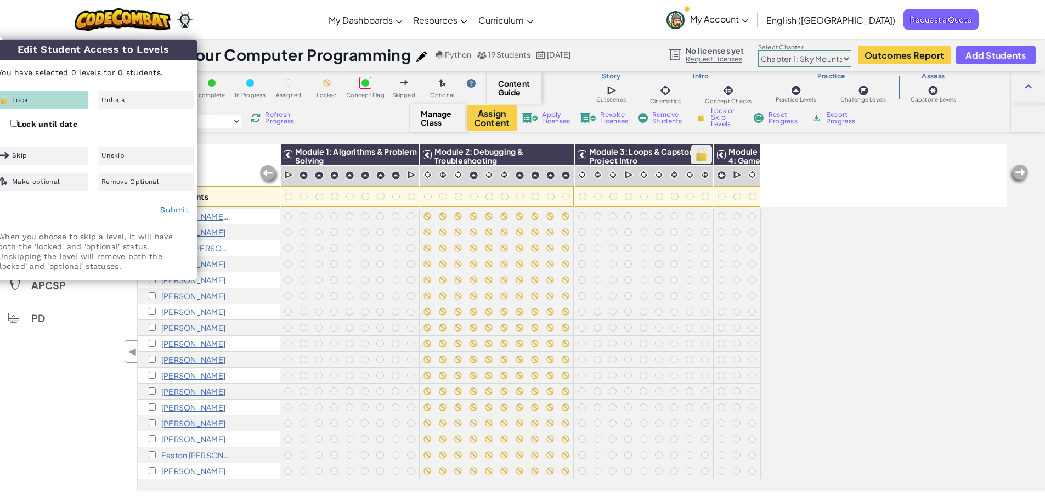
click at [695, 155] on img at bounding box center [701, 154] width 19 height 16
checkbox input "false"
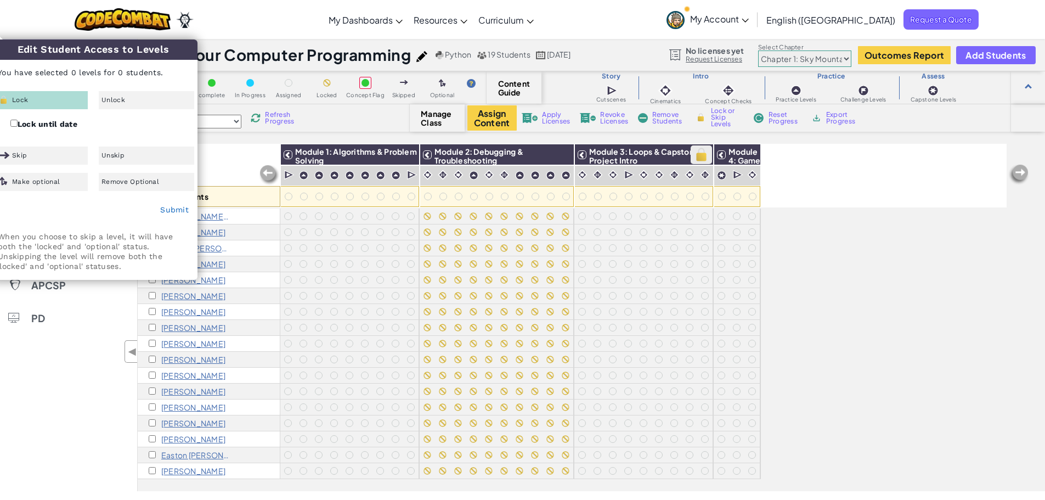
checkbox input "false"
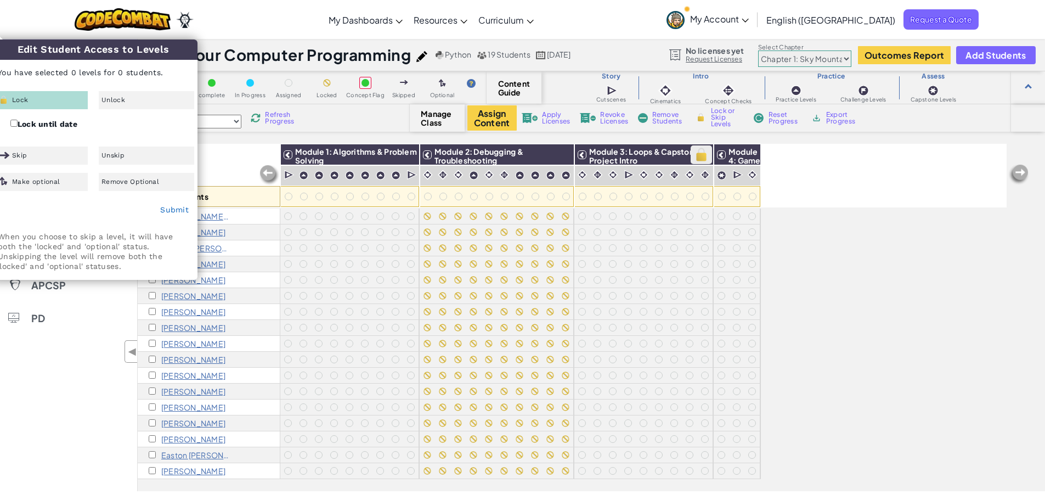
checkbox input "false"
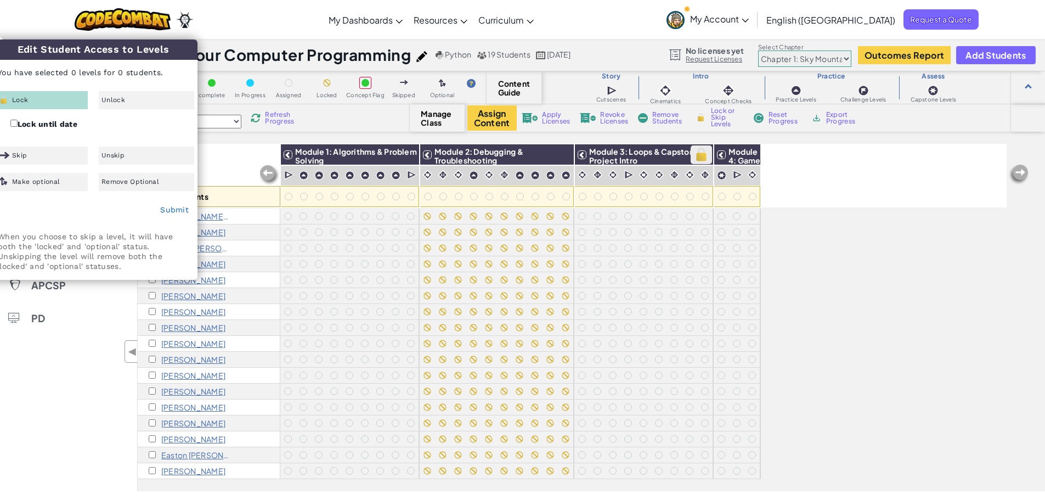
checkbox input "false"
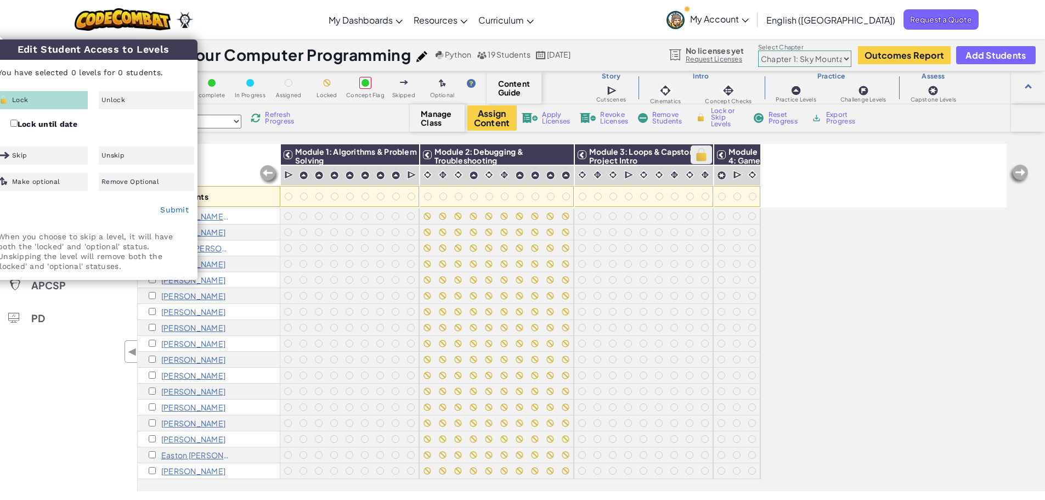
checkbox input "false"
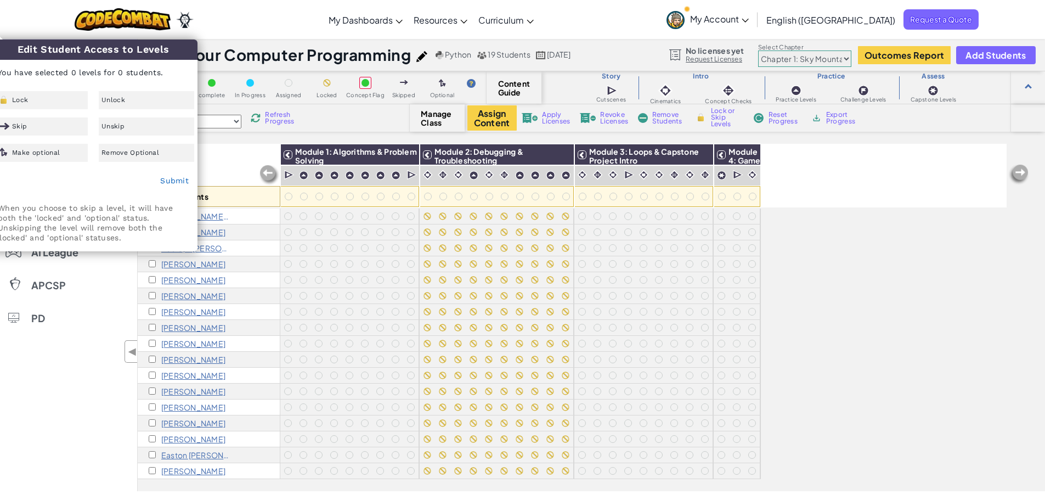
click at [1030, 176] on div "All Students Module 1: Algorithms & Problem Solving Module 2: Debugging & Troub…" at bounding box center [591, 317] width 907 height 347
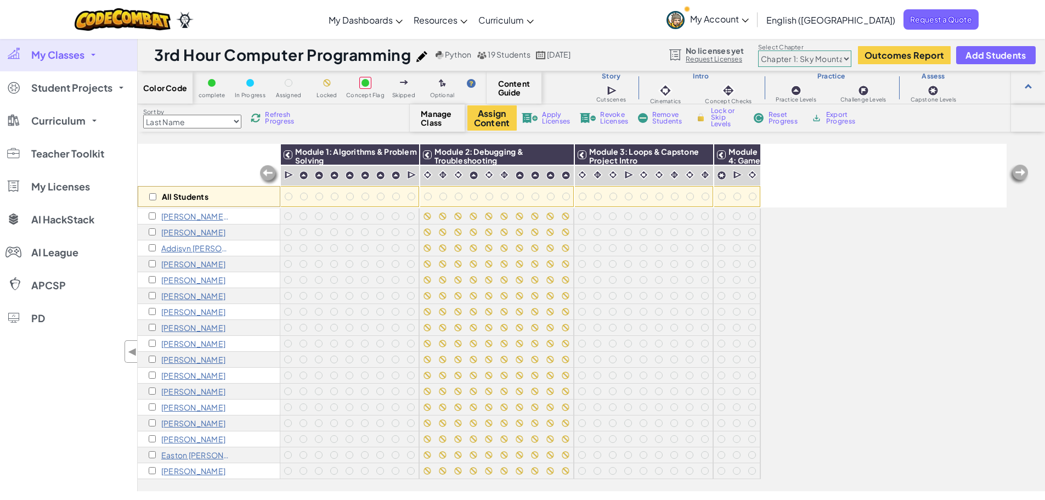
click at [1022, 173] on img at bounding box center [1019, 174] width 22 height 22
click at [746, 154] on img at bounding box center [748, 154] width 19 height 16
checkbox input "true"
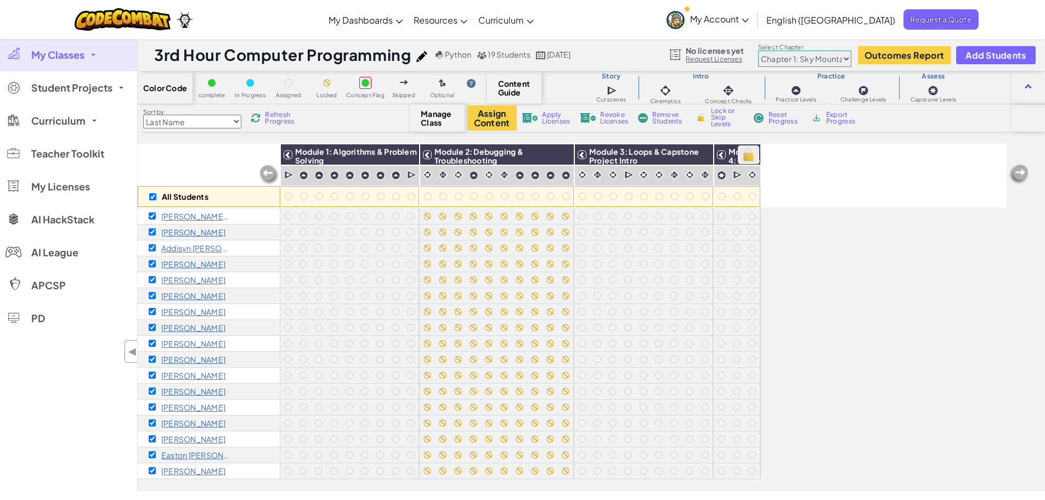
checkbox input "true"
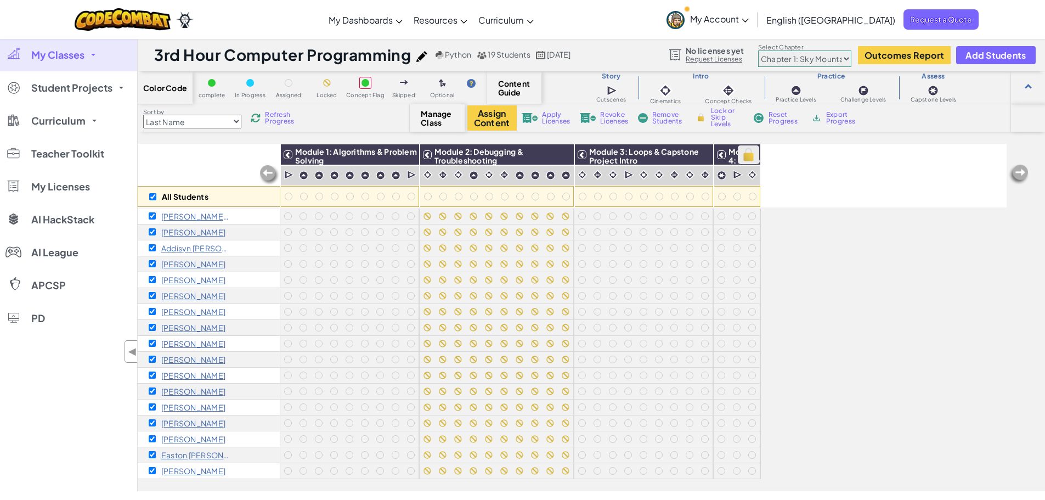
checkbox input "true"
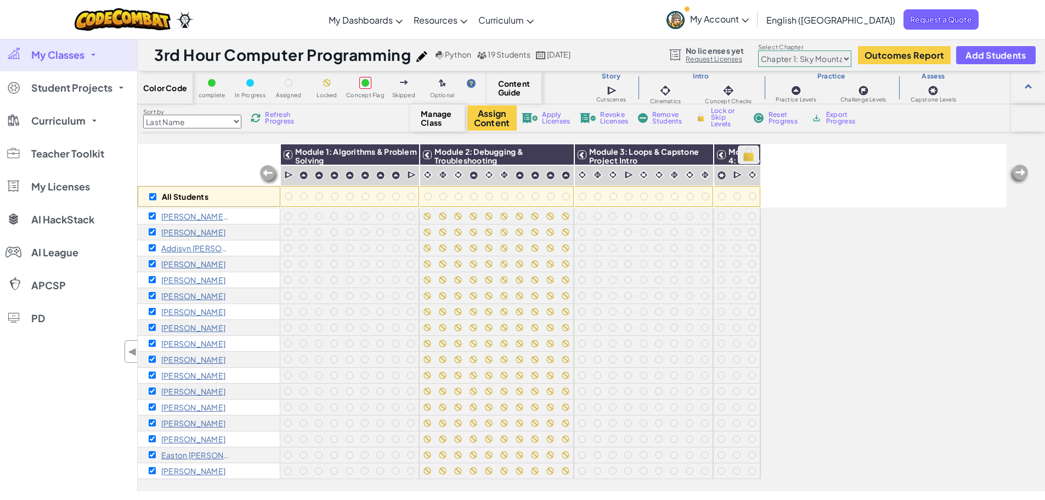
checkbox input "true"
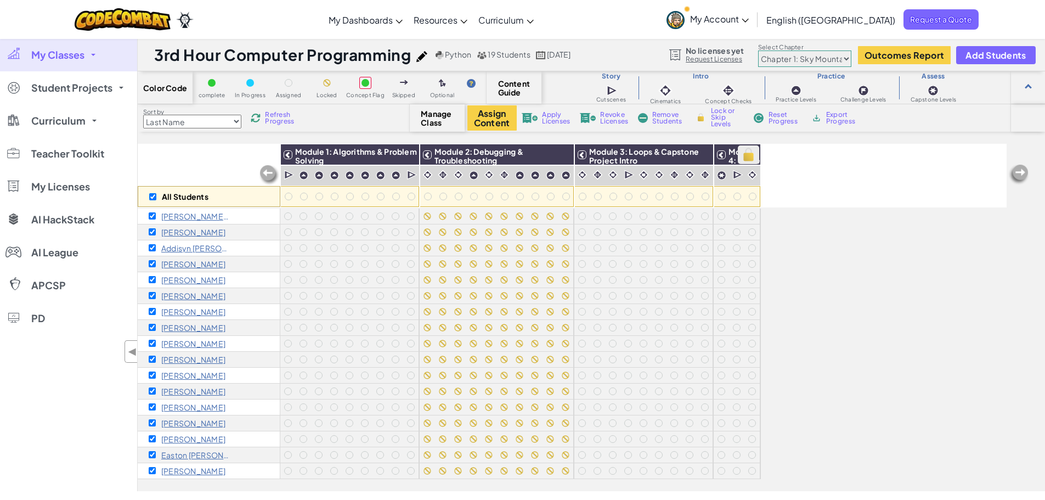
checkbox input "true"
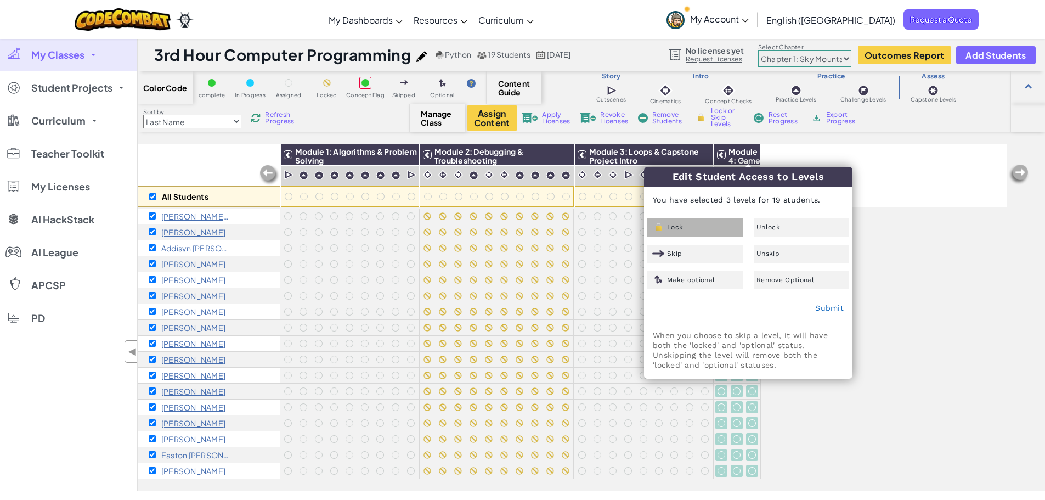
click at [707, 228] on div "Lock" at bounding box center [694, 227] width 95 height 18
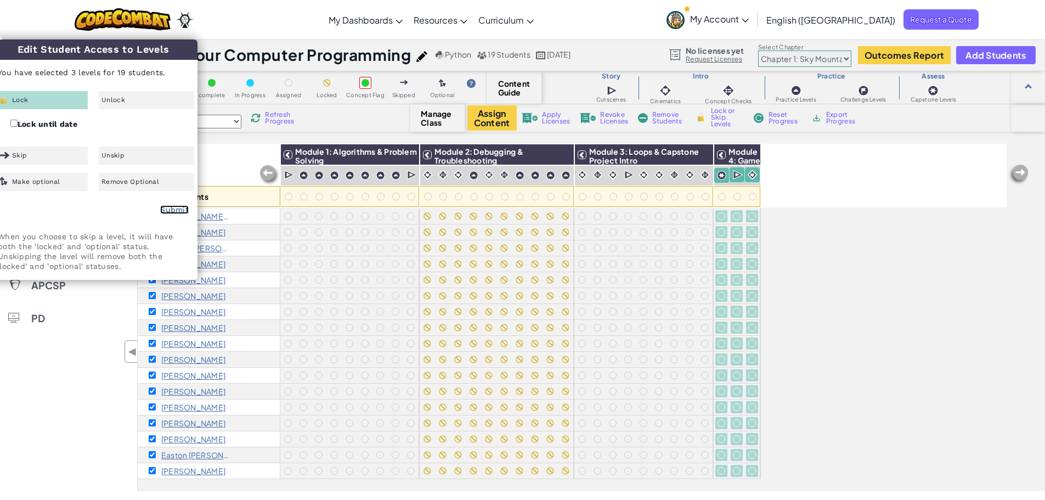
click at [184, 208] on link "Submit" at bounding box center [174, 209] width 29 height 9
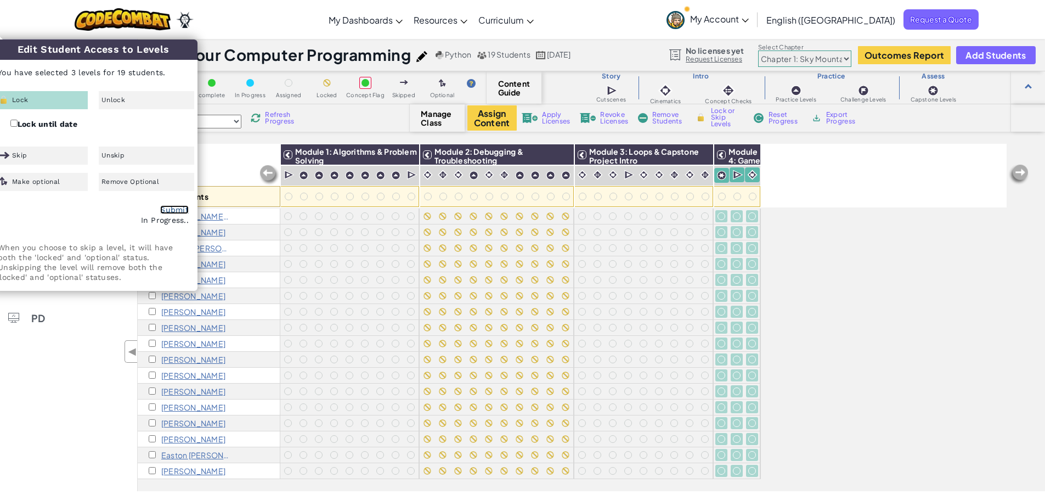
checkbox input "false"
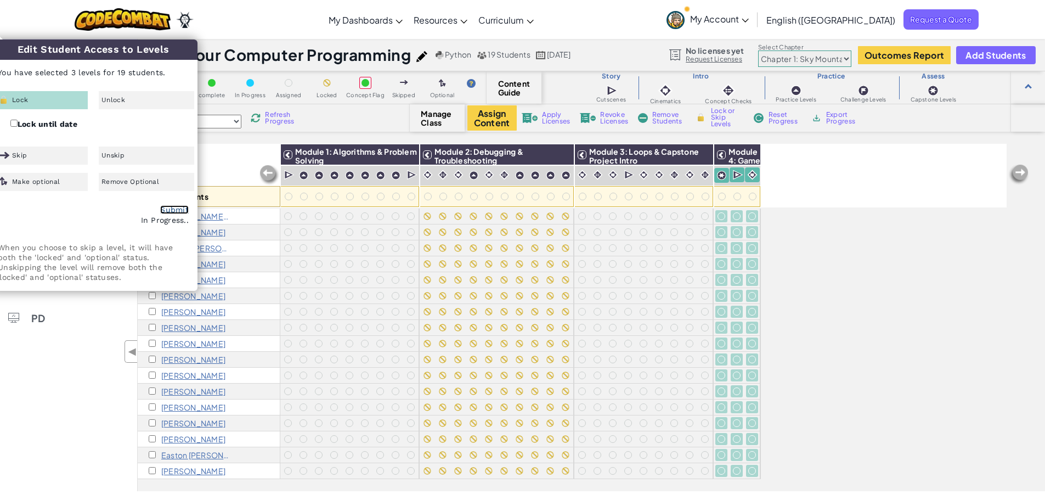
checkbox input "false"
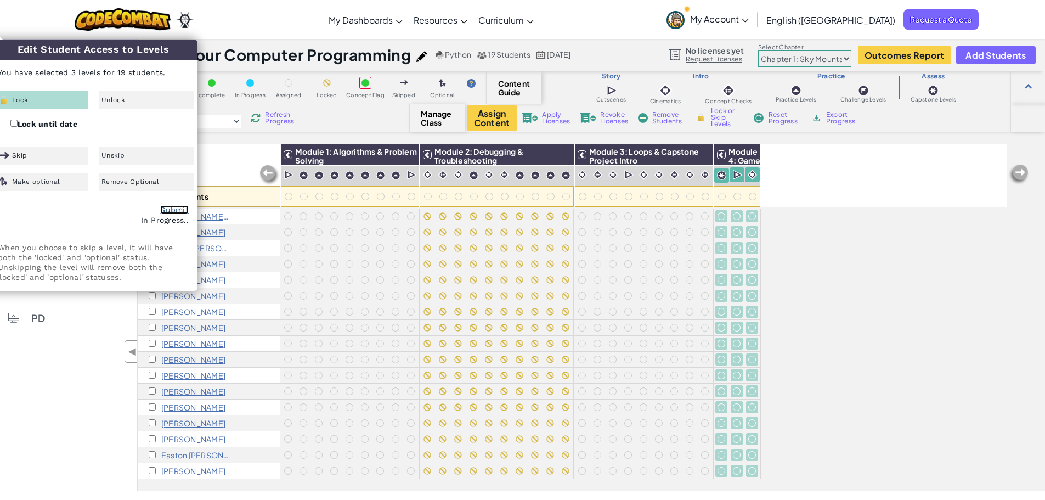
checkbox input "false"
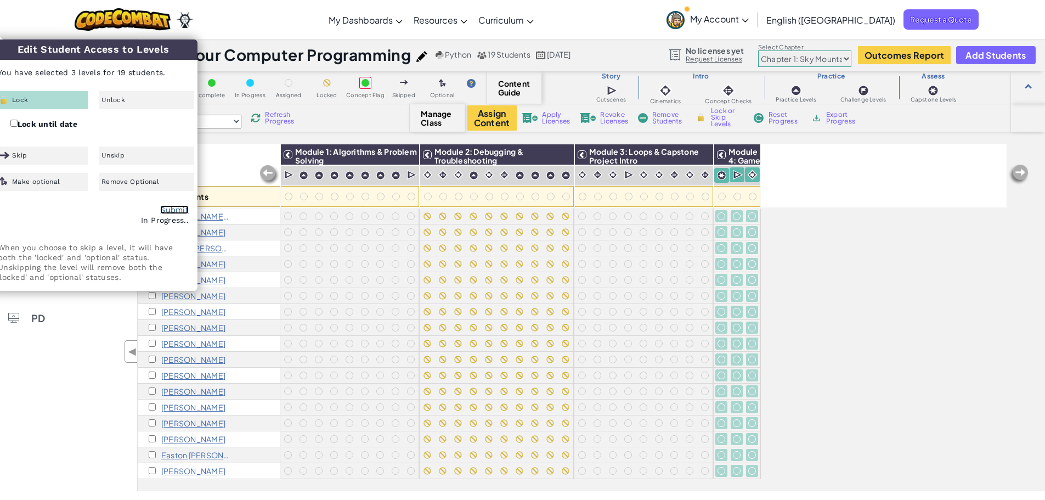
checkbox input "false"
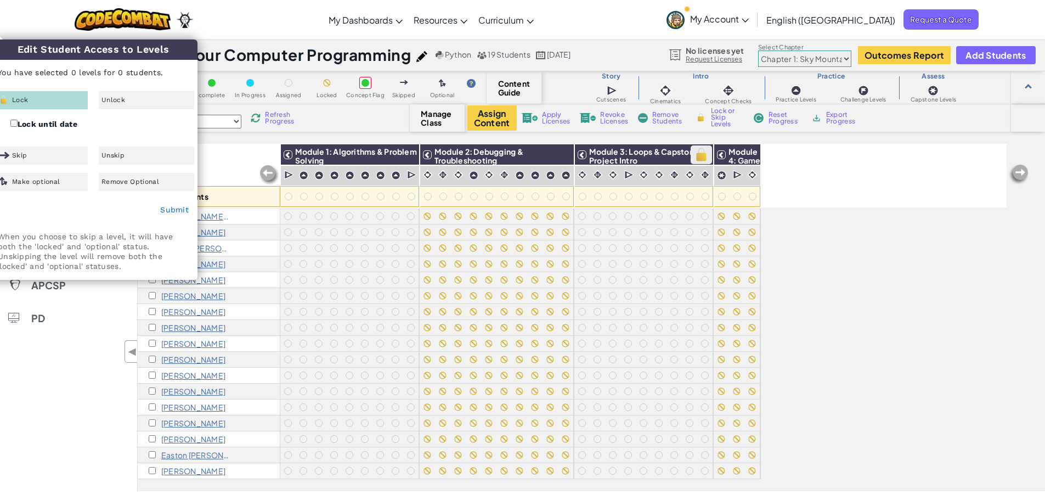
click at [707, 157] on img at bounding box center [701, 154] width 19 height 16
checkbox input "false"
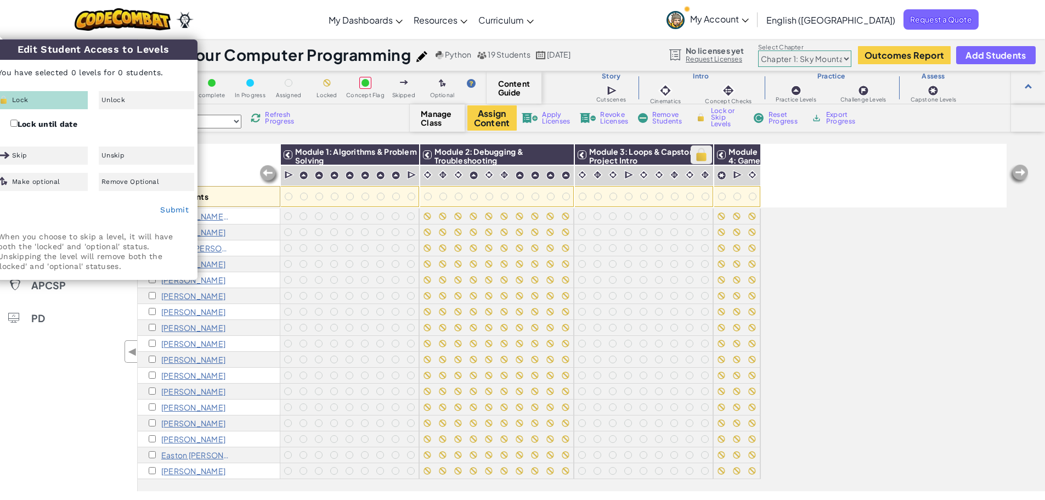
checkbox input "false"
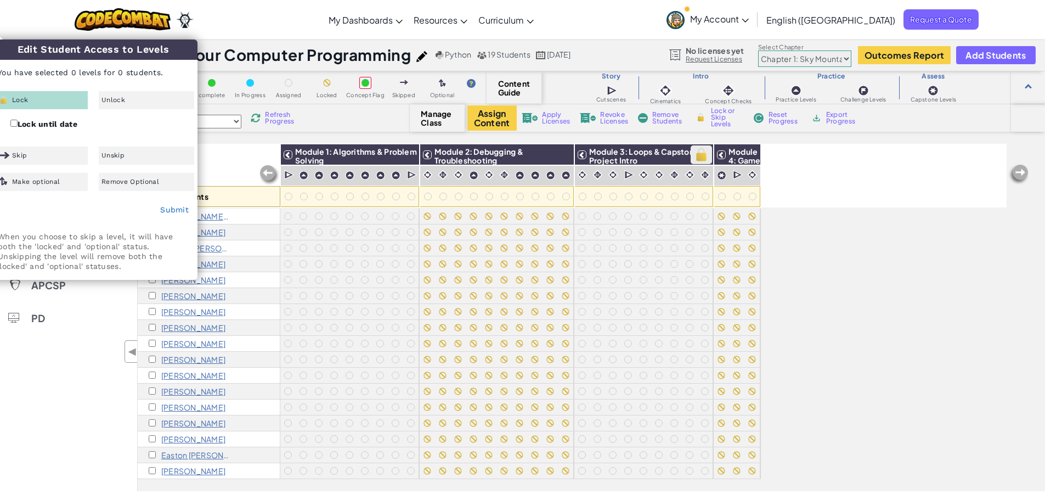
checkbox input "false"
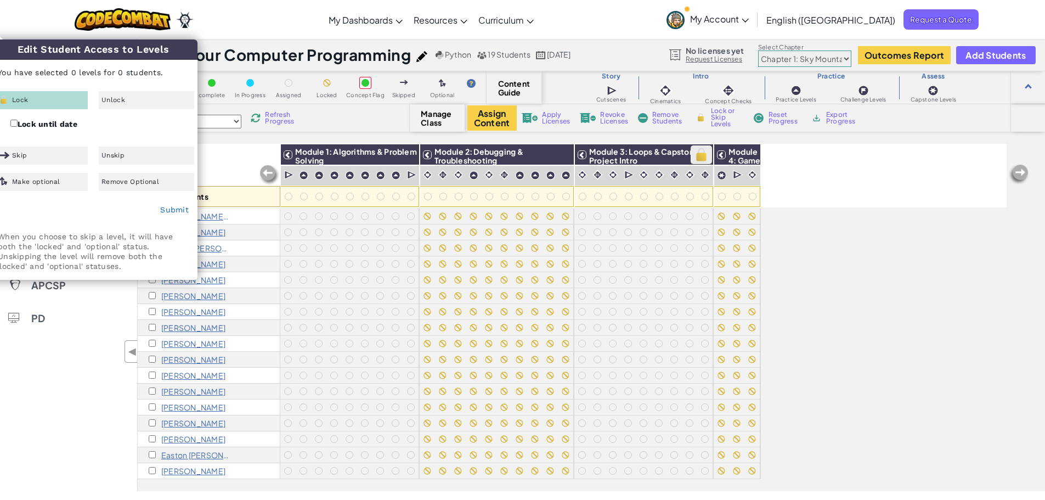
checkbox input "false"
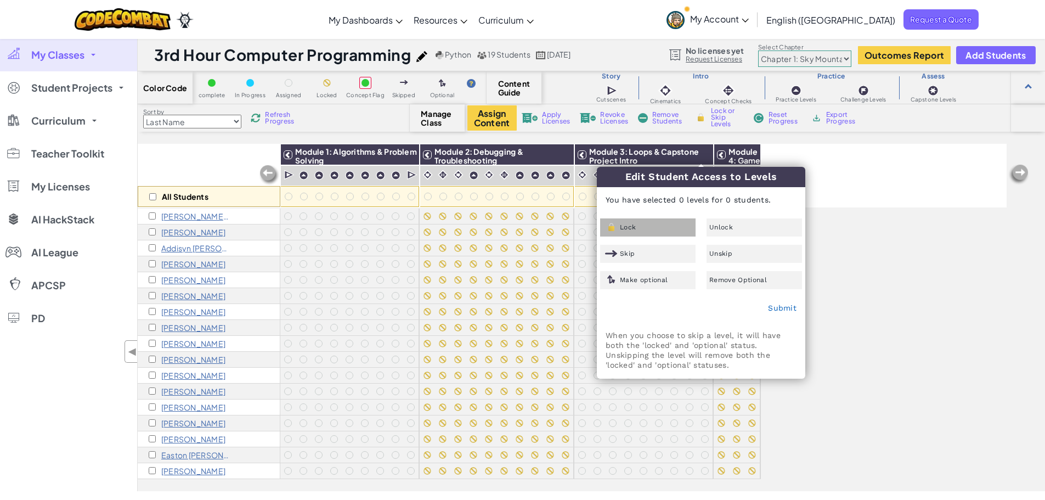
click at [665, 228] on div "Lock" at bounding box center [647, 227] width 95 height 18
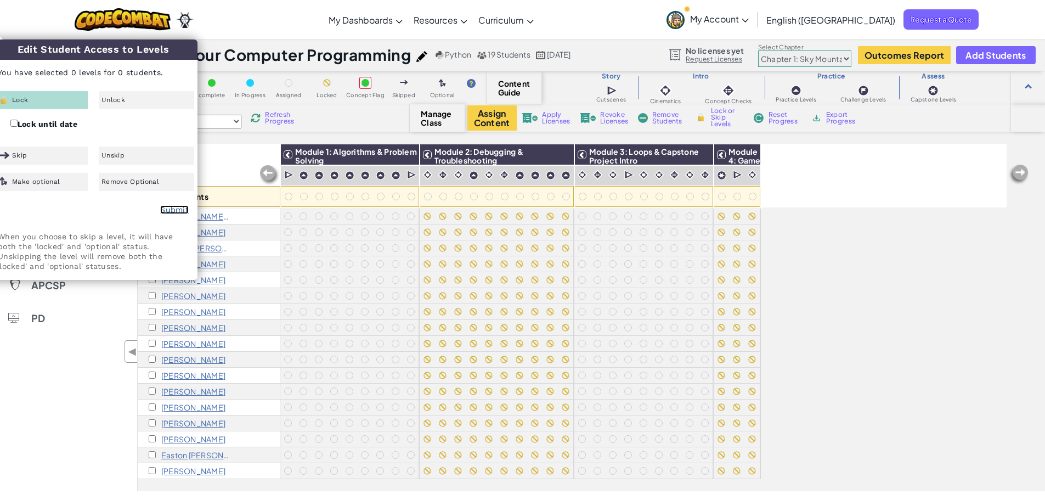
click at [180, 213] on link "Submit" at bounding box center [174, 209] width 29 height 9
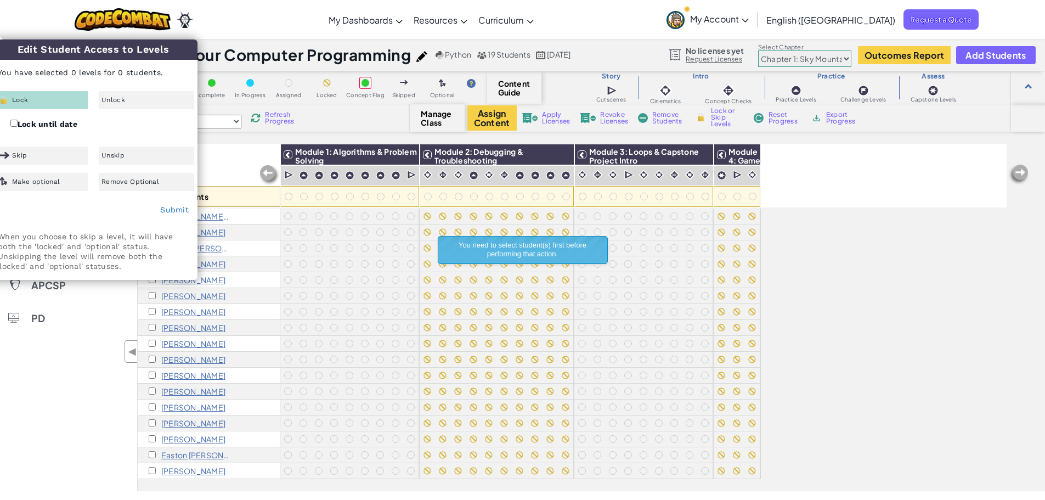
click at [218, 148] on div "All Students" at bounding box center [209, 176] width 143 height 64
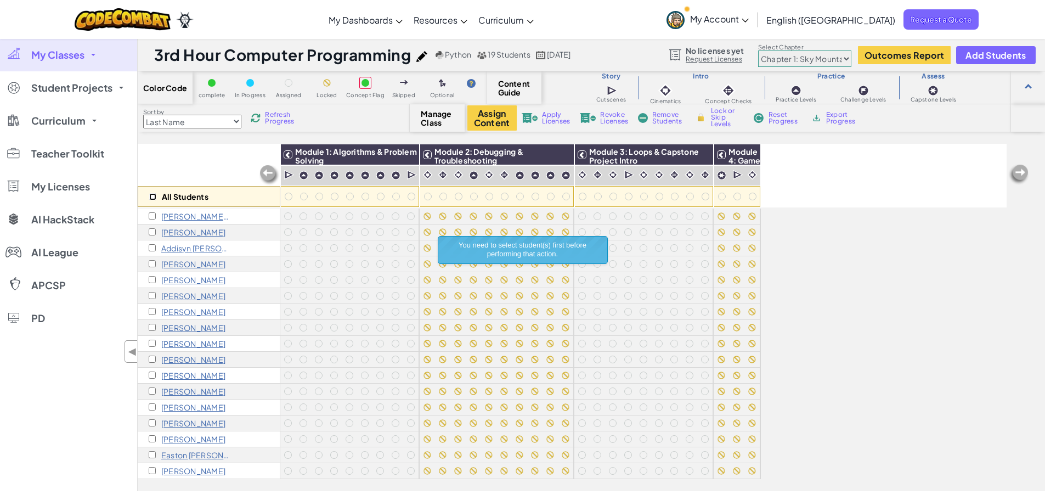
click at [150, 197] on input "checkbox" at bounding box center [152, 196] width 7 height 7
click at [701, 156] on img at bounding box center [701, 154] width 19 height 16
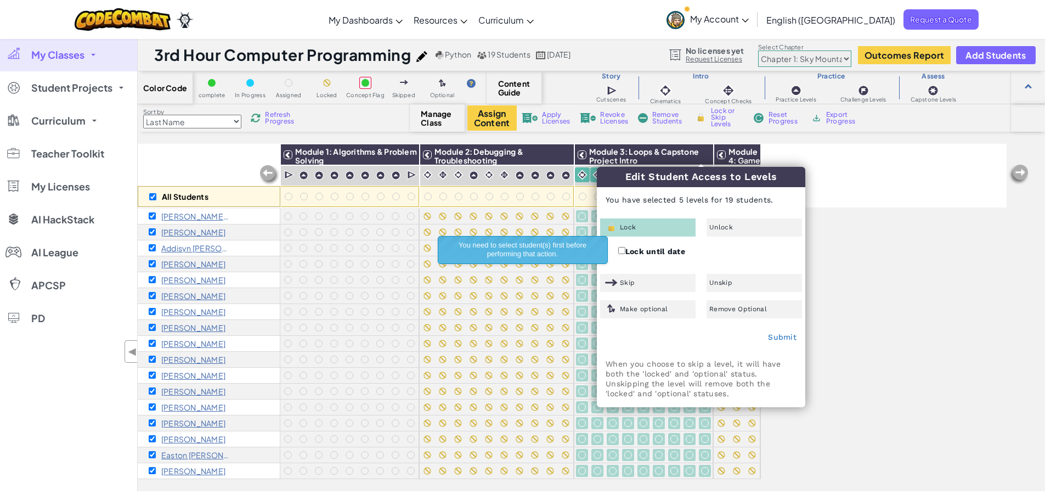
click at [668, 229] on div "Lock" at bounding box center [647, 227] width 95 height 18
click at [775, 336] on link "Submit" at bounding box center [782, 336] width 29 height 9
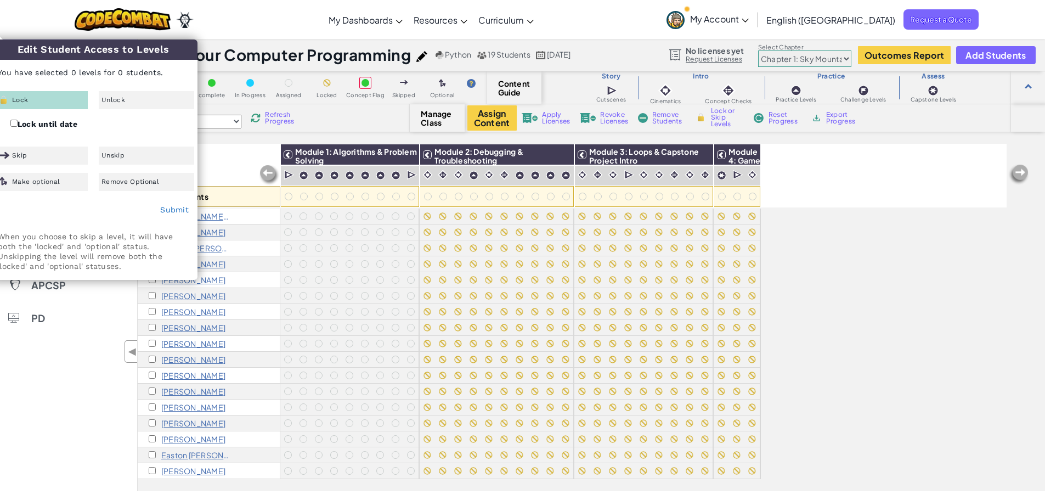
click at [868, 279] on div "All Students Module 1: Algorithms & Problem Solving Module 2: Debugging & Troub…" at bounding box center [572, 256] width 869 height 445
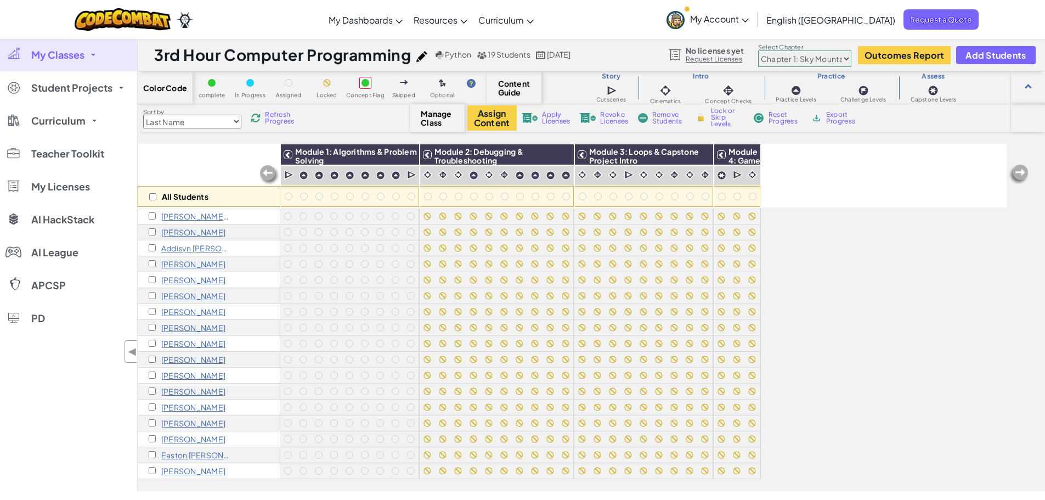
click at [196, 280] on p "[PERSON_NAME]" at bounding box center [193, 279] width 64 height 9
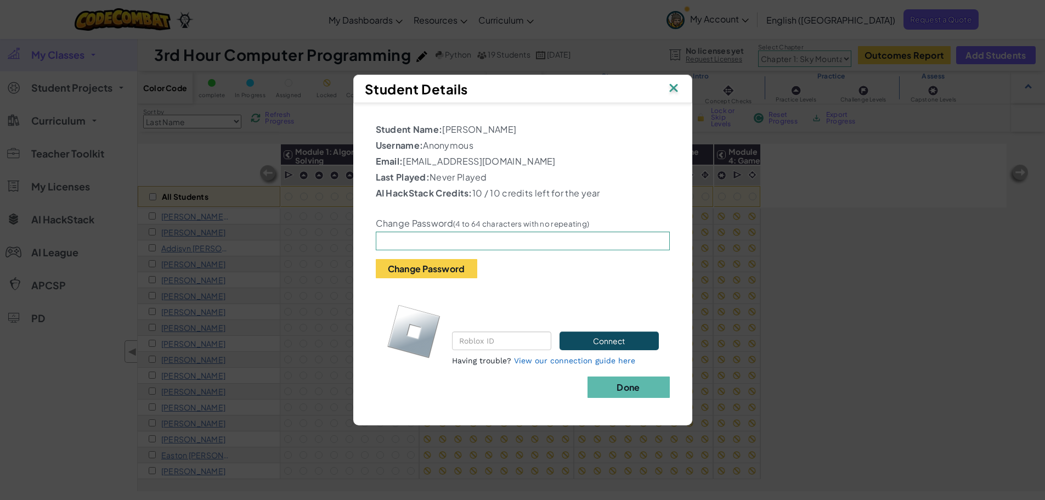
click at [671, 87] on img at bounding box center [674, 89] width 14 height 16
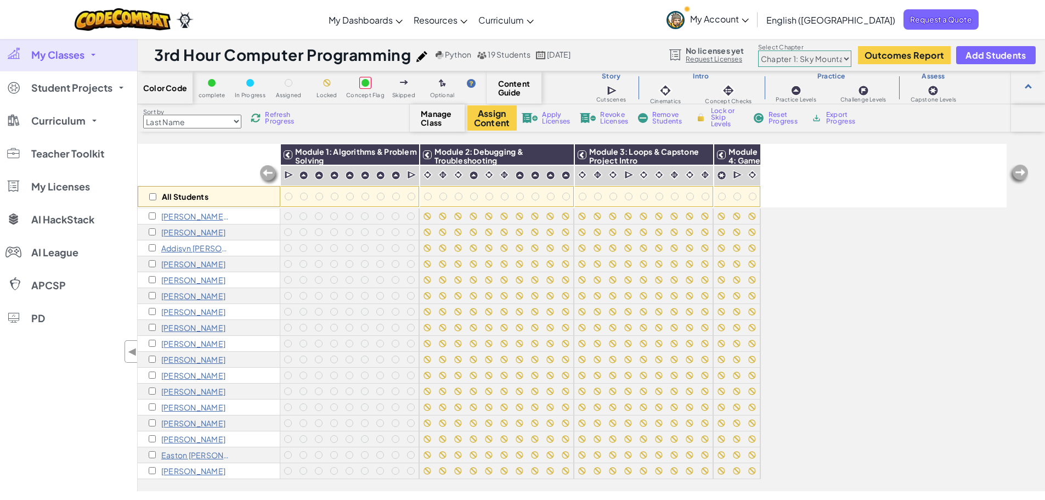
click at [100, 52] on link "My Classes" at bounding box center [68, 54] width 137 height 33
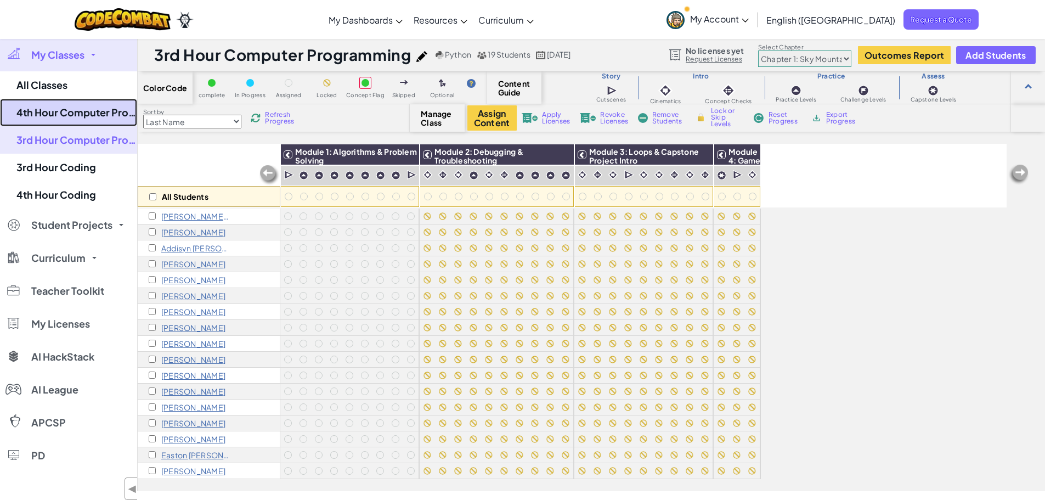
click at [97, 113] on link "4th Hour Computer Programming" at bounding box center [68, 112] width 137 height 27
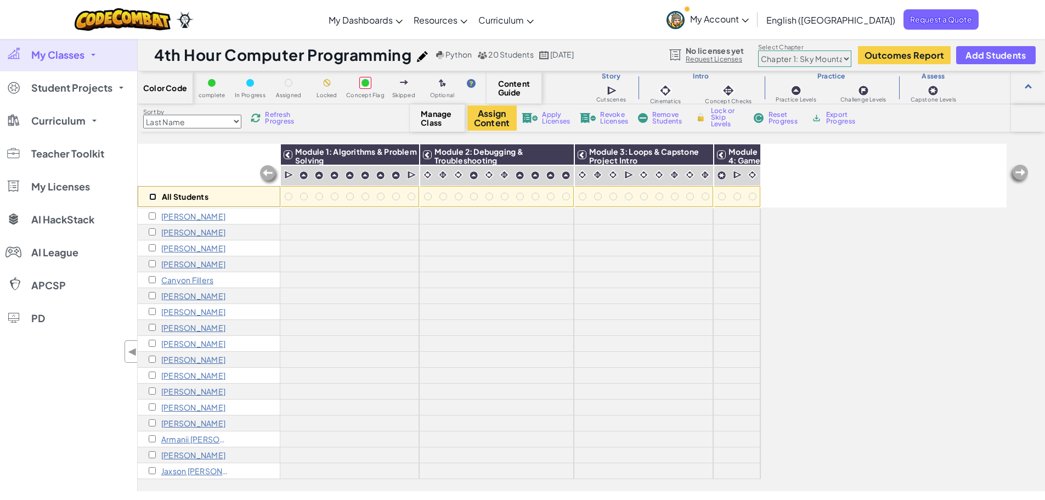
click at [153, 196] on input "checkbox" at bounding box center [152, 196] width 7 height 7
click at [489, 116] on button "Assign Content" at bounding box center [491, 117] width 49 height 25
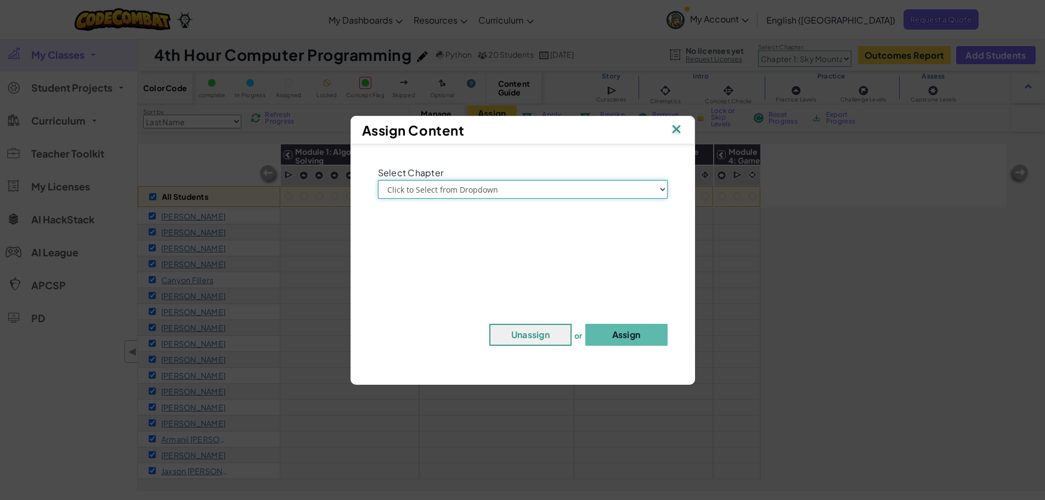
click at [507, 184] on select "Click to Select from Dropdown Chapter 1: Sky Mountain Chapter 2: The Moon Dance…" at bounding box center [523, 189] width 290 height 19
click at [378, 180] on select "Click to Select from Dropdown Chapter 1: Sky Mountain Chapter 2: The Moon Dance…" at bounding box center [523, 189] width 290 height 19
click at [620, 330] on button "Assign" at bounding box center [626, 335] width 82 height 22
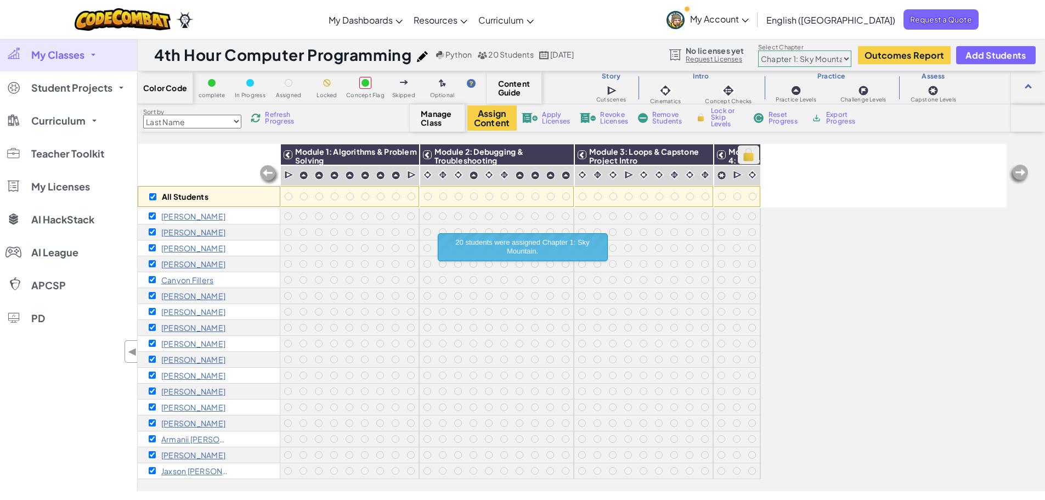
click at [744, 157] on img at bounding box center [748, 154] width 19 height 16
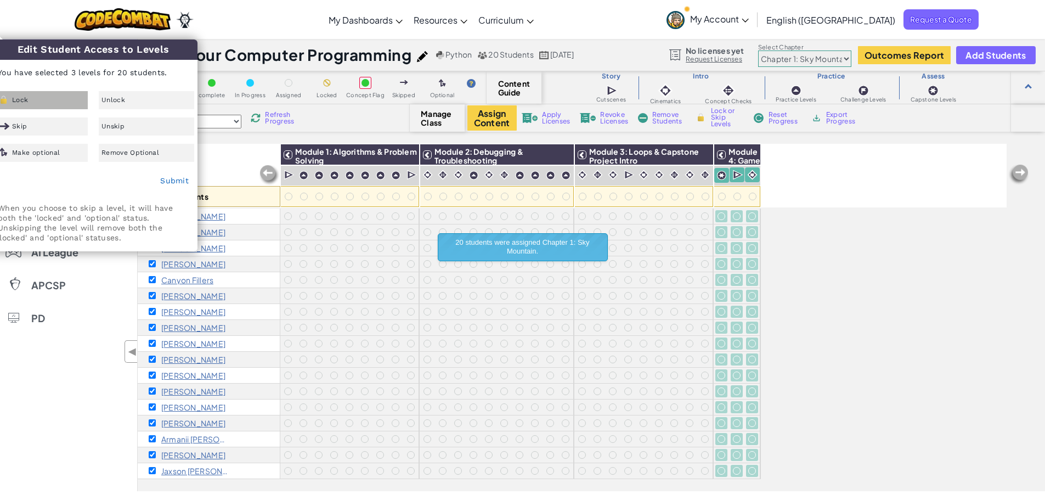
click at [65, 102] on div "Lock" at bounding box center [39, 100] width 95 height 18
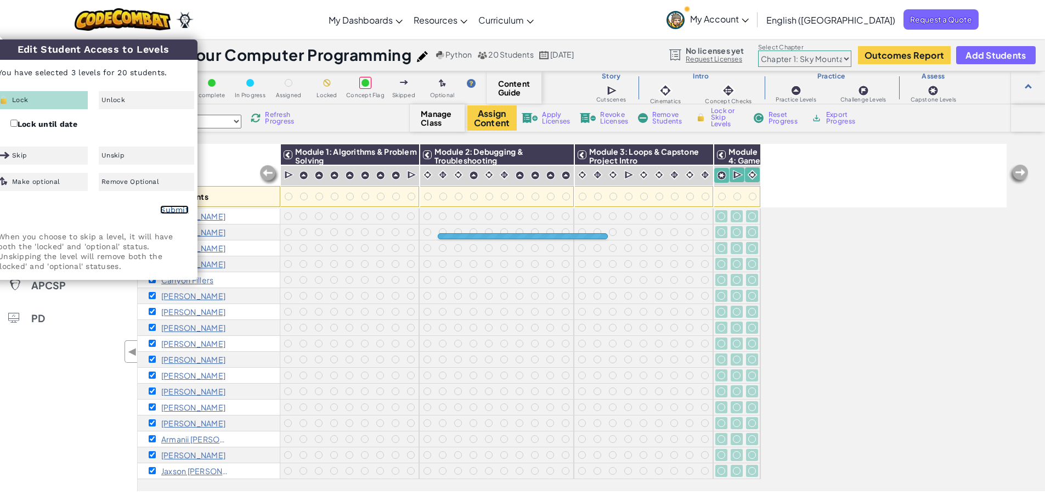
click at [174, 207] on link "Submit" at bounding box center [174, 209] width 29 height 9
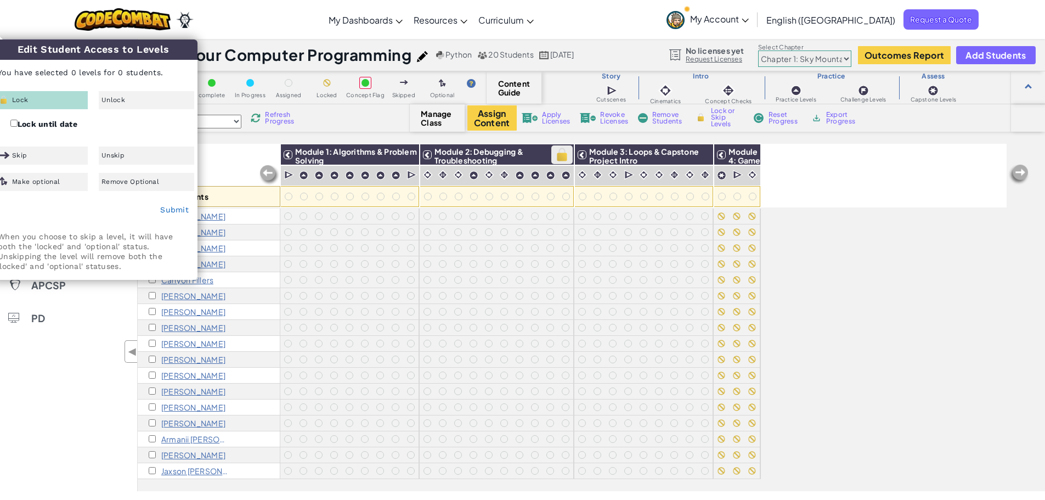
click at [560, 153] on img at bounding box center [561, 154] width 19 height 16
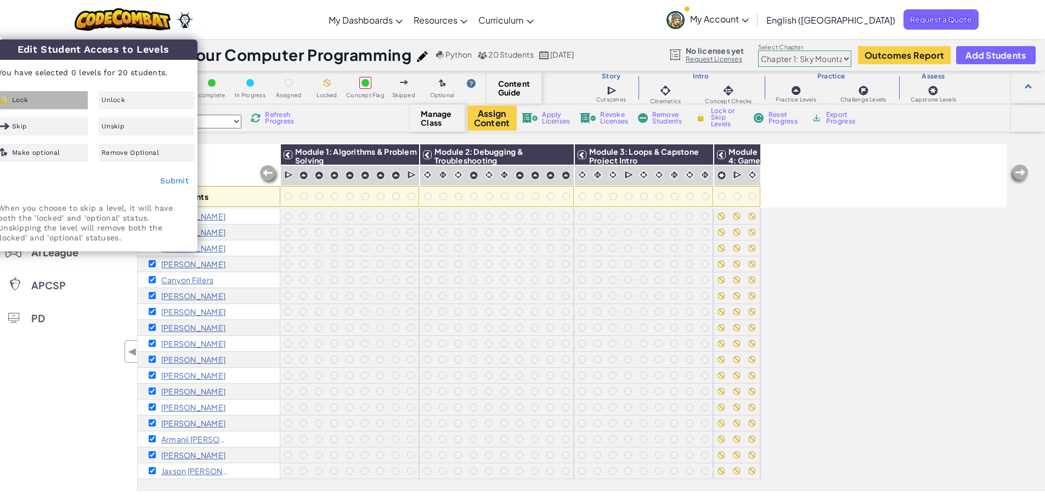
click at [50, 94] on div "Lock" at bounding box center [39, 100] width 95 height 18
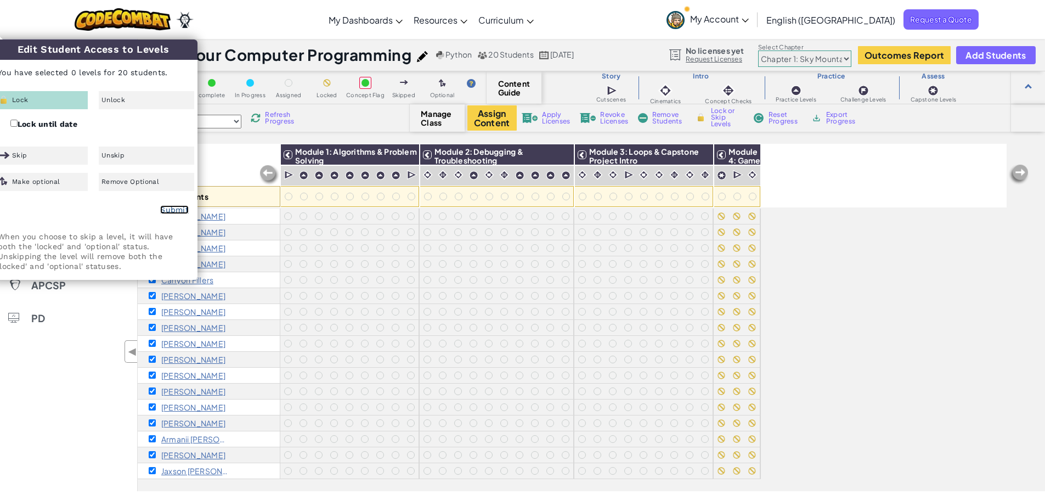
click at [178, 211] on link "Submit" at bounding box center [174, 209] width 29 height 9
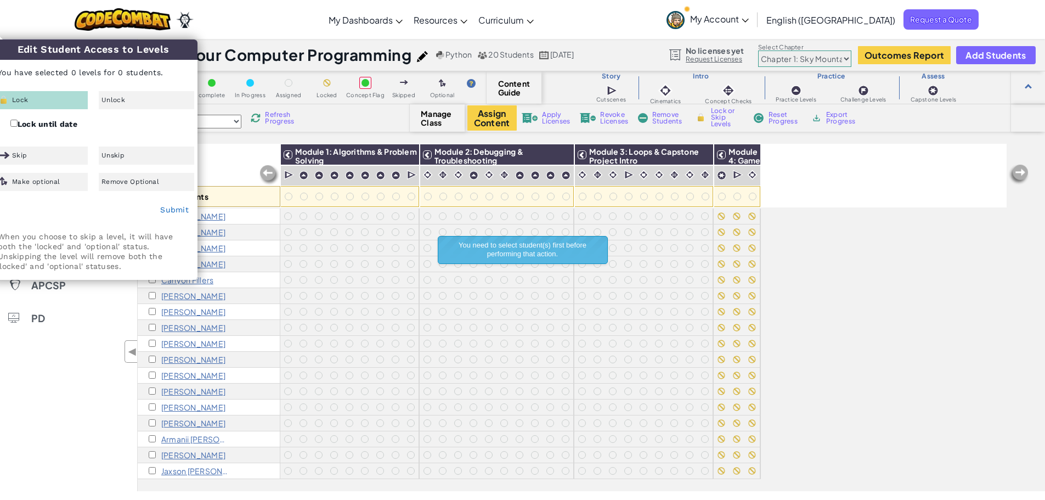
drag, startPoint x: 172, startPoint y: 47, endPoint x: 203, endPoint y: 65, distance: 35.7
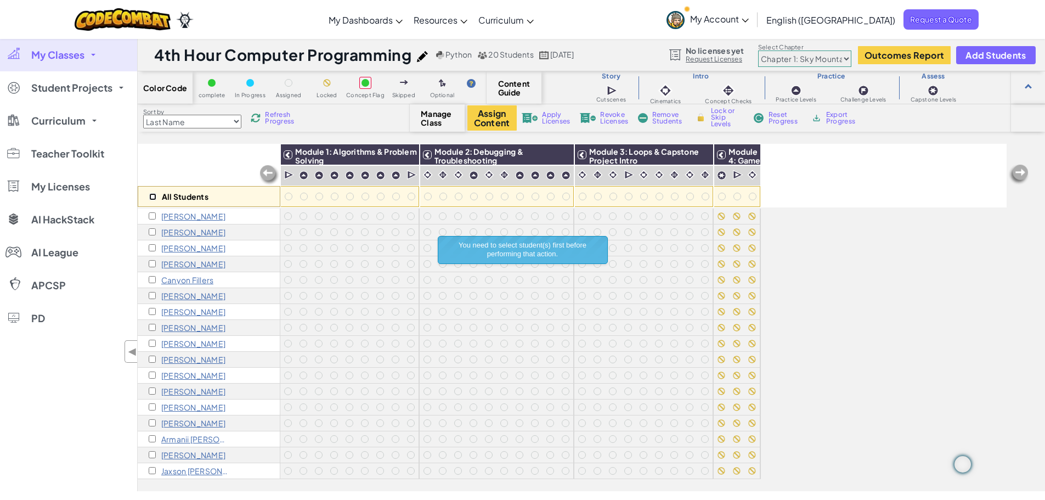
click at [152, 195] on input "checkbox" at bounding box center [152, 196] width 7 height 7
click at [567, 156] on img at bounding box center [561, 154] width 19 height 16
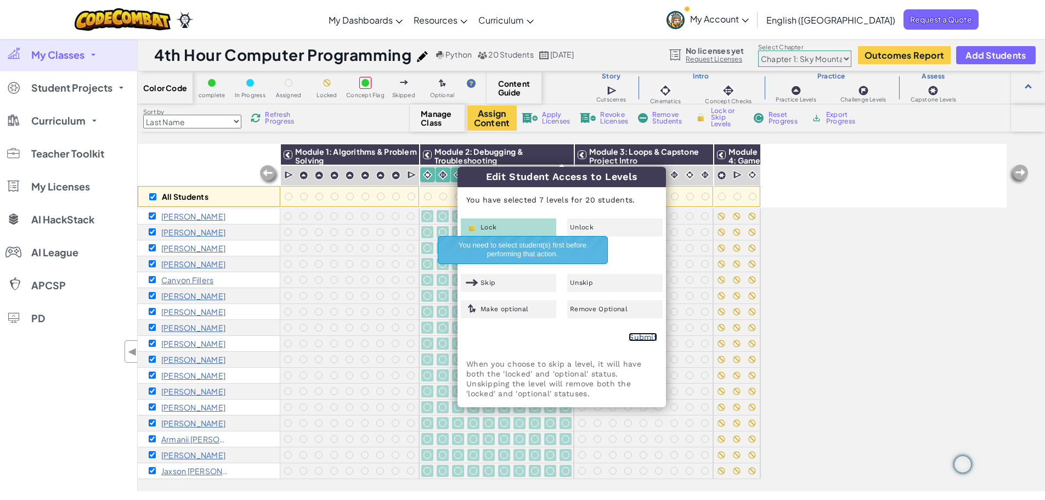
click at [649, 337] on link "Submit" at bounding box center [643, 336] width 29 height 9
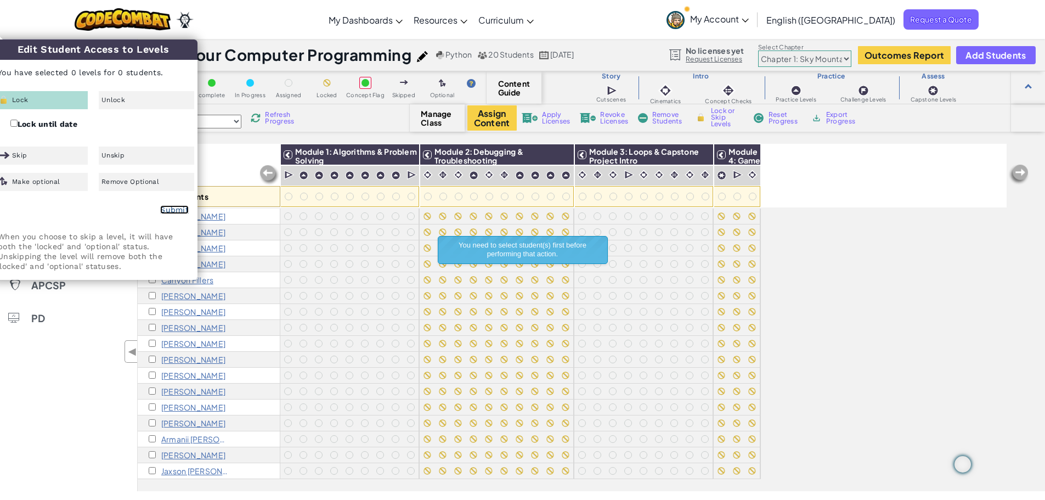
click at [170, 209] on link "Submit" at bounding box center [174, 209] width 29 height 9
click at [235, 173] on div "All Students" at bounding box center [209, 176] width 143 height 64
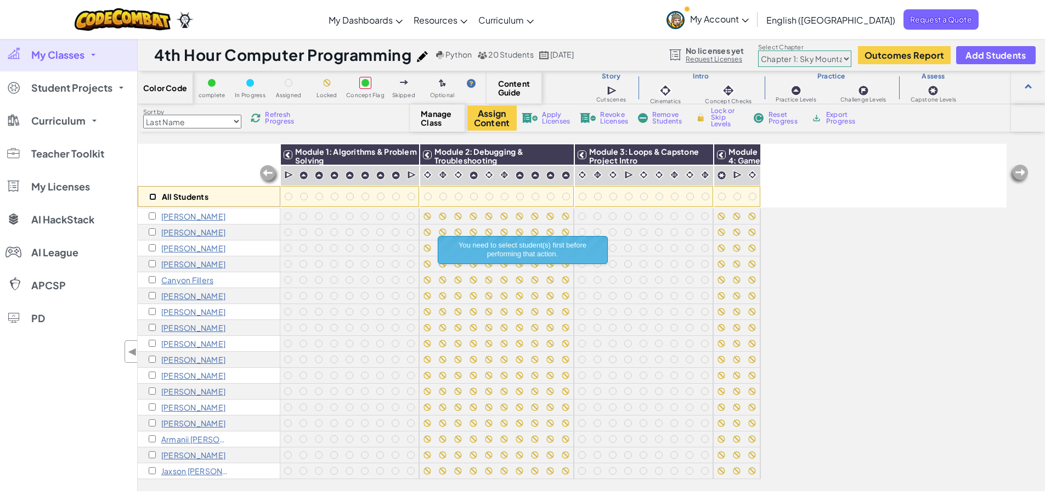
click at [152, 195] on input "checkbox" at bounding box center [152, 196] width 7 height 7
click at [703, 154] on img at bounding box center [701, 154] width 19 height 16
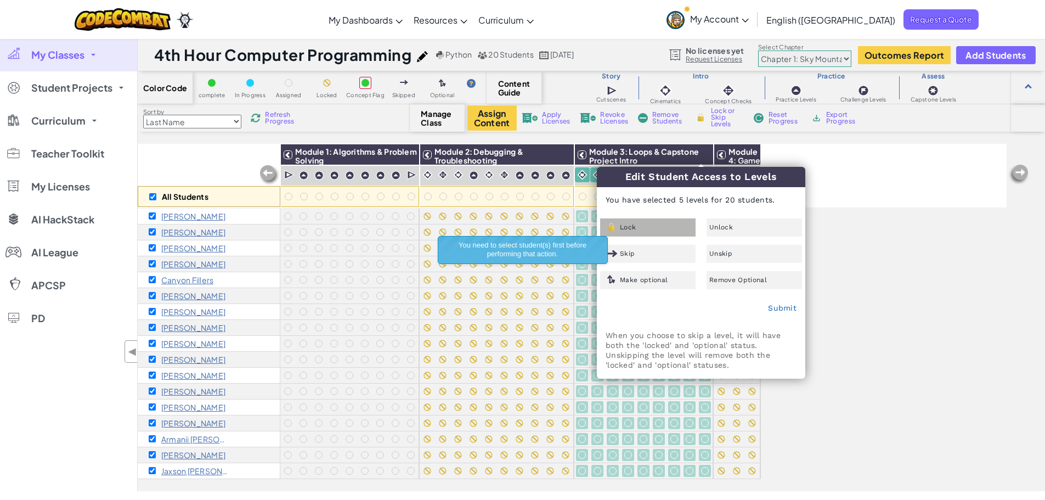
click at [646, 228] on div "Lock" at bounding box center [647, 227] width 95 height 18
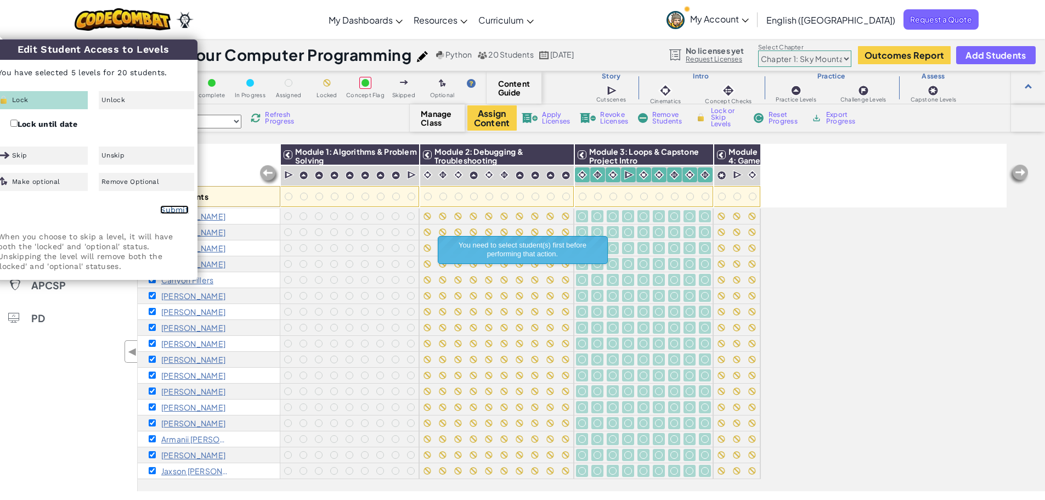
click at [170, 209] on link "Submit" at bounding box center [174, 209] width 29 height 9
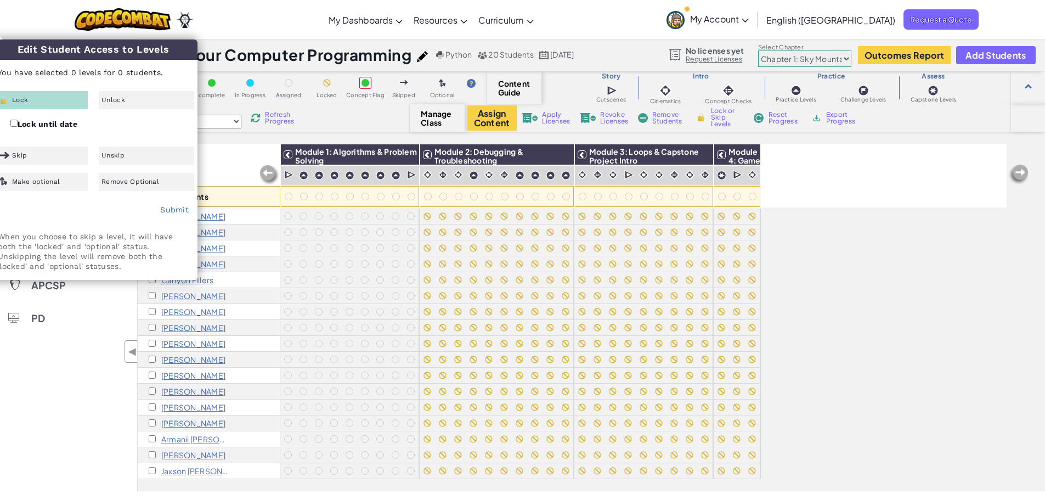
click at [242, 150] on div "All Students" at bounding box center [209, 176] width 143 height 64
